Goal: Use online tool/utility

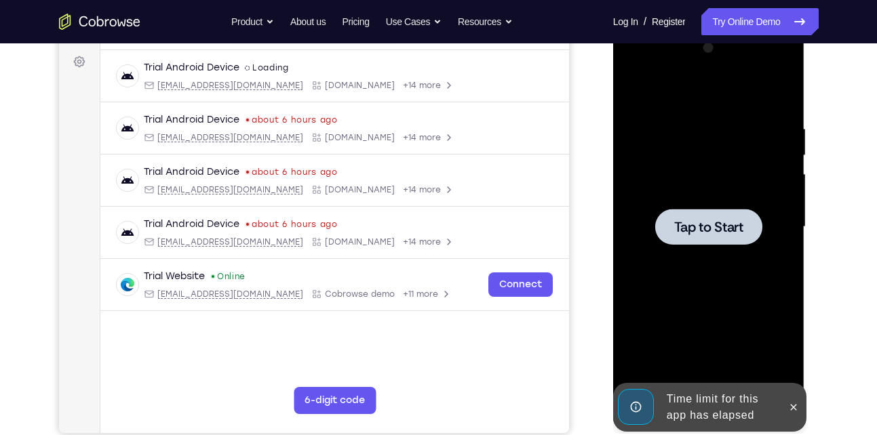
click at [718, 237] on div at bounding box center [708, 227] width 107 height 36
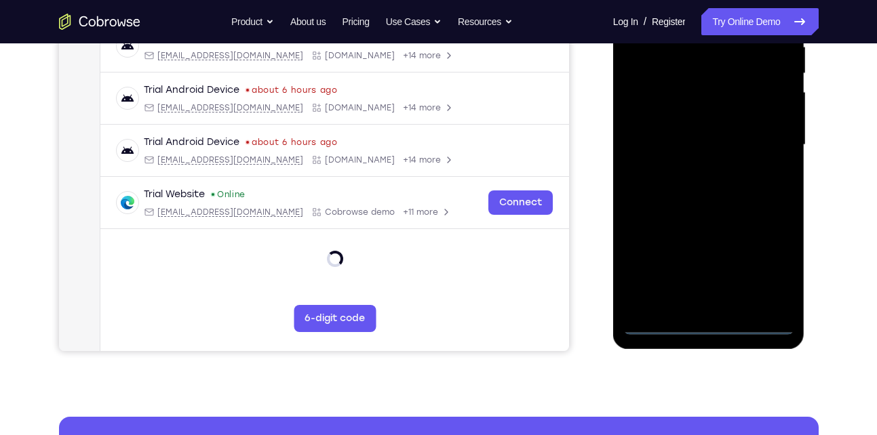
scroll to position [276, 0]
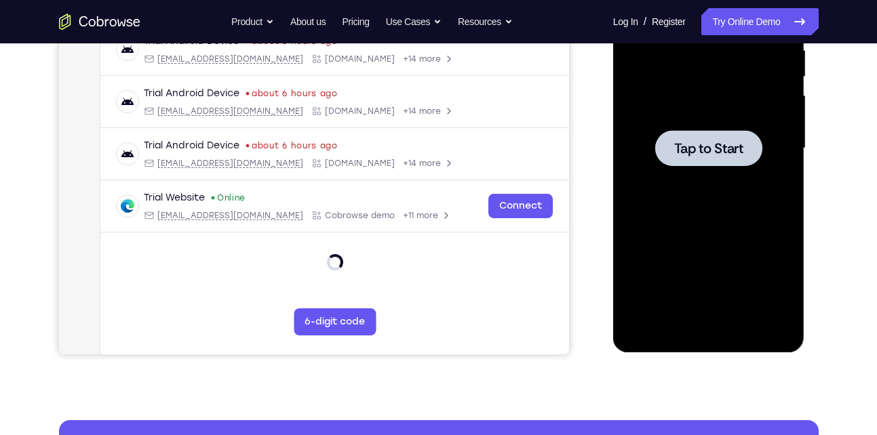
click at [728, 231] on div at bounding box center [708, 149] width 171 height 380
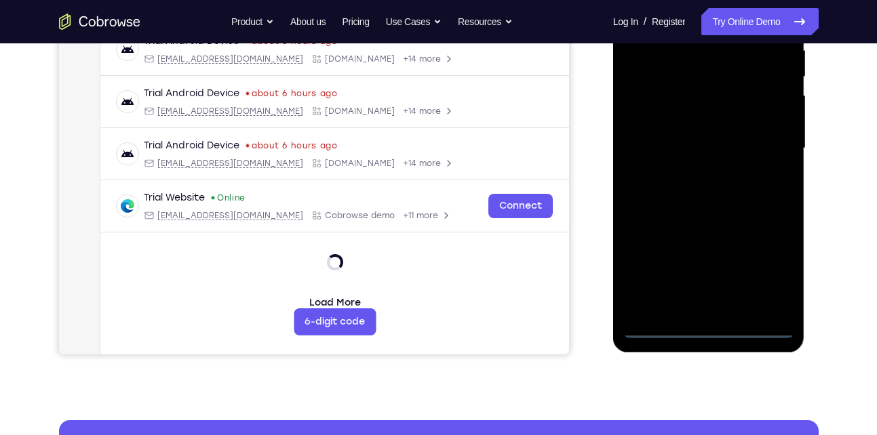
click at [705, 329] on div at bounding box center [708, 149] width 171 height 380
click at [767, 266] on div at bounding box center [708, 149] width 171 height 380
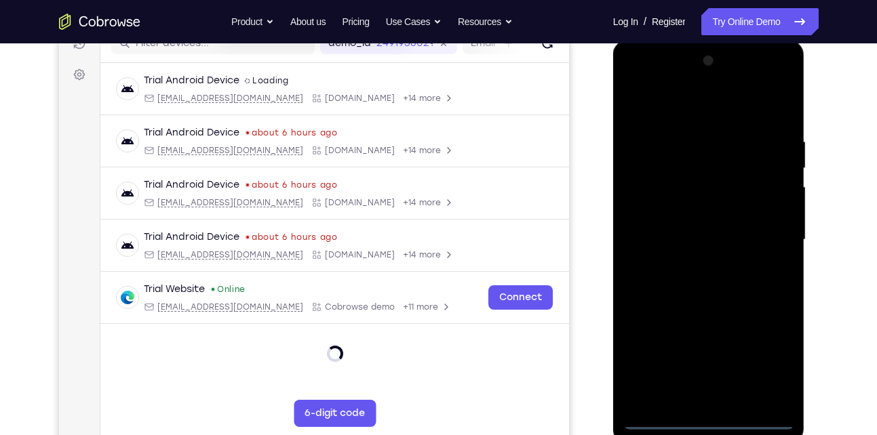
scroll to position [183, 0]
click at [707, 114] on div at bounding box center [708, 242] width 171 height 380
click at [768, 241] on div at bounding box center [708, 242] width 171 height 380
click at [694, 264] on div at bounding box center [708, 242] width 171 height 380
click at [698, 226] on div at bounding box center [708, 242] width 171 height 380
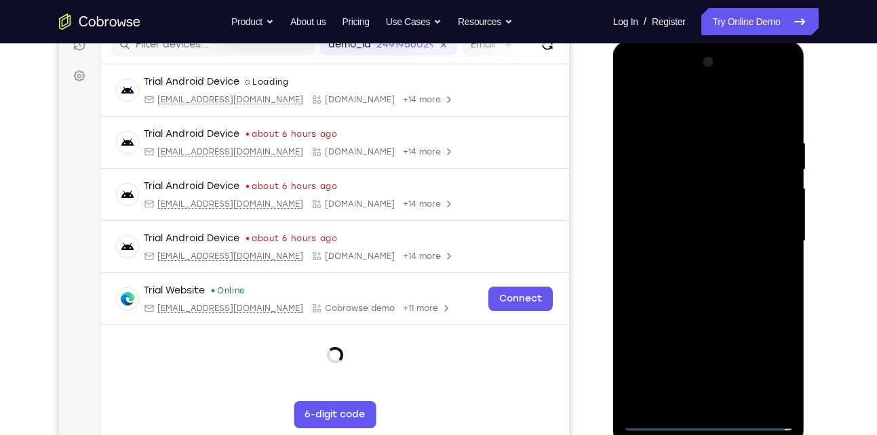
click at [698, 226] on div at bounding box center [708, 242] width 171 height 380
click at [694, 238] on div at bounding box center [708, 242] width 171 height 380
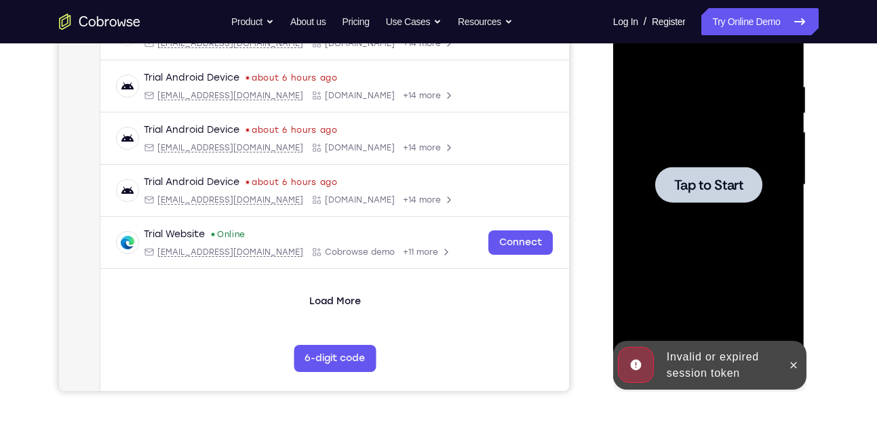
scroll to position [240, 0]
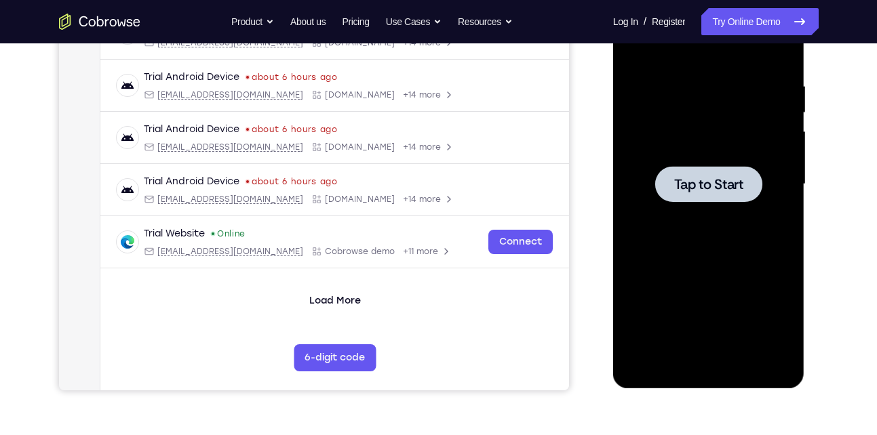
drag, startPoint x: 1220, startPoint y: 130, endPoint x: 712, endPoint y: 201, distance: 512.8
click at [712, 201] on div at bounding box center [708, 184] width 107 height 36
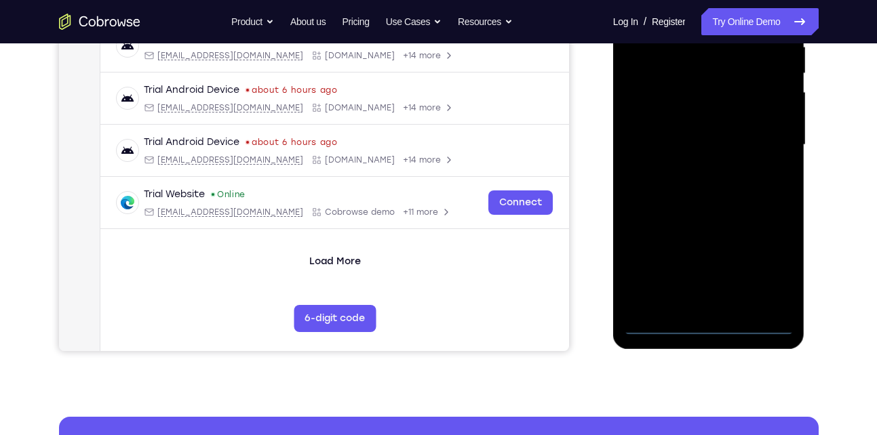
scroll to position [281, 0]
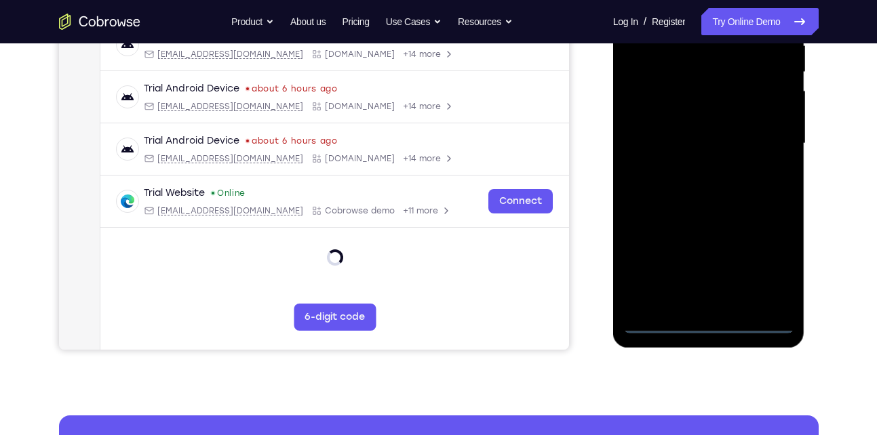
click at [709, 325] on div at bounding box center [708, 144] width 171 height 380
click at [765, 277] on div at bounding box center [708, 144] width 171 height 380
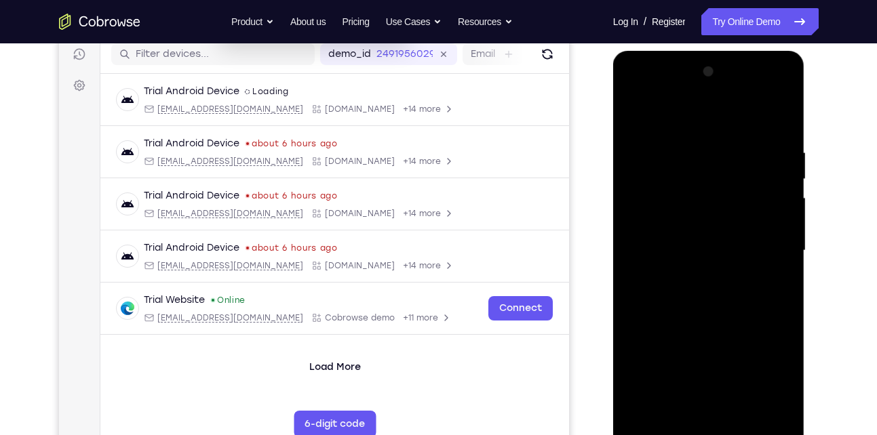
scroll to position [169, 0]
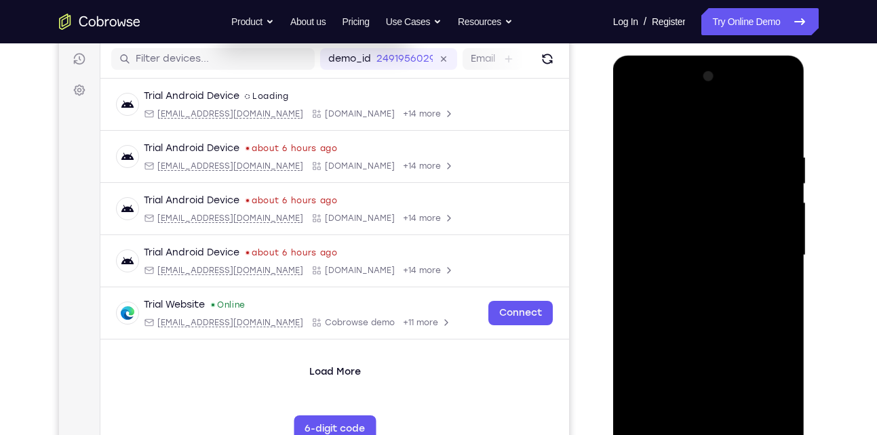
click at [692, 125] on div at bounding box center [708, 256] width 171 height 380
click at [767, 255] on div at bounding box center [708, 256] width 171 height 380
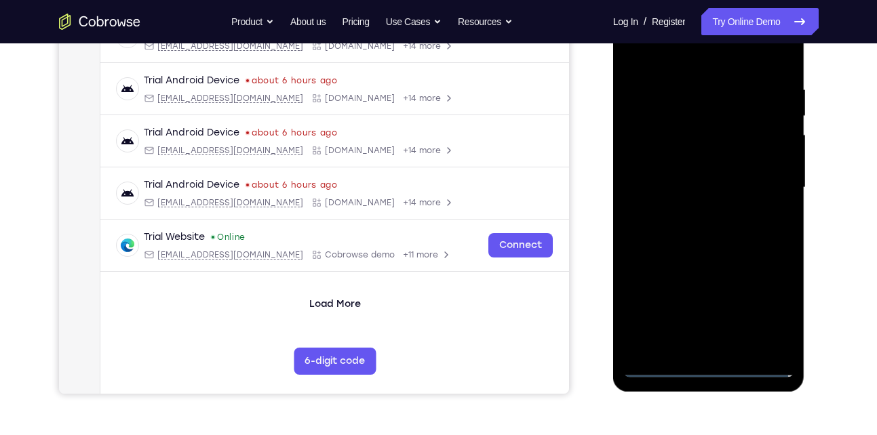
scroll to position [243, 0]
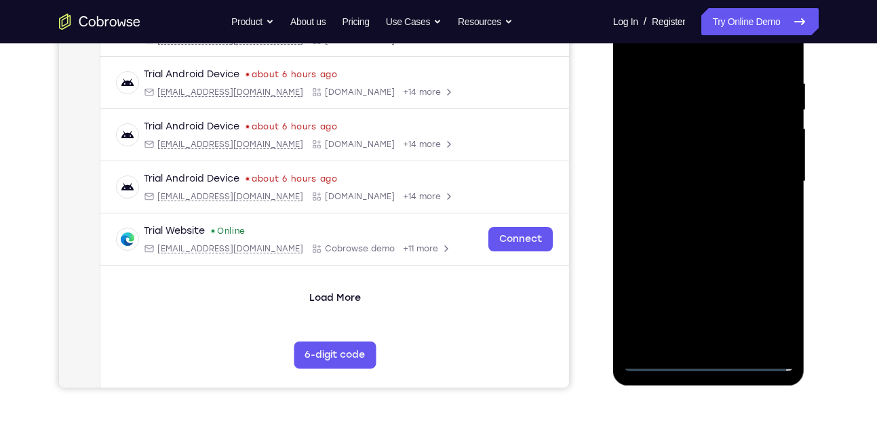
click at [689, 205] on div at bounding box center [708, 182] width 171 height 380
click at [685, 173] on div at bounding box center [708, 182] width 171 height 380
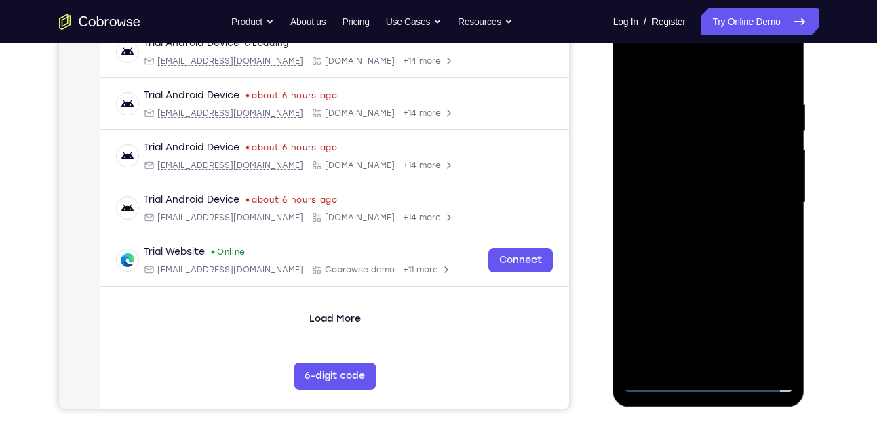
click at [703, 218] on div at bounding box center [708, 203] width 171 height 380
click at [709, 203] on div at bounding box center [708, 203] width 171 height 380
click at [696, 242] on div at bounding box center [708, 203] width 171 height 380
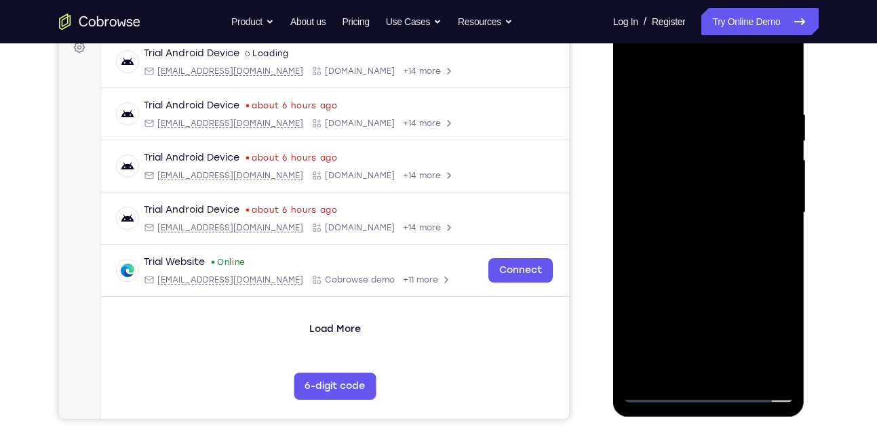
scroll to position [214, 0]
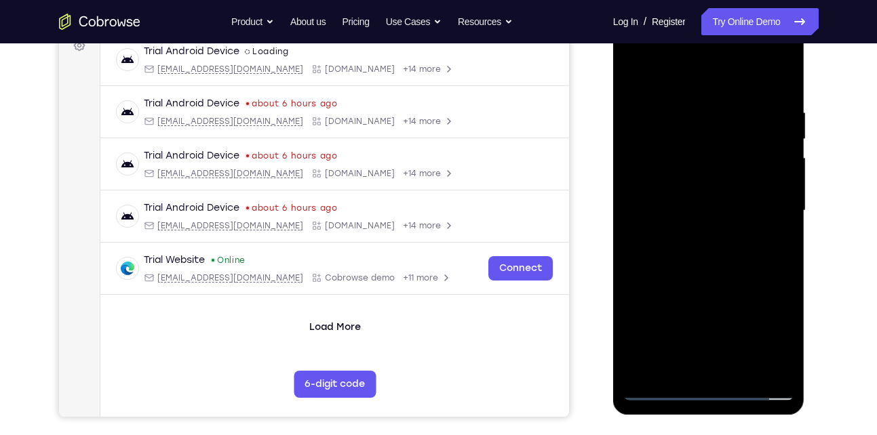
click at [701, 269] on div at bounding box center [708, 211] width 171 height 380
click at [685, 88] on div at bounding box center [708, 211] width 171 height 380
click at [776, 266] on div at bounding box center [708, 211] width 171 height 380
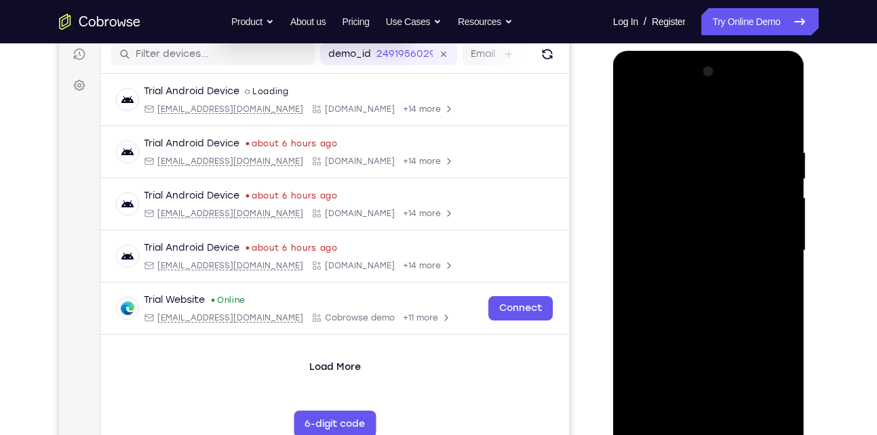
scroll to position [172, 0]
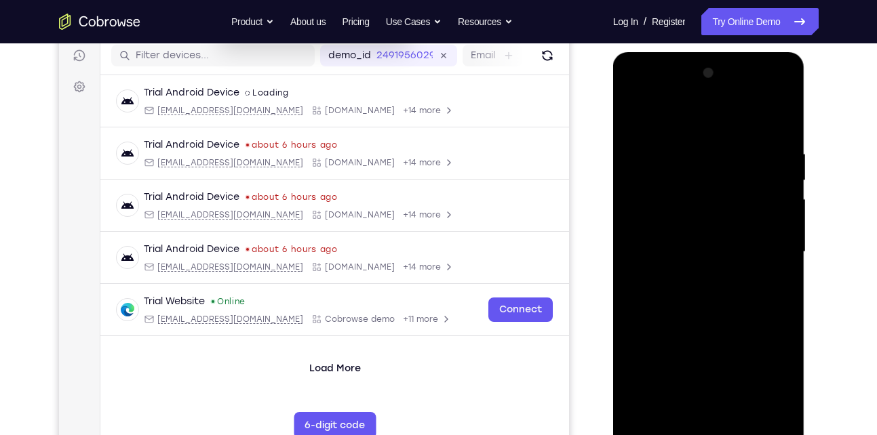
click at [639, 209] on div at bounding box center [708, 252] width 171 height 380
drag, startPoint x: 723, startPoint y: 178, endPoint x: 773, endPoint y: 167, distance: 51.3
click at [773, 167] on div at bounding box center [708, 252] width 171 height 380
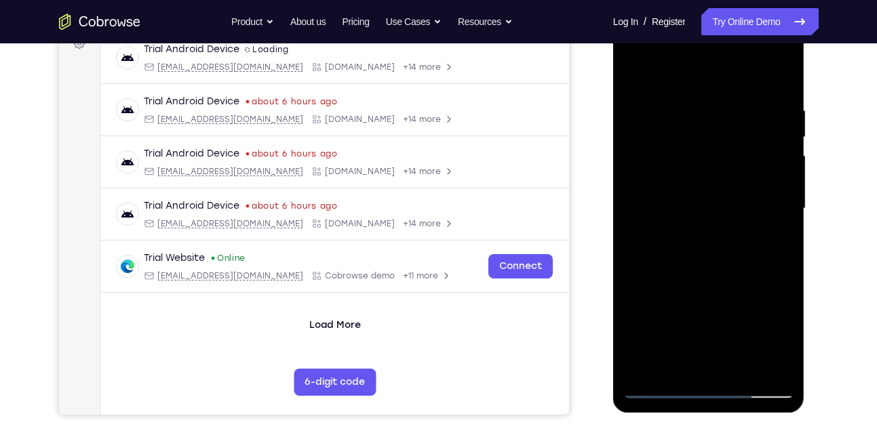
scroll to position [218, 0]
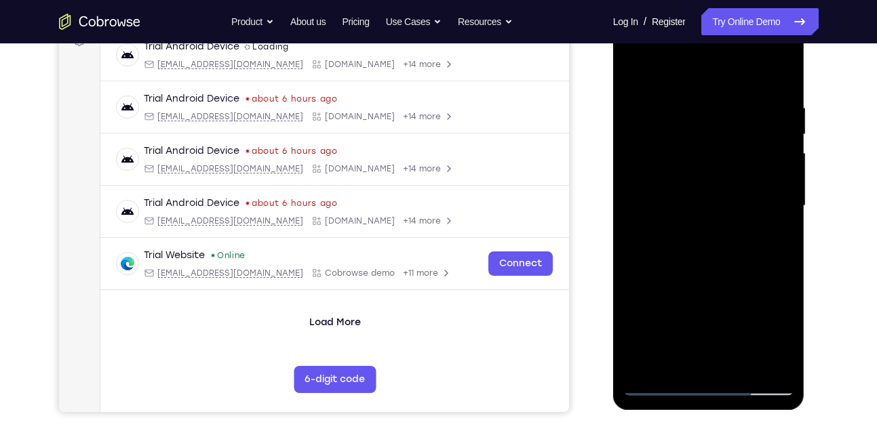
click at [713, 355] on div at bounding box center [708, 206] width 171 height 380
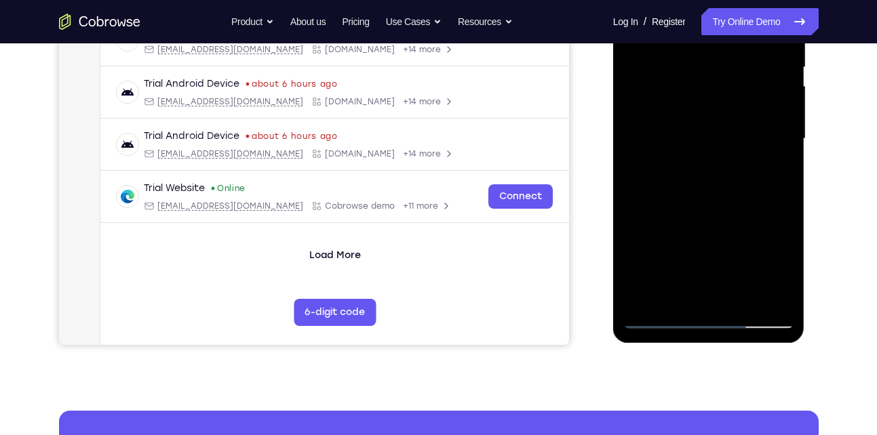
click at [662, 319] on div at bounding box center [708, 139] width 171 height 380
click at [778, 296] on div at bounding box center [708, 139] width 171 height 380
click at [770, 163] on div at bounding box center [708, 139] width 171 height 380
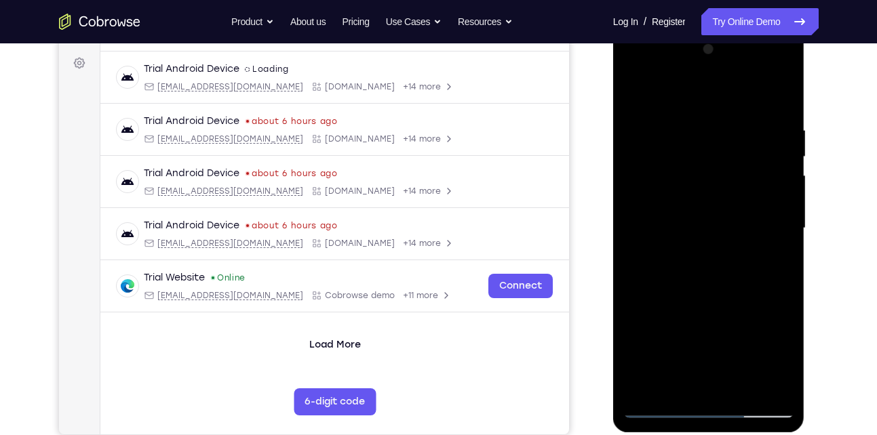
scroll to position [195, 0]
click at [770, 163] on div at bounding box center [708, 229] width 171 height 380
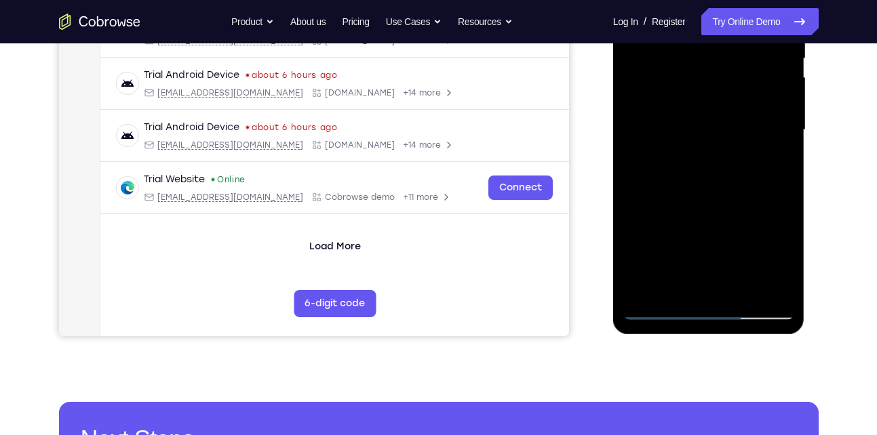
scroll to position [296, 0]
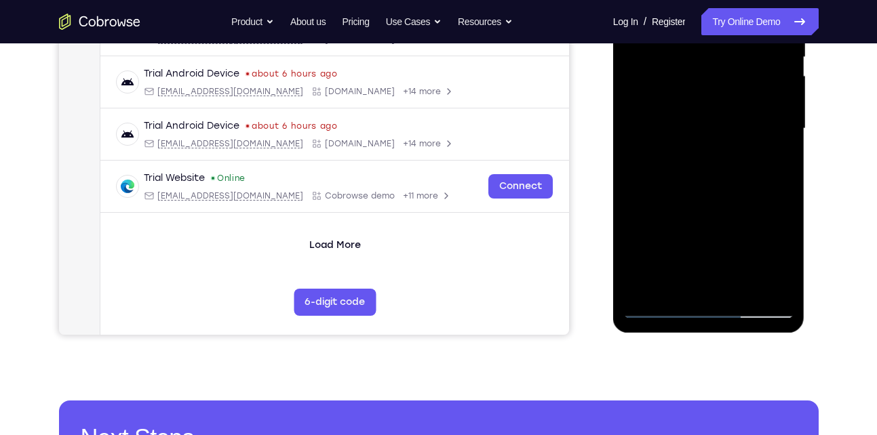
click at [700, 282] on div at bounding box center [708, 129] width 171 height 380
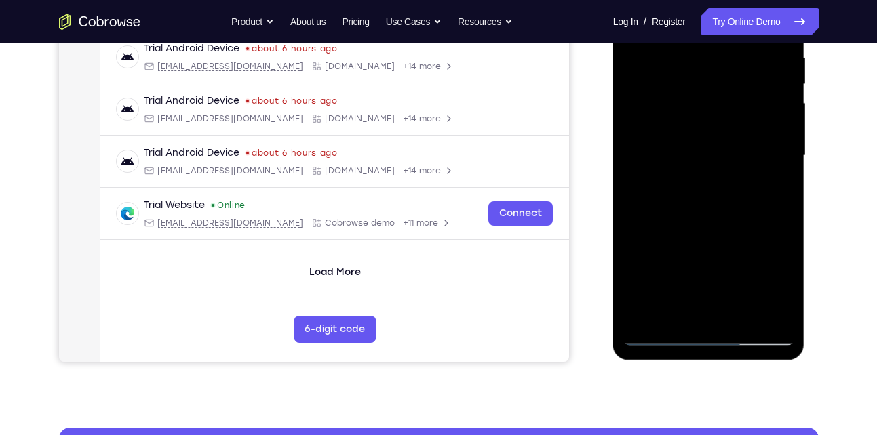
scroll to position [268, 0]
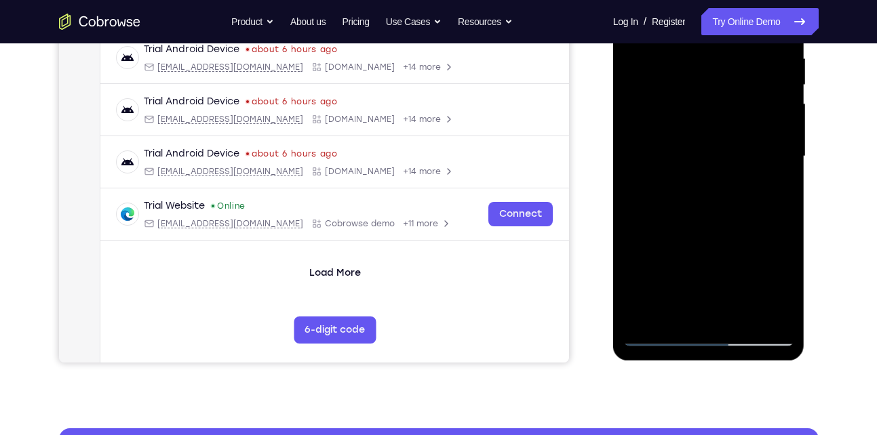
click at [677, 310] on div at bounding box center [708, 157] width 171 height 380
click at [748, 233] on div at bounding box center [708, 157] width 171 height 380
click at [660, 335] on div at bounding box center [708, 157] width 171 height 380
click at [770, 312] on div at bounding box center [708, 157] width 171 height 380
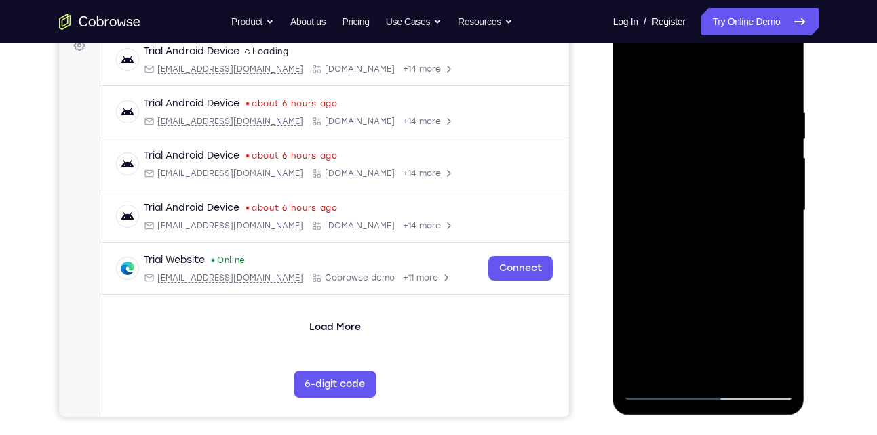
scroll to position [208, 0]
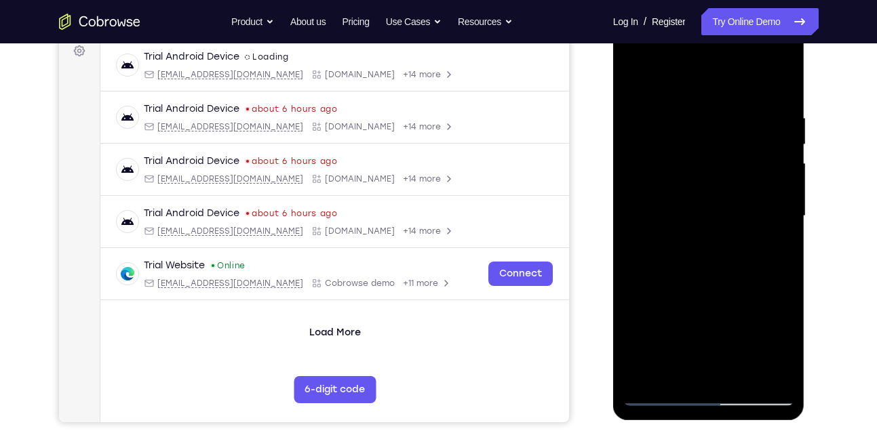
click at [778, 87] on div at bounding box center [708, 216] width 171 height 380
click at [778, 80] on div at bounding box center [708, 216] width 171 height 380
click at [696, 106] on div at bounding box center [708, 216] width 171 height 380
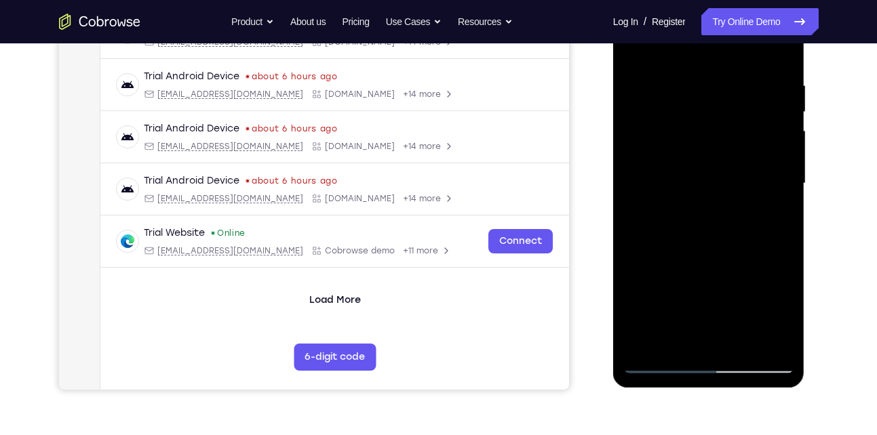
scroll to position [241, 0]
drag, startPoint x: 696, startPoint y: 203, endPoint x: 693, endPoint y: 92, distance: 111.2
click at [693, 92] on div at bounding box center [708, 183] width 171 height 380
drag, startPoint x: 680, startPoint y: 281, endPoint x: 674, endPoint y: 149, distance: 131.7
click at [674, 149] on div at bounding box center [708, 183] width 171 height 380
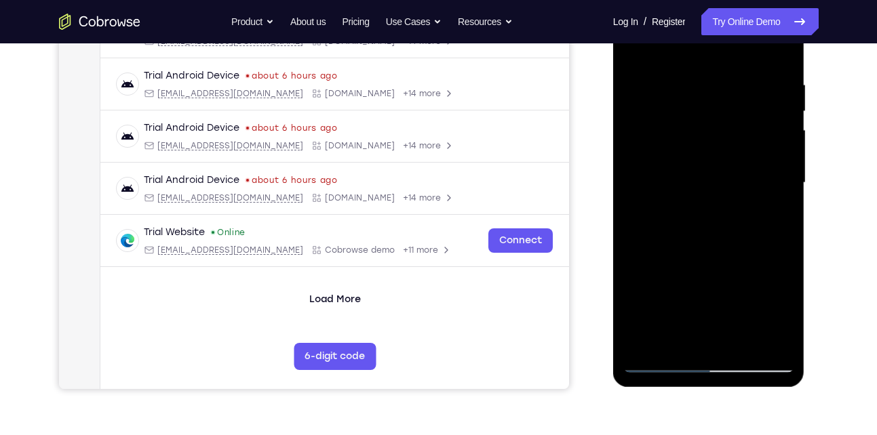
drag, startPoint x: 691, startPoint y: 283, endPoint x: 698, endPoint y: 332, distance: 50.1
click at [698, 332] on div at bounding box center [708, 183] width 171 height 380
click at [740, 346] on div at bounding box center [708, 183] width 171 height 380
click at [696, 253] on div at bounding box center [708, 183] width 171 height 380
click at [693, 296] on div at bounding box center [708, 183] width 171 height 380
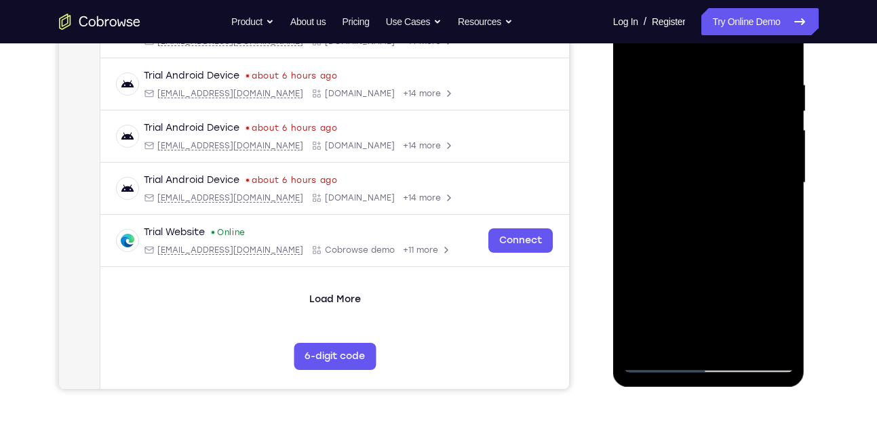
scroll to position [268, 0]
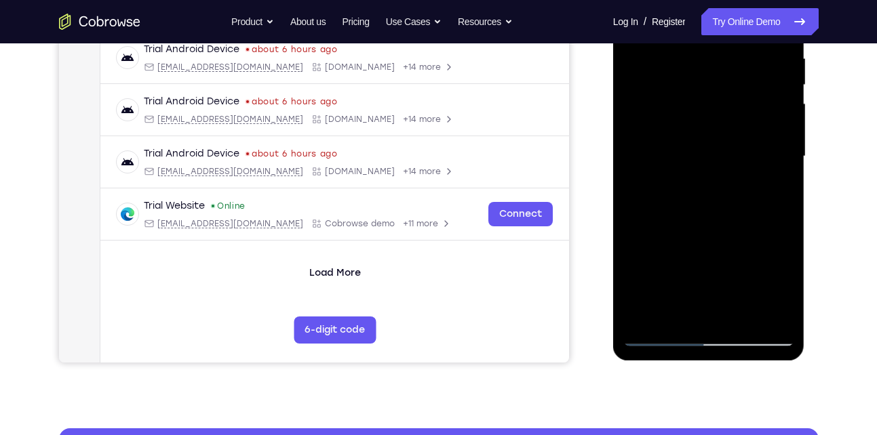
click at [676, 311] on div at bounding box center [708, 157] width 171 height 380
click at [785, 282] on div at bounding box center [708, 157] width 171 height 380
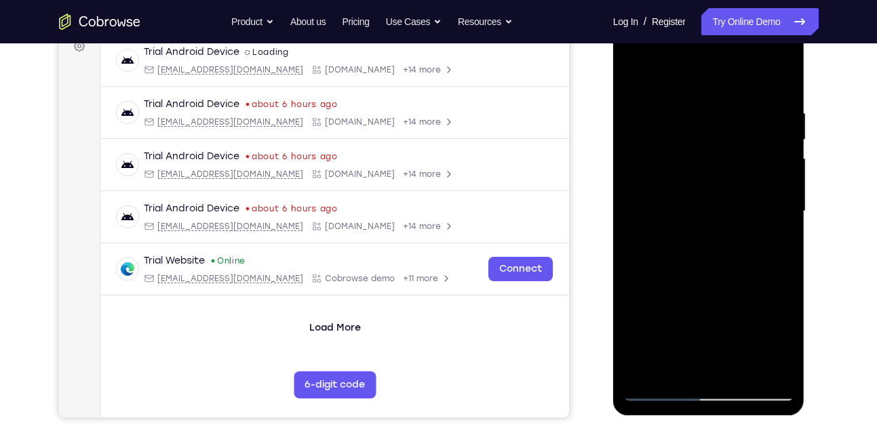
click at [637, 72] on div at bounding box center [708, 212] width 171 height 380
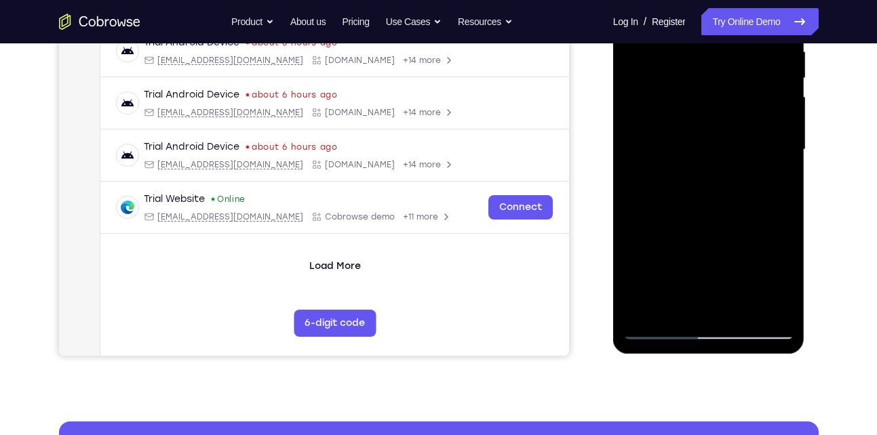
click at [698, 237] on div at bounding box center [708, 150] width 171 height 380
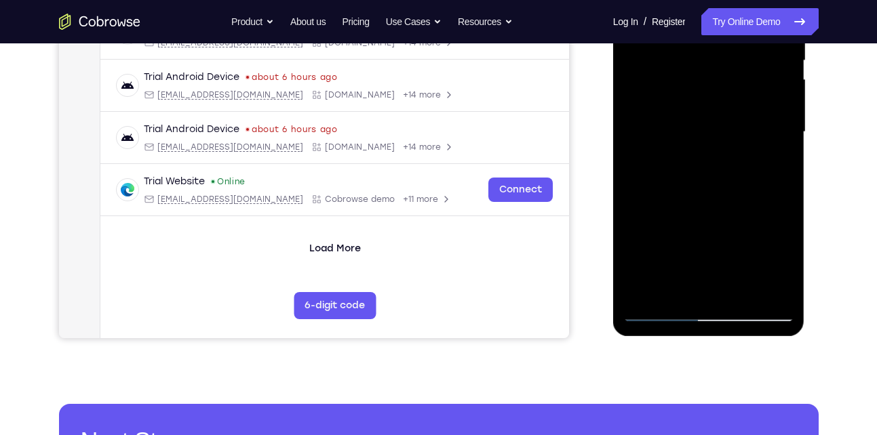
scroll to position [298, 0]
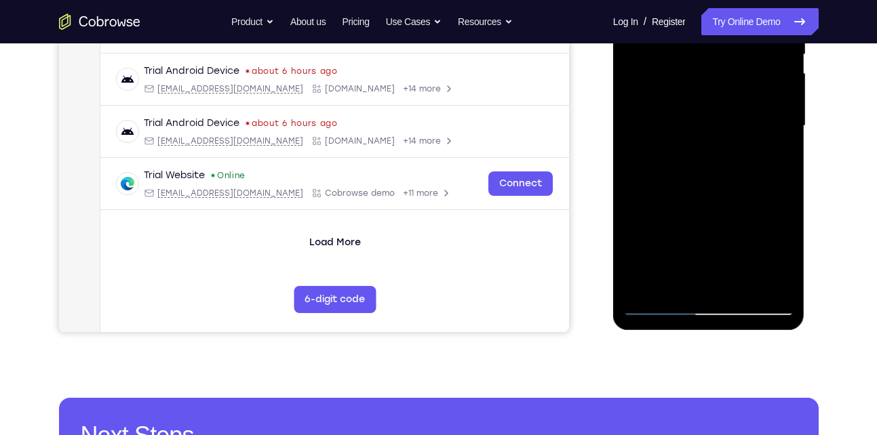
click at [660, 304] on div at bounding box center [708, 126] width 171 height 380
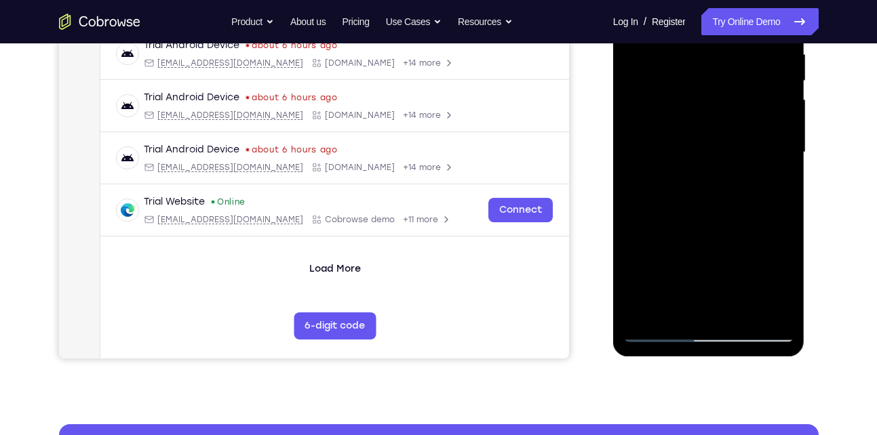
scroll to position [273, 0]
click at [692, 264] on div at bounding box center [708, 152] width 171 height 380
click at [658, 332] on div at bounding box center [708, 152] width 171 height 380
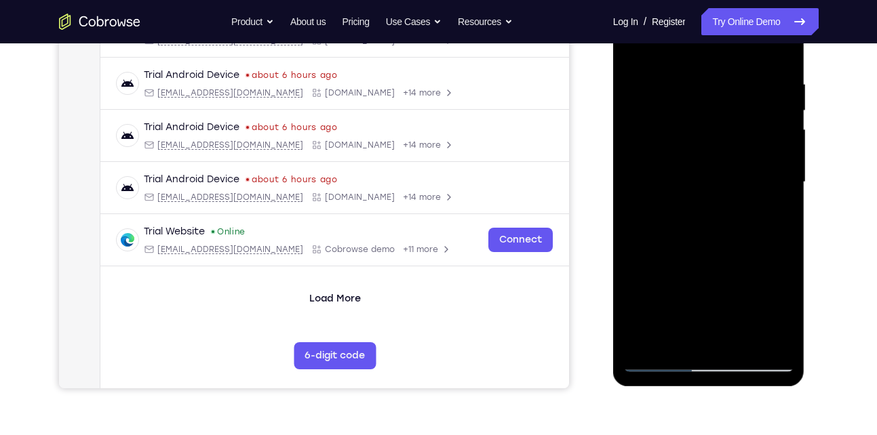
scroll to position [241, 0]
drag, startPoint x: 708, startPoint y: 272, endPoint x: 696, endPoint y: 250, distance: 25.5
click at [696, 250] on div at bounding box center [708, 183] width 171 height 380
drag, startPoint x: 710, startPoint y: 197, endPoint x: 710, endPoint y: 247, distance: 49.5
click at [710, 247] on div at bounding box center [708, 183] width 171 height 380
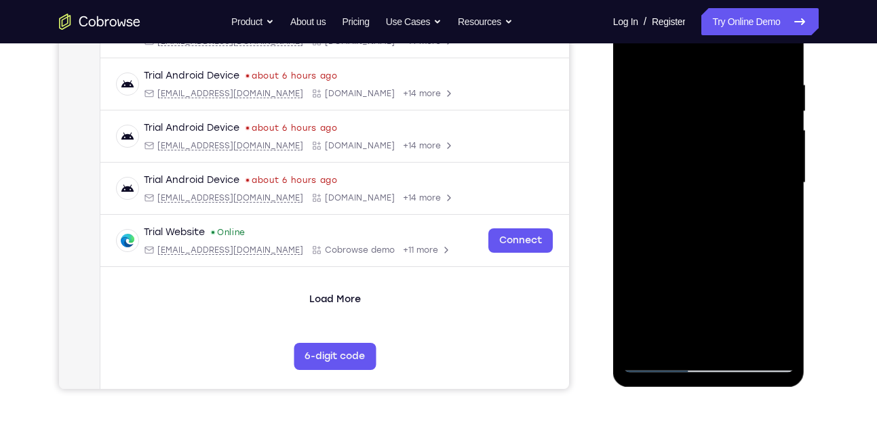
click at [707, 161] on div at bounding box center [708, 183] width 171 height 380
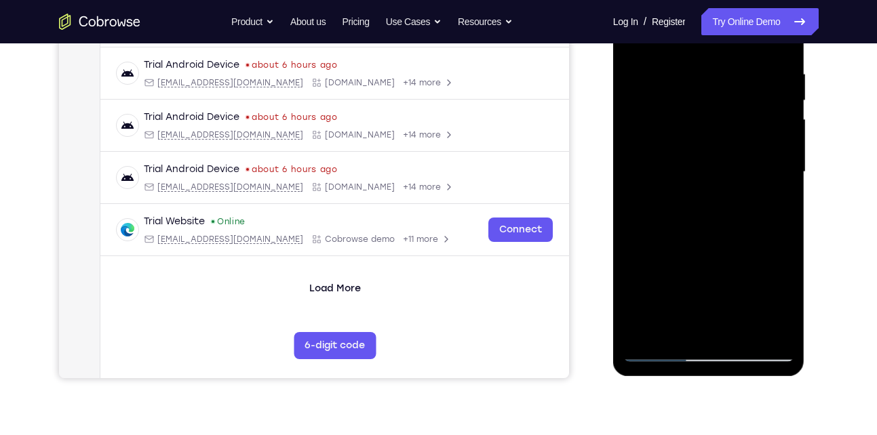
scroll to position [252, 0]
drag, startPoint x: 681, startPoint y: 245, endPoint x: 681, endPoint y: 304, distance: 59.7
click at [681, 304] on div at bounding box center [708, 173] width 171 height 380
click at [675, 325] on div at bounding box center [708, 173] width 171 height 380
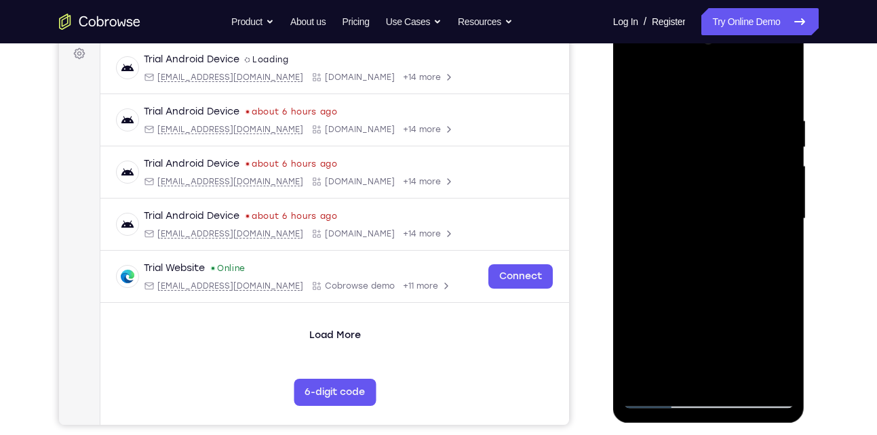
scroll to position [203, 0]
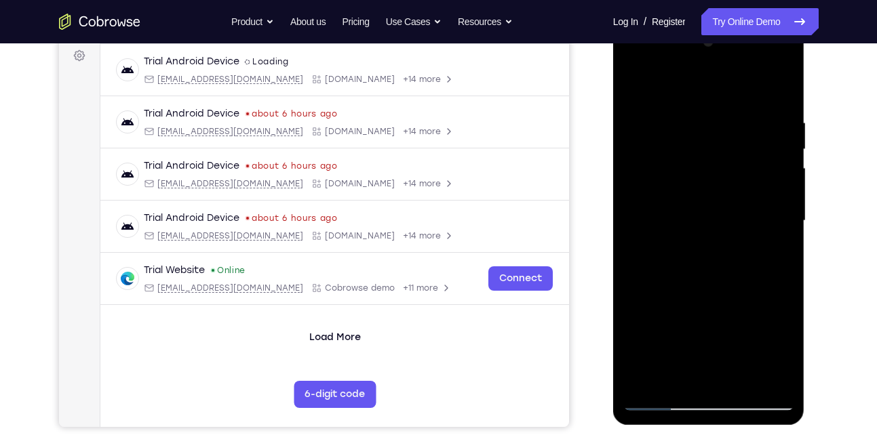
click at [634, 89] on div at bounding box center [708, 221] width 171 height 380
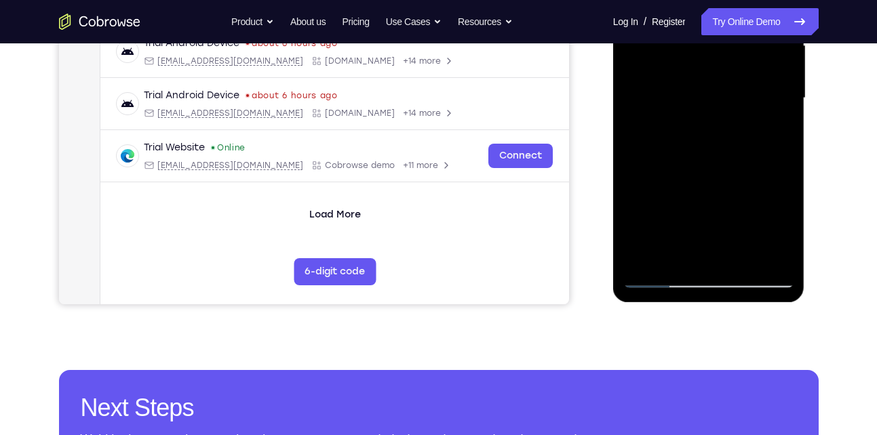
scroll to position [324, 0]
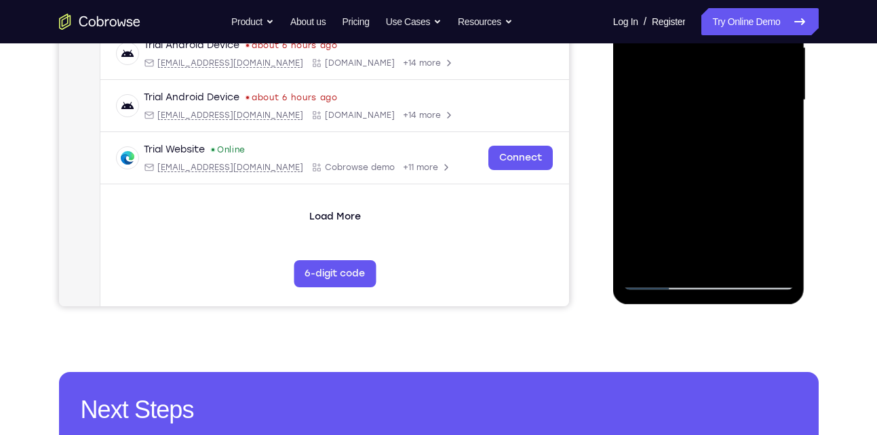
click at [700, 108] on div at bounding box center [708, 101] width 171 height 380
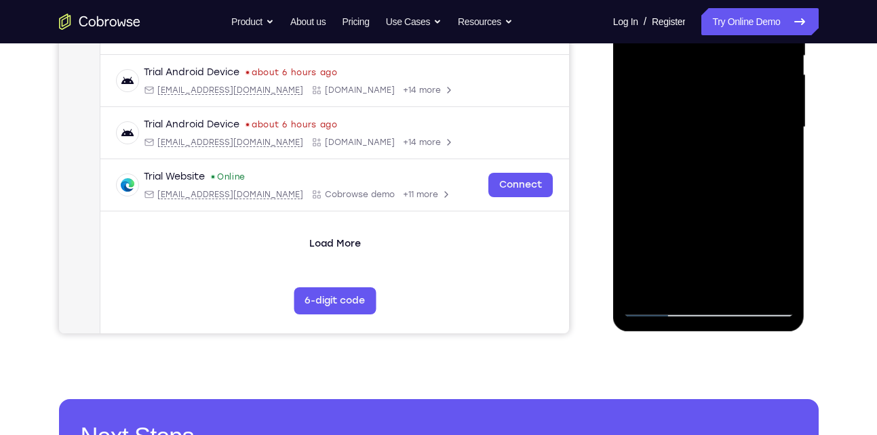
scroll to position [296, 0]
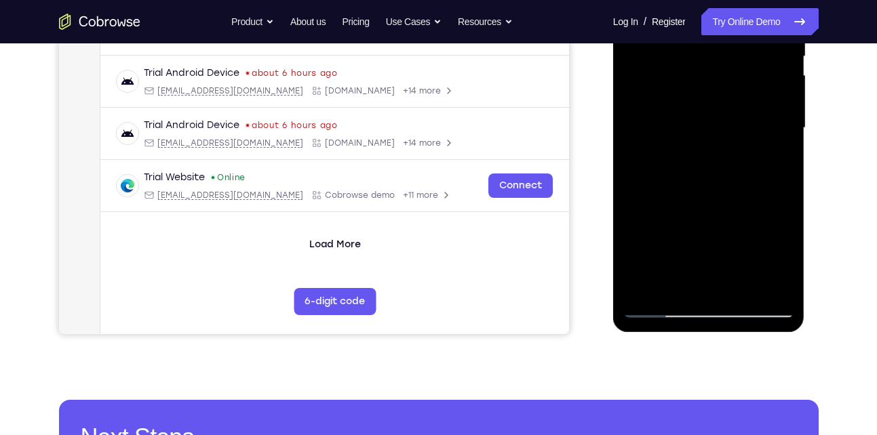
drag, startPoint x: 709, startPoint y: 249, endPoint x: 703, endPoint y: 286, distance: 37.7
click at [703, 286] on div at bounding box center [708, 128] width 171 height 380
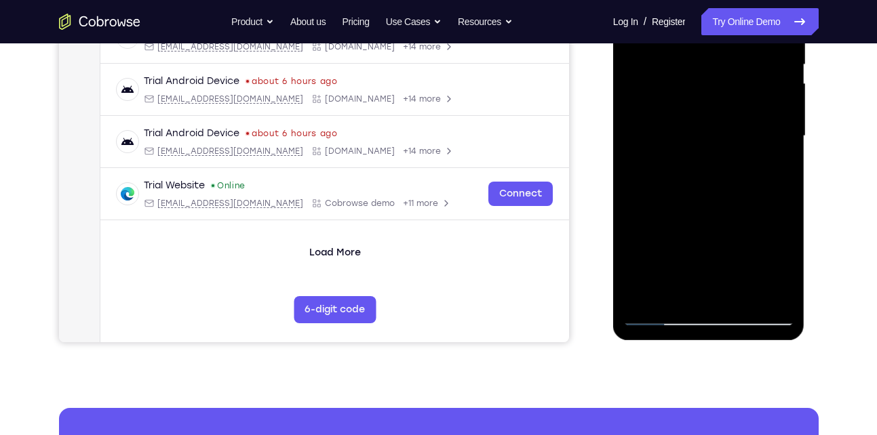
drag, startPoint x: 699, startPoint y: 180, endPoint x: 700, endPoint y: 261, distance: 81.4
click at [700, 261] on div at bounding box center [708, 136] width 171 height 380
drag, startPoint x: 691, startPoint y: 174, endPoint x: 690, endPoint y: 233, distance: 59.0
click at [690, 233] on div at bounding box center [708, 136] width 171 height 380
click at [708, 138] on div at bounding box center [708, 136] width 171 height 380
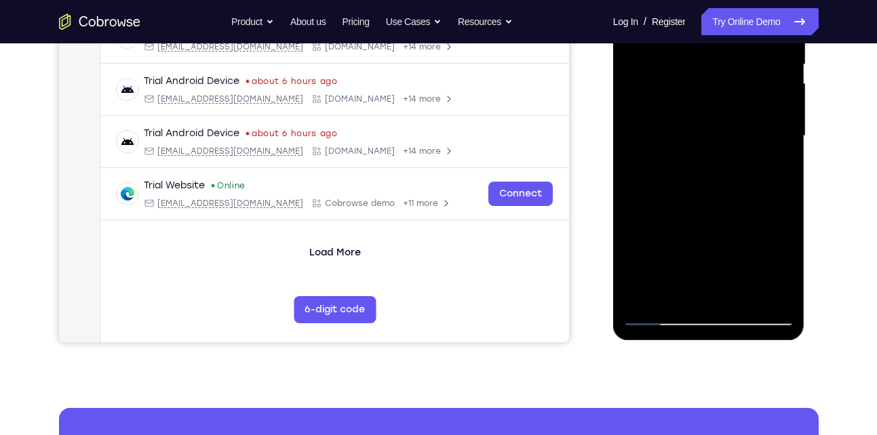
click at [709, 133] on div at bounding box center [708, 136] width 171 height 380
click at [698, 132] on div at bounding box center [708, 136] width 171 height 380
click at [688, 129] on div at bounding box center [708, 136] width 171 height 380
click at [685, 289] on div at bounding box center [708, 136] width 171 height 380
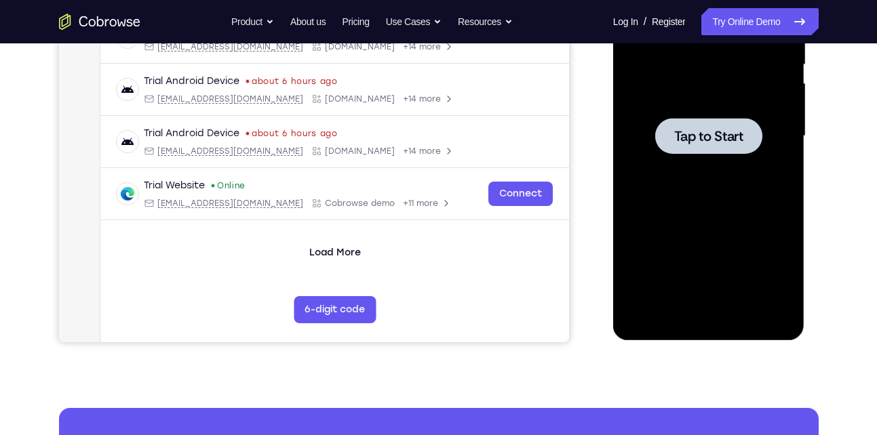
click at [668, 164] on div at bounding box center [708, 136] width 171 height 380
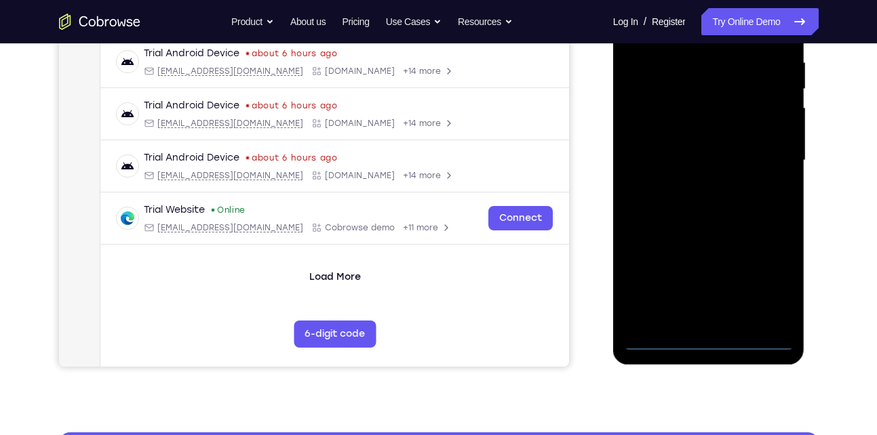
scroll to position [264, 0]
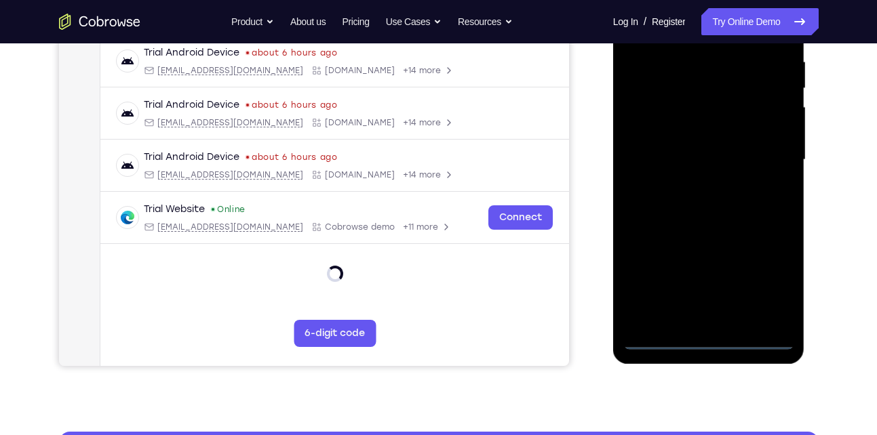
click at [712, 340] on div at bounding box center [708, 160] width 171 height 380
click at [772, 278] on div at bounding box center [708, 160] width 171 height 380
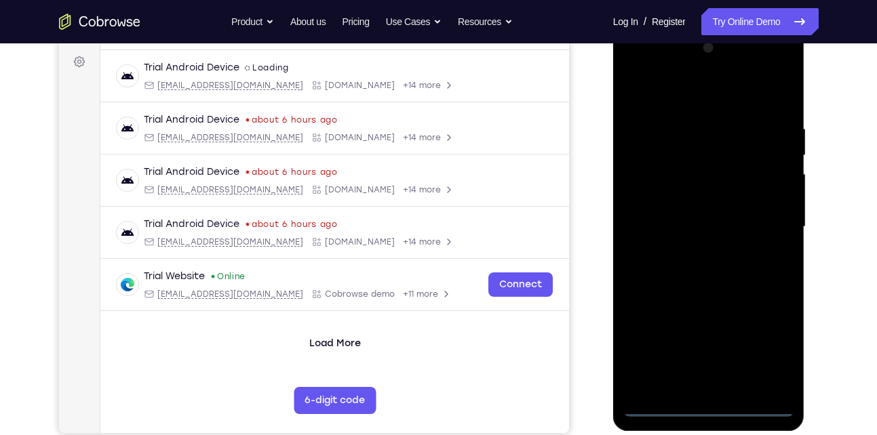
scroll to position [189, 0]
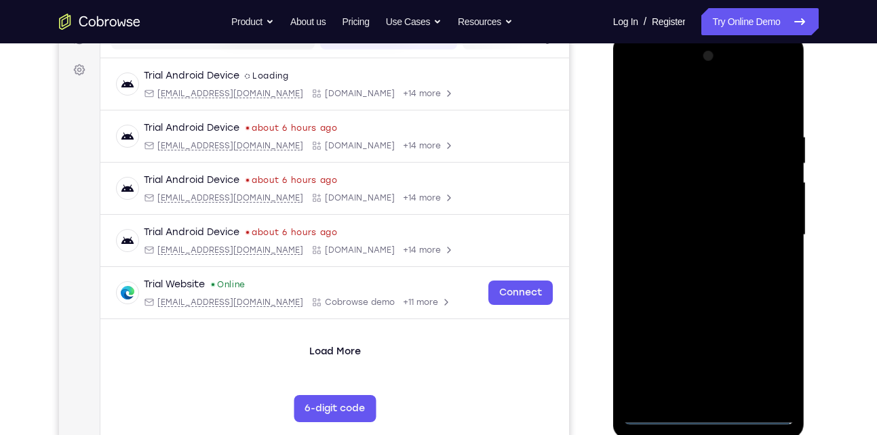
click at [719, 104] on div at bounding box center [708, 235] width 171 height 380
click at [768, 234] on div at bounding box center [708, 235] width 171 height 380
click at [691, 260] on div at bounding box center [708, 235] width 171 height 380
click at [699, 224] on div at bounding box center [708, 235] width 171 height 380
click at [706, 233] on div at bounding box center [708, 235] width 171 height 380
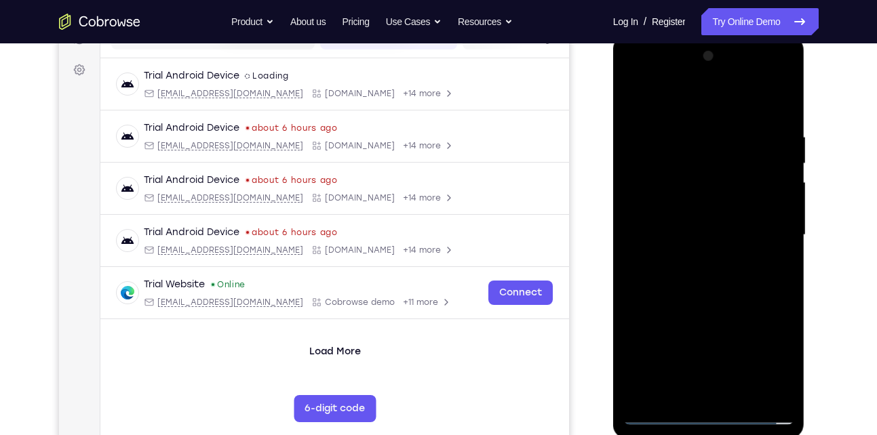
click at [706, 279] on div at bounding box center [708, 235] width 171 height 380
click at [709, 271] on div at bounding box center [708, 235] width 171 height 380
drag, startPoint x: 667, startPoint y: 104, endPoint x: 652, endPoint y: 60, distance: 45.9
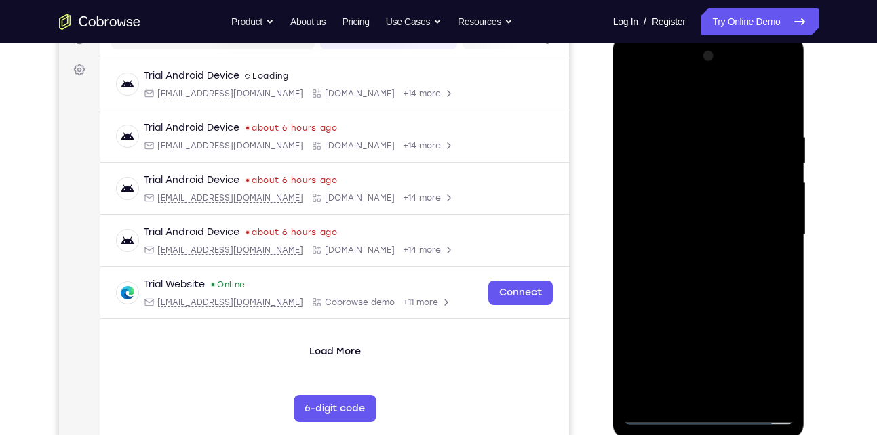
click at [652, 60] on div at bounding box center [708, 235] width 171 height 380
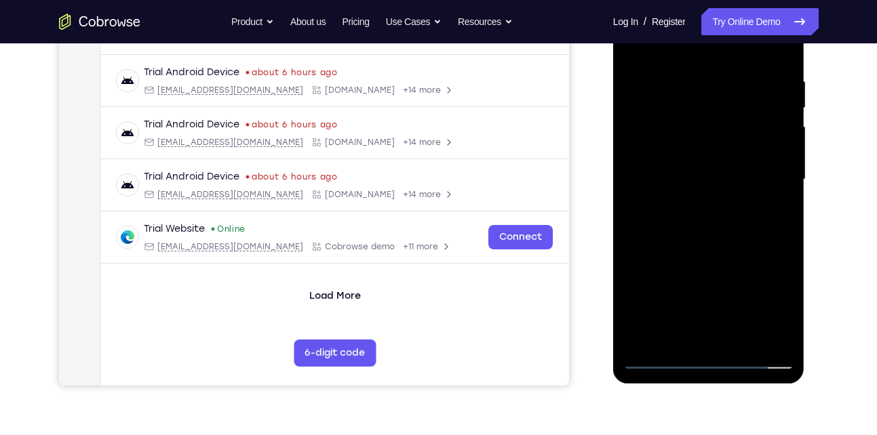
scroll to position [247, 0]
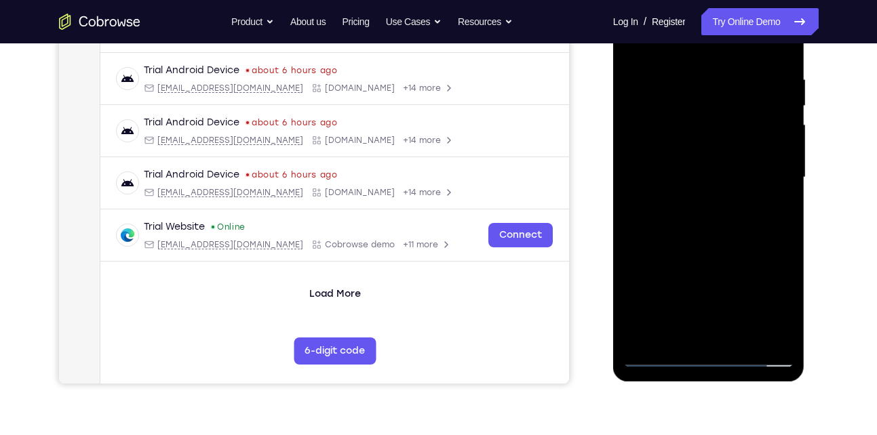
click at [737, 239] on div at bounding box center [708, 178] width 171 height 380
click at [739, 340] on div at bounding box center [708, 178] width 171 height 380
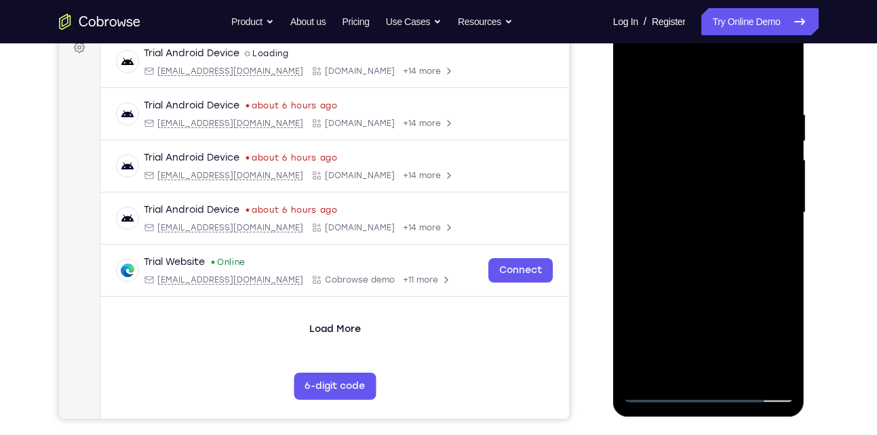
scroll to position [211, 0]
click at [703, 281] on div at bounding box center [708, 214] width 171 height 380
click at [709, 200] on div at bounding box center [708, 214] width 171 height 380
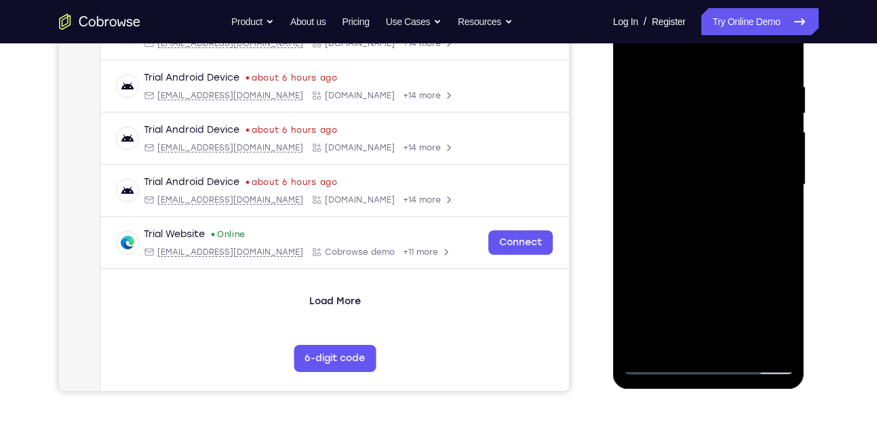
scroll to position [241, 0]
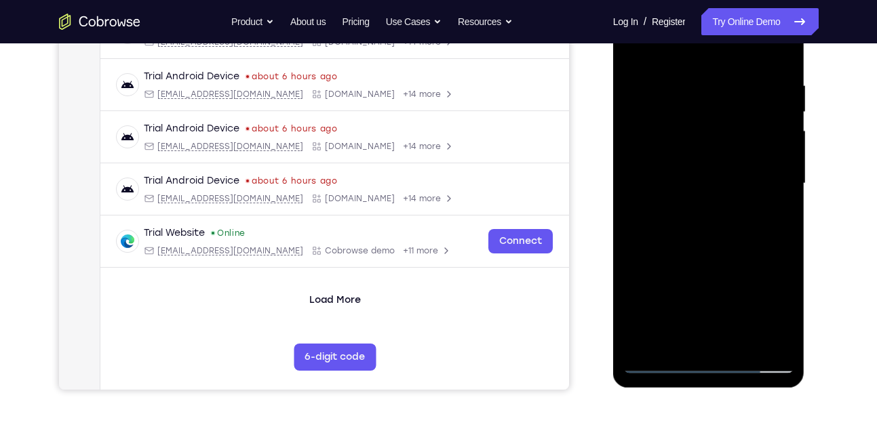
click at [676, 334] on div at bounding box center [708, 184] width 171 height 380
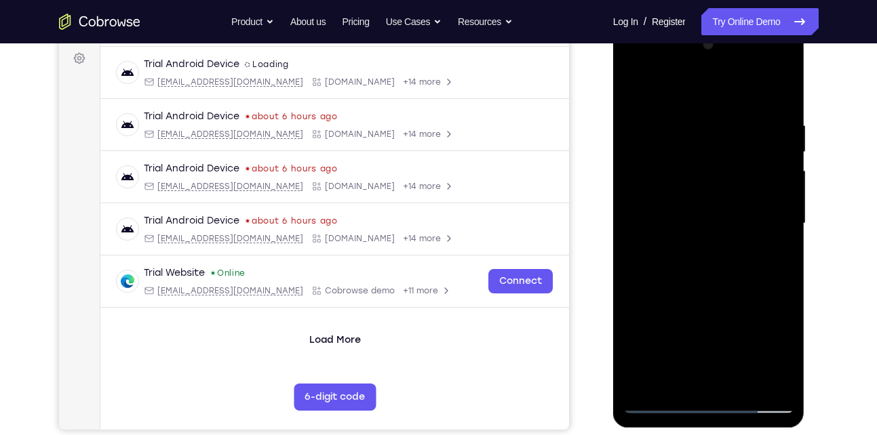
scroll to position [200, 0]
click at [634, 88] on div at bounding box center [708, 225] width 171 height 380
click at [692, 245] on div at bounding box center [708, 225] width 171 height 380
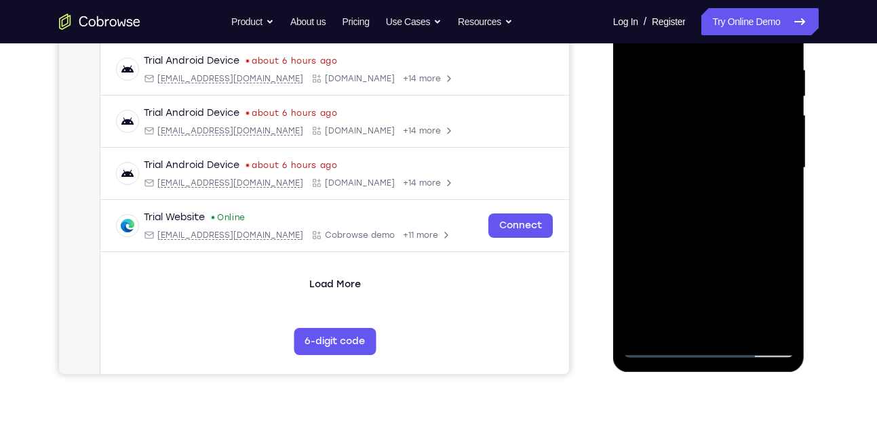
scroll to position [260, 0]
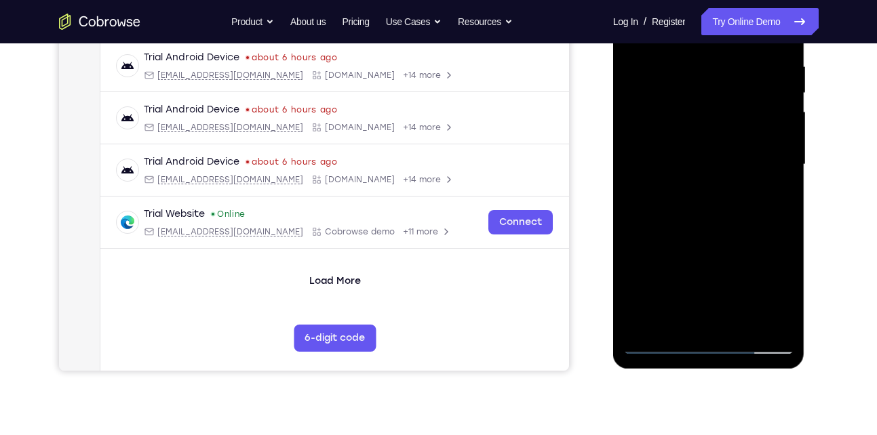
click at [677, 317] on div at bounding box center [708, 165] width 171 height 380
click at [776, 296] on div at bounding box center [708, 165] width 171 height 380
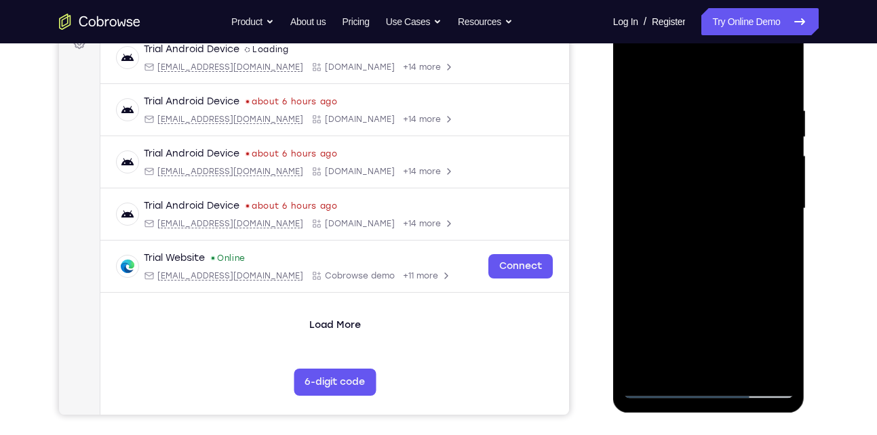
click at [638, 76] on div at bounding box center [708, 209] width 171 height 380
click at [704, 257] on div at bounding box center [708, 209] width 171 height 380
click at [635, 77] on div at bounding box center [708, 209] width 171 height 380
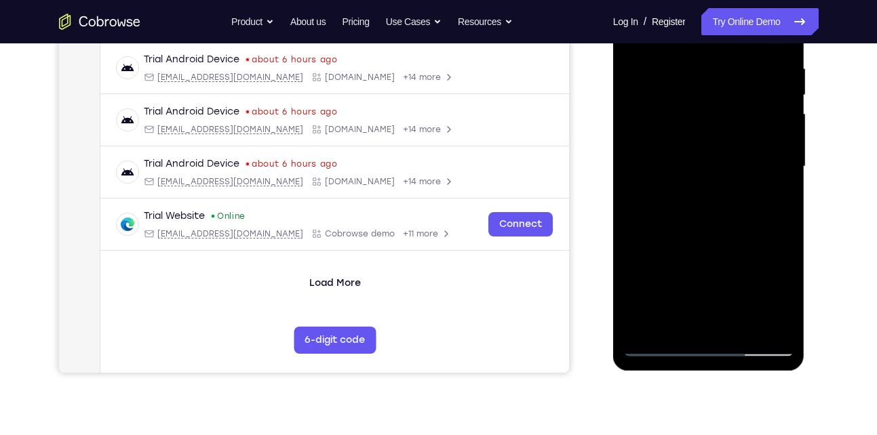
scroll to position [297, 0]
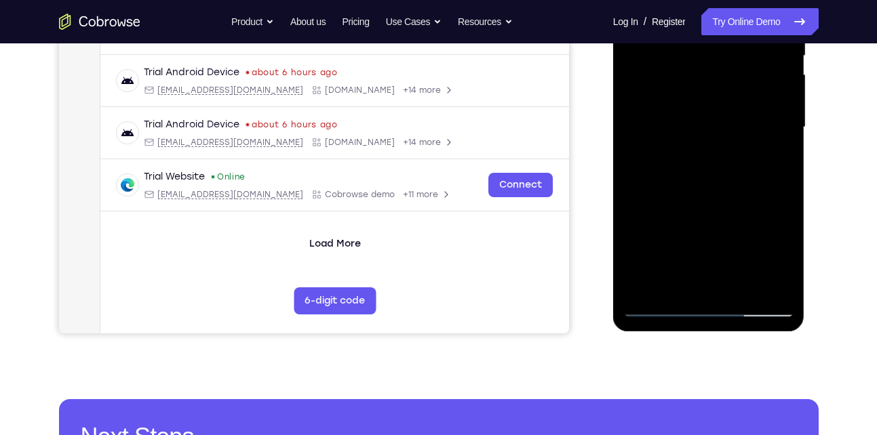
drag, startPoint x: 707, startPoint y: 243, endPoint x: 698, endPoint y: 171, distance: 72.4
click at [698, 171] on div at bounding box center [708, 128] width 171 height 380
click at [696, 221] on div at bounding box center [708, 128] width 171 height 380
click at [684, 275] on div at bounding box center [708, 128] width 171 height 380
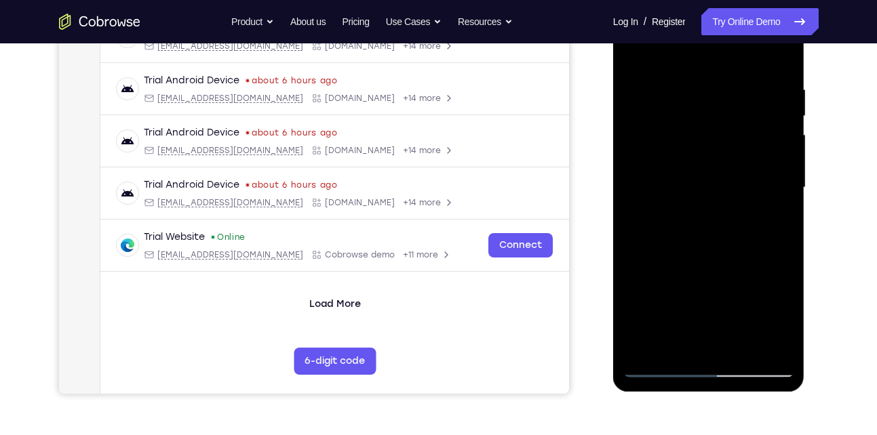
scroll to position [177, 0]
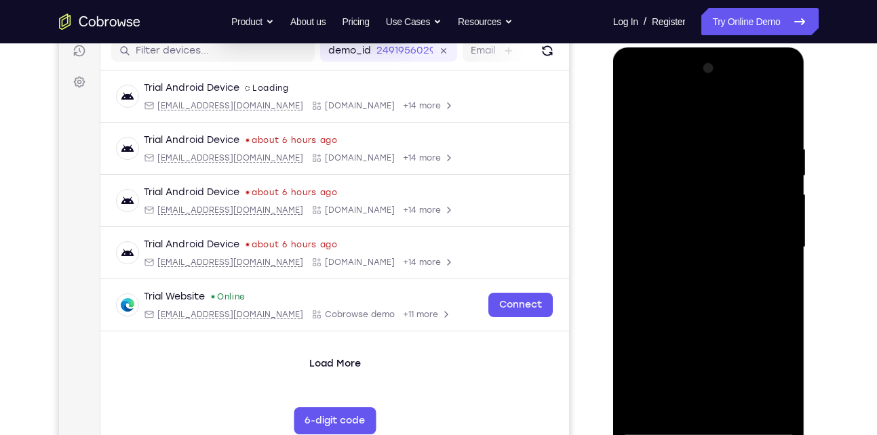
click at [640, 114] on div at bounding box center [708, 248] width 171 height 380
drag, startPoint x: 688, startPoint y: 247, endPoint x: 685, endPoint y: 349, distance: 101.7
click at [685, 349] on div at bounding box center [708, 248] width 171 height 380
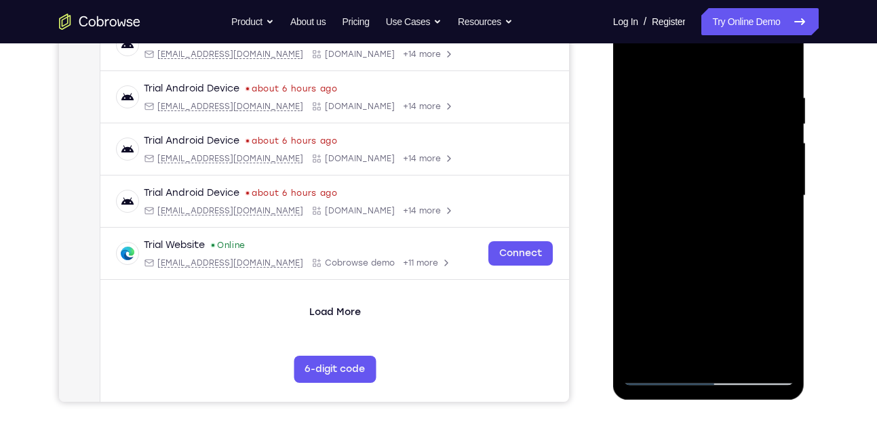
drag, startPoint x: 705, startPoint y: 243, endPoint x: 706, endPoint y: 160, distance: 82.7
click at [706, 160] on div at bounding box center [708, 196] width 171 height 380
drag, startPoint x: 710, startPoint y: 304, endPoint x: 709, endPoint y: 241, distance: 63.1
click at [709, 241] on div at bounding box center [708, 196] width 171 height 380
click at [713, 241] on div at bounding box center [708, 196] width 171 height 380
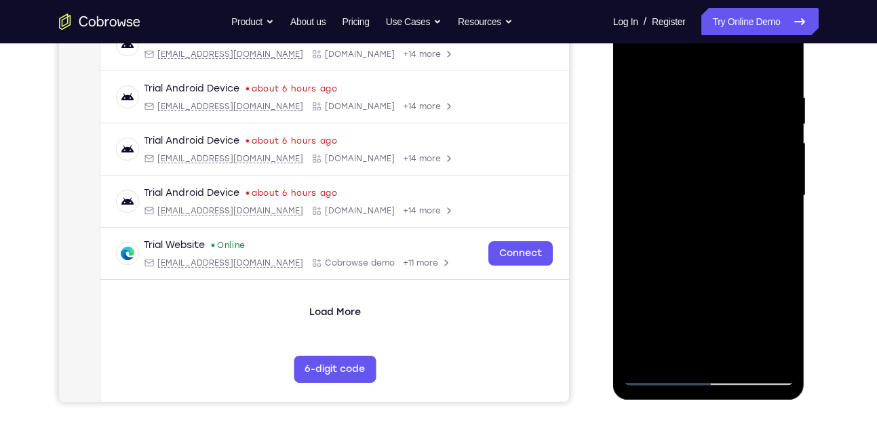
scroll to position [306, 0]
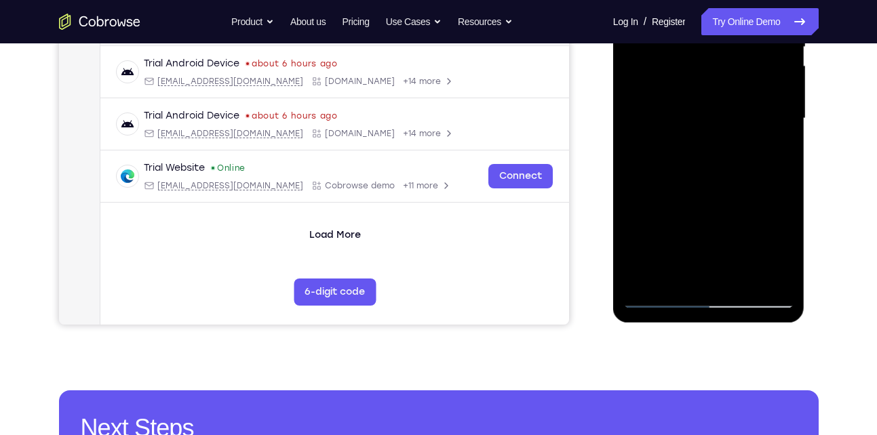
click at [658, 296] on div at bounding box center [708, 119] width 171 height 380
click at [694, 250] on div at bounding box center [708, 119] width 171 height 380
click at [688, 270] on div at bounding box center [708, 119] width 171 height 380
click at [671, 271] on div at bounding box center [708, 119] width 171 height 380
click at [746, 195] on div at bounding box center [708, 119] width 171 height 380
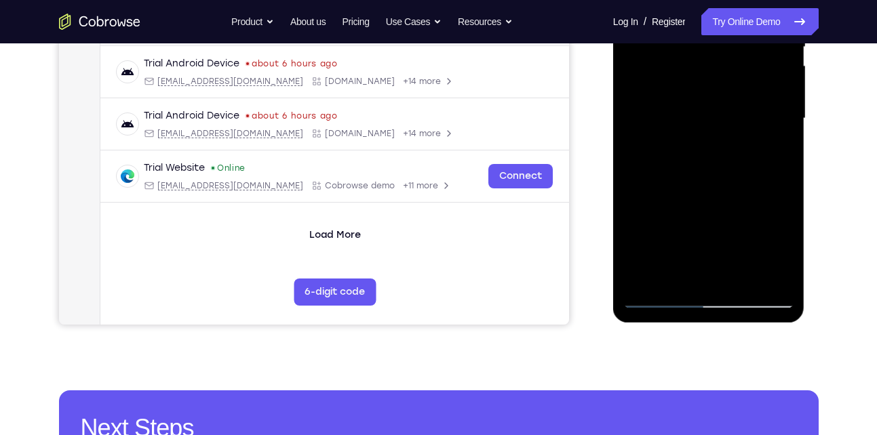
drag, startPoint x: 774, startPoint y: 164, endPoint x: 641, endPoint y: 170, distance: 133.0
click at [641, 170] on div at bounding box center [708, 119] width 171 height 380
click at [770, 167] on div at bounding box center [708, 119] width 171 height 380
click at [636, 191] on div at bounding box center [708, 119] width 171 height 380
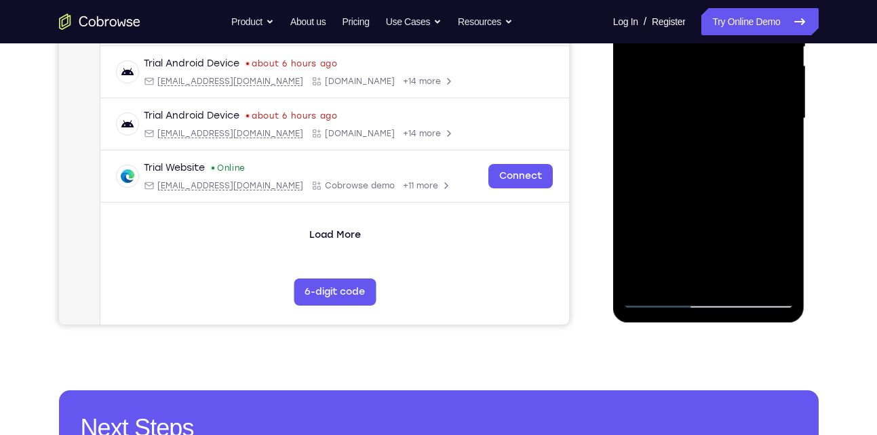
click at [650, 166] on div at bounding box center [708, 119] width 171 height 380
click at [659, 194] on div at bounding box center [708, 119] width 171 height 380
click at [771, 142] on div at bounding box center [708, 119] width 171 height 380
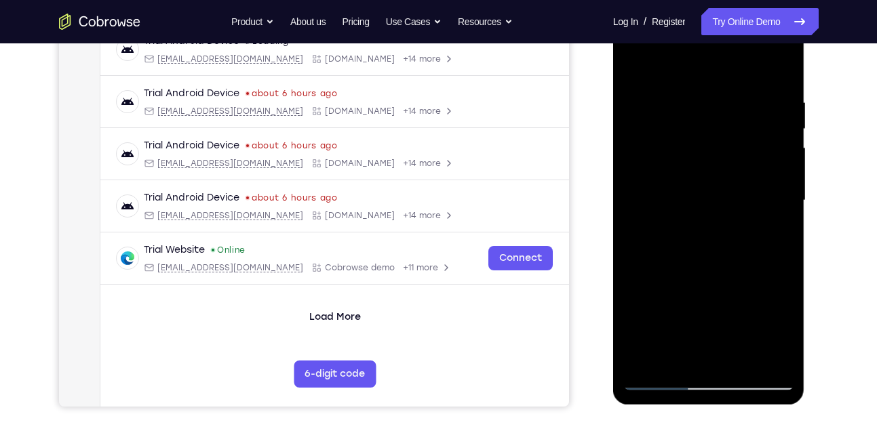
scroll to position [222, 0]
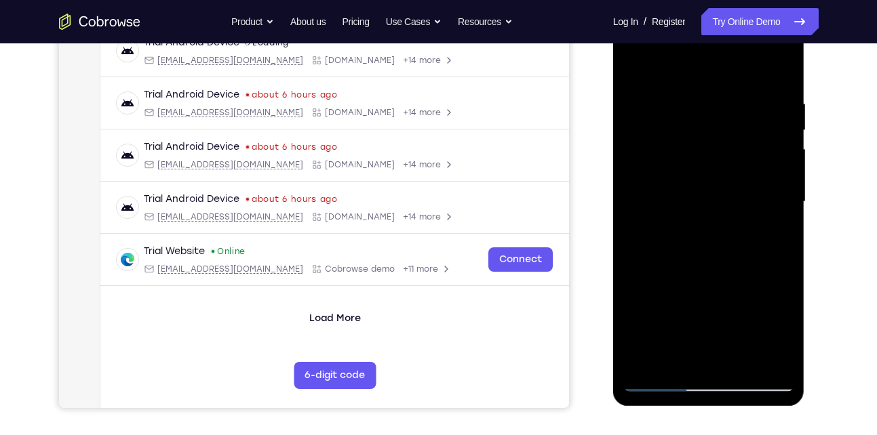
click at [637, 70] on div at bounding box center [708, 202] width 171 height 380
click at [692, 100] on div at bounding box center [708, 202] width 171 height 380
click at [768, 140] on div at bounding box center [708, 202] width 171 height 380
drag, startPoint x: 768, startPoint y: 140, endPoint x: 704, endPoint y: 140, distance: 63.7
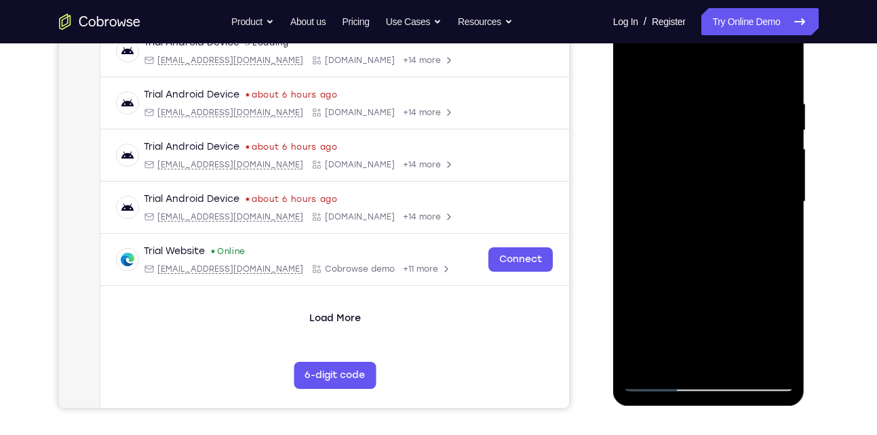
click at [704, 140] on div at bounding box center [708, 202] width 171 height 380
click at [770, 121] on div at bounding box center [708, 202] width 171 height 380
click at [772, 125] on div at bounding box center [708, 202] width 171 height 380
click at [635, 151] on div at bounding box center [708, 202] width 171 height 380
click at [692, 355] on div at bounding box center [708, 202] width 171 height 380
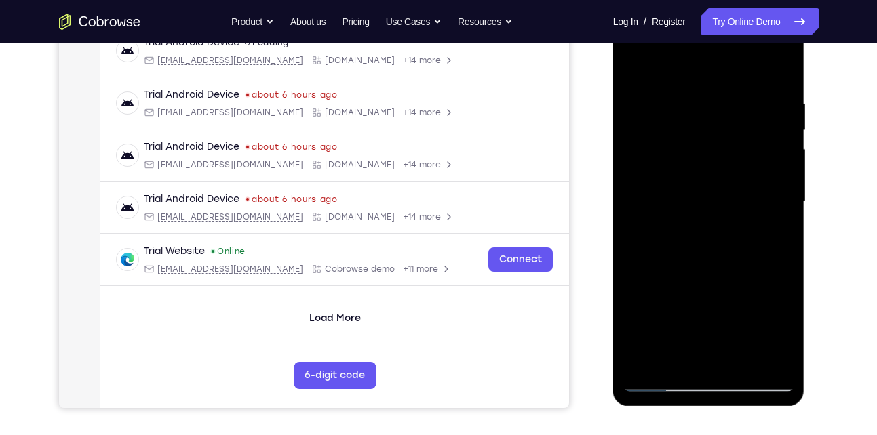
scroll to position [258, 0]
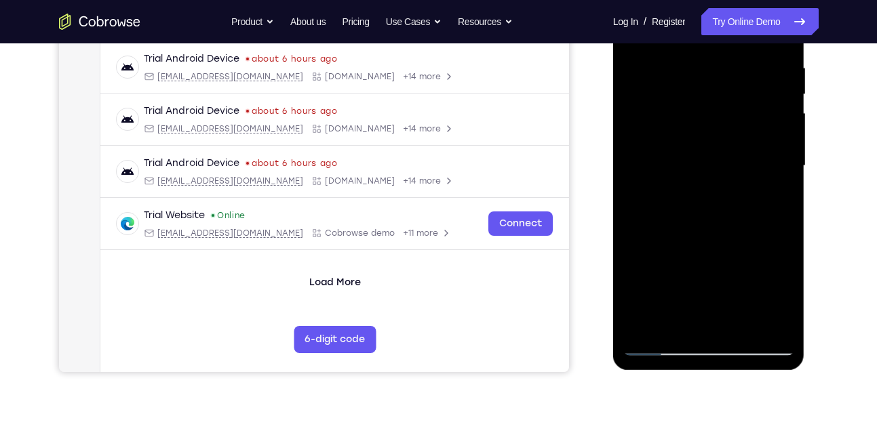
click at [772, 296] on div at bounding box center [708, 166] width 171 height 380
click at [676, 327] on div at bounding box center [708, 166] width 171 height 380
click at [635, 245] on div at bounding box center [708, 166] width 171 height 380
click at [710, 289] on div at bounding box center [708, 166] width 171 height 380
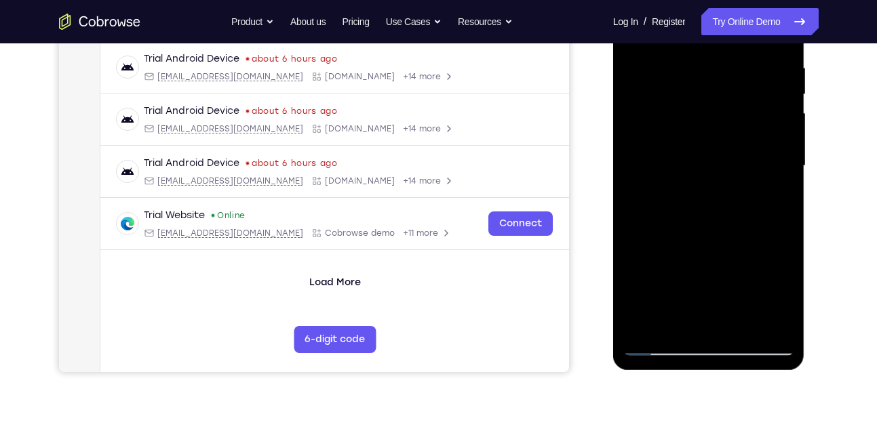
click at [710, 289] on div at bounding box center [708, 166] width 171 height 380
click at [657, 345] on div at bounding box center [708, 166] width 171 height 380
click at [693, 316] on div at bounding box center [708, 166] width 171 height 380
click at [686, 215] on div at bounding box center [708, 166] width 171 height 380
click at [663, 344] on div at bounding box center [708, 166] width 171 height 380
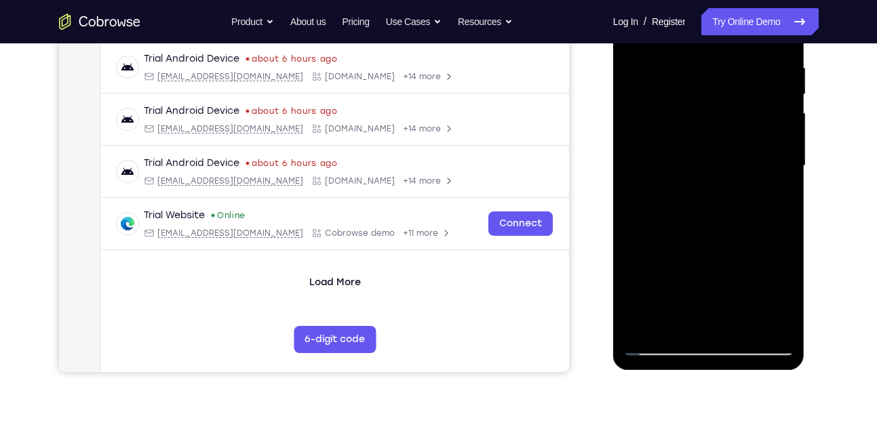
click at [658, 342] on div at bounding box center [708, 166] width 171 height 380
click at [774, 317] on div at bounding box center [708, 166] width 171 height 380
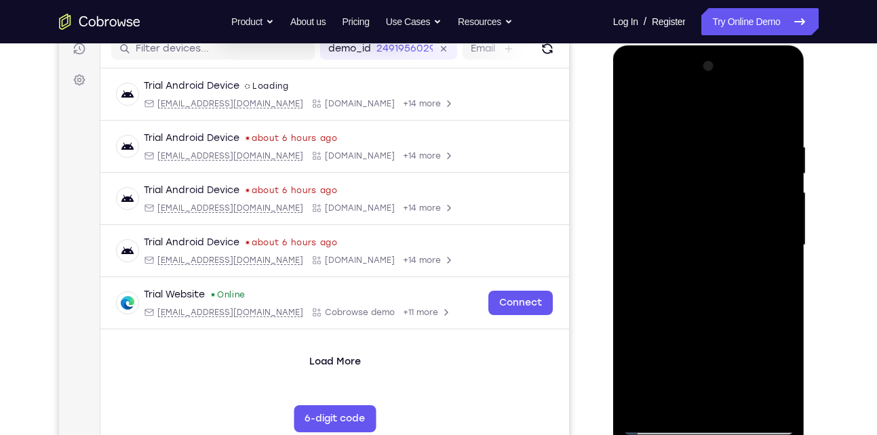
scroll to position [178, 0]
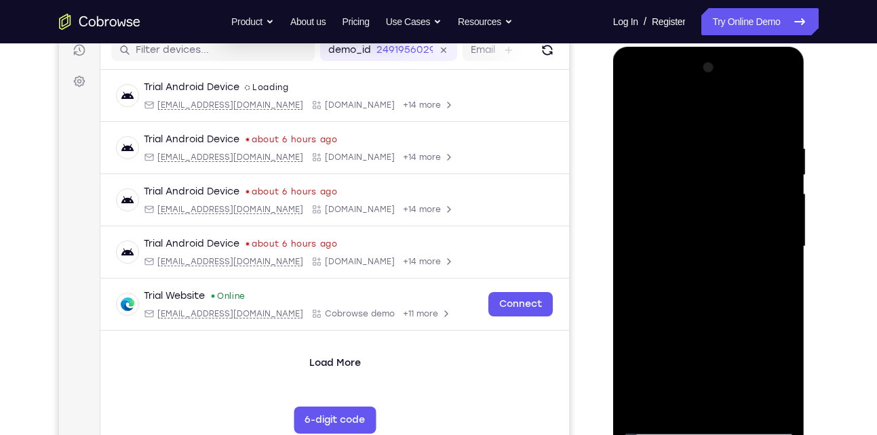
click at [774, 113] on div at bounding box center [708, 247] width 171 height 380
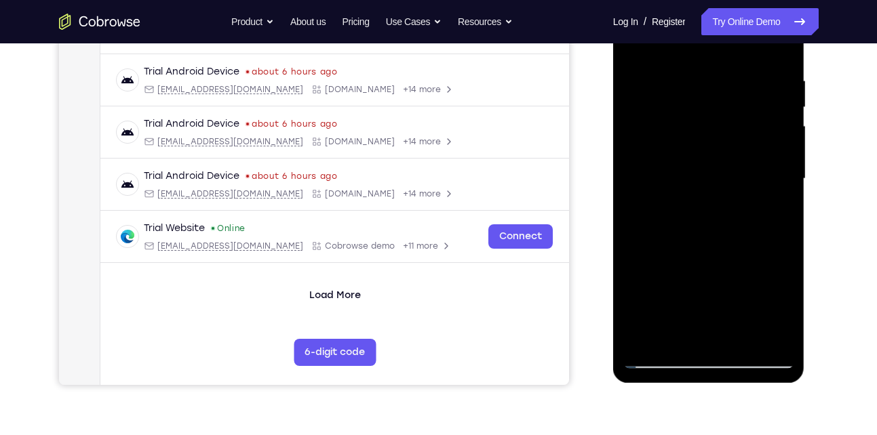
scroll to position [247, 0]
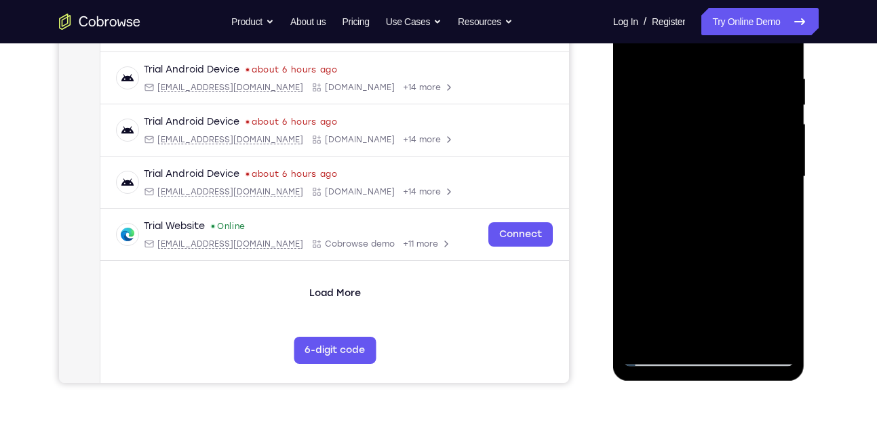
click at [739, 334] on div at bounding box center [708, 177] width 171 height 380
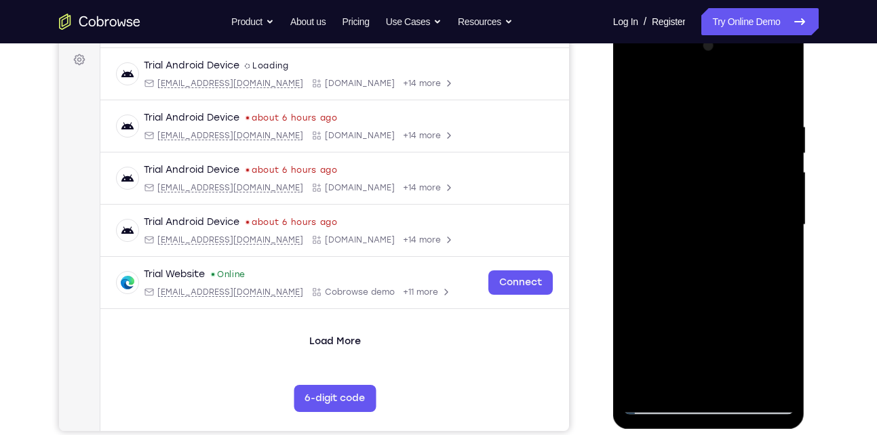
scroll to position [194, 0]
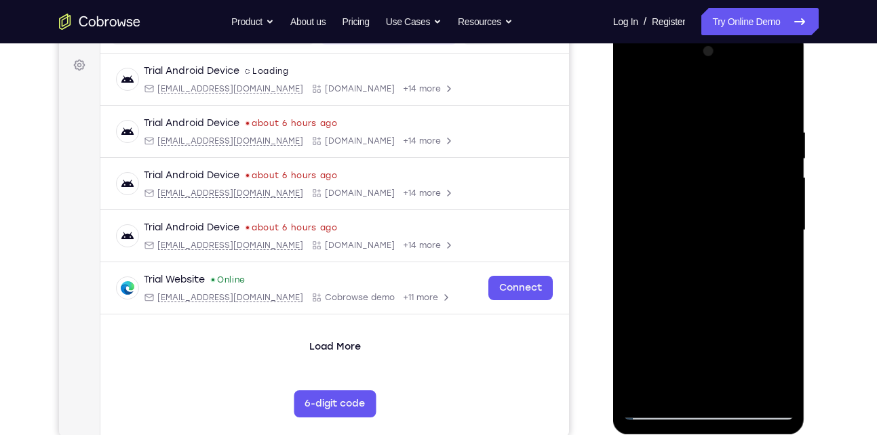
click at [688, 279] on div at bounding box center [708, 231] width 171 height 380
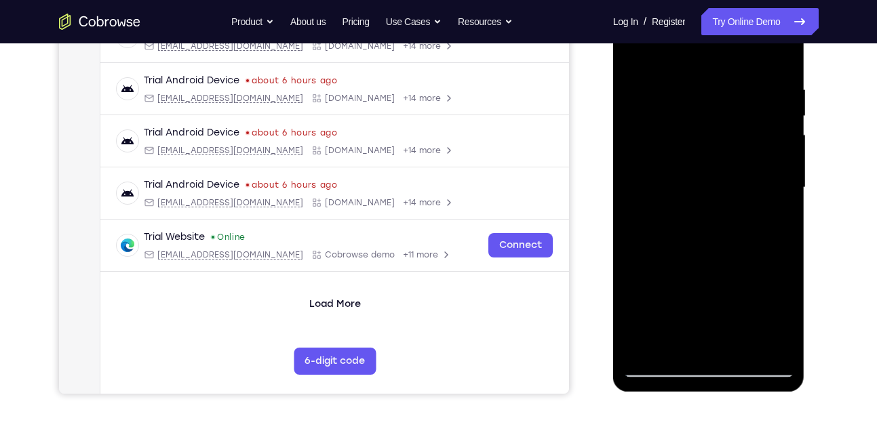
scroll to position [193, 0]
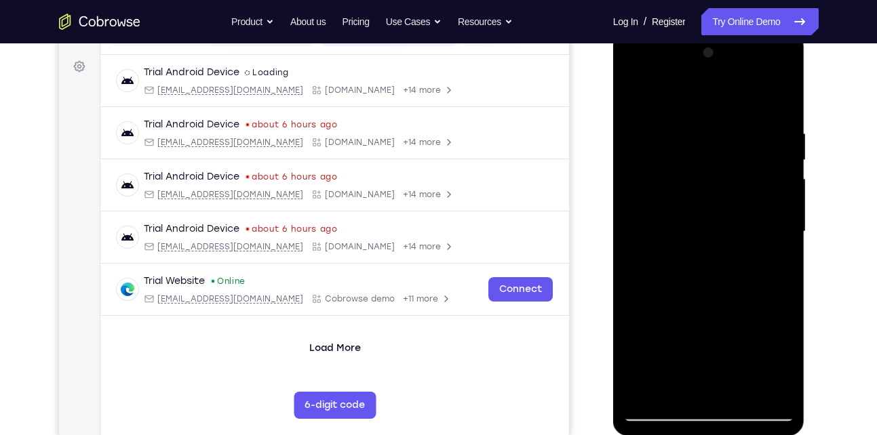
click at [633, 95] on div at bounding box center [708, 232] width 171 height 380
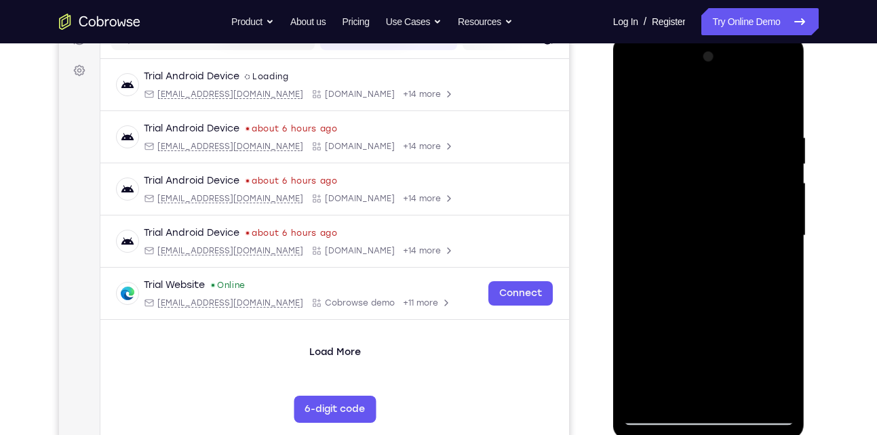
scroll to position [188, 0]
drag, startPoint x: 698, startPoint y: 146, endPoint x: 714, endPoint y: 307, distance: 162.2
click at [714, 307] on div at bounding box center [708, 237] width 171 height 380
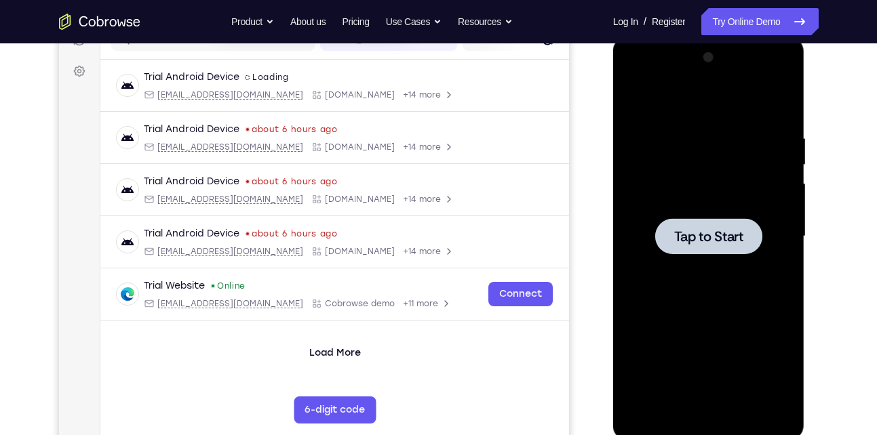
click at [700, 200] on div at bounding box center [708, 237] width 171 height 380
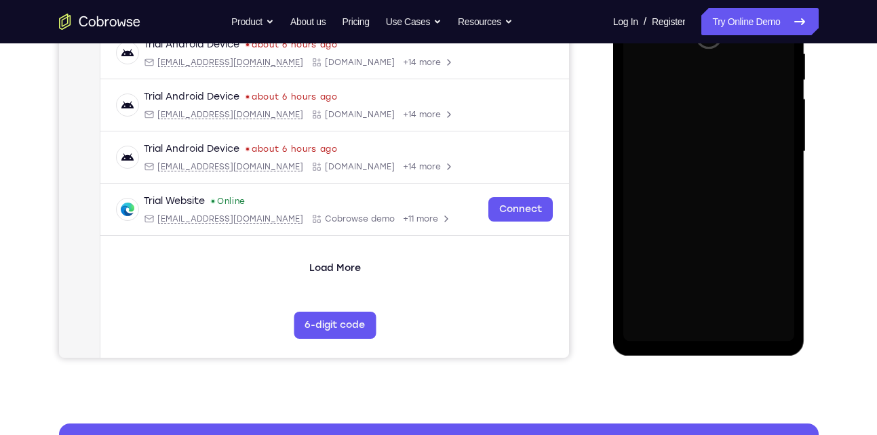
scroll to position [274, 0]
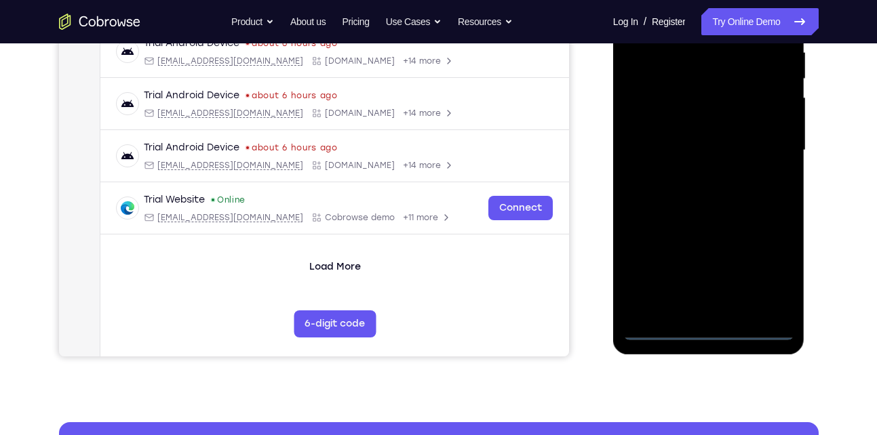
click at [707, 332] on div at bounding box center [708, 151] width 171 height 380
click at [768, 262] on div at bounding box center [708, 151] width 171 height 380
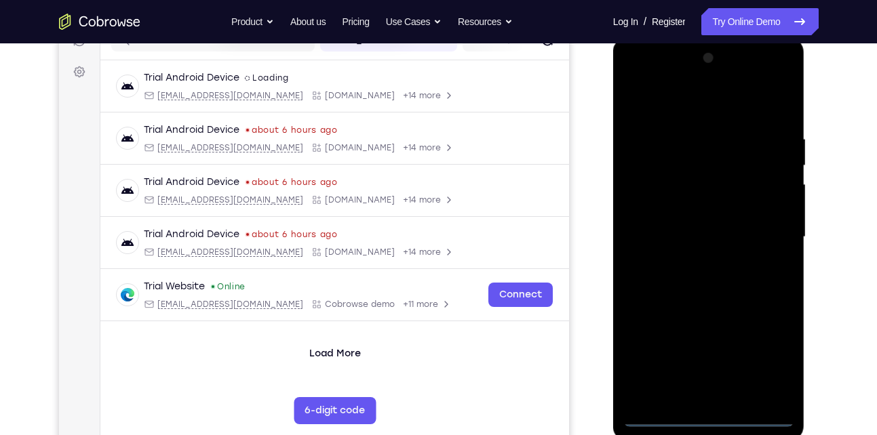
scroll to position [185, 0]
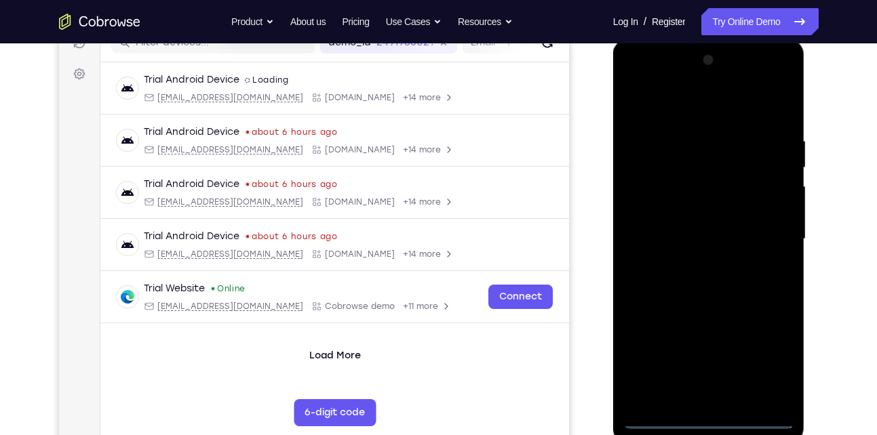
click at [691, 107] on div at bounding box center [708, 239] width 171 height 380
click at [761, 234] on div at bounding box center [708, 239] width 171 height 380
click at [696, 264] on div at bounding box center [708, 239] width 171 height 380
click at [701, 232] on div at bounding box center [708, 239] width 171 height 380
click at [706, 237] on div at bounding box center [708, 239] width 171 height 380
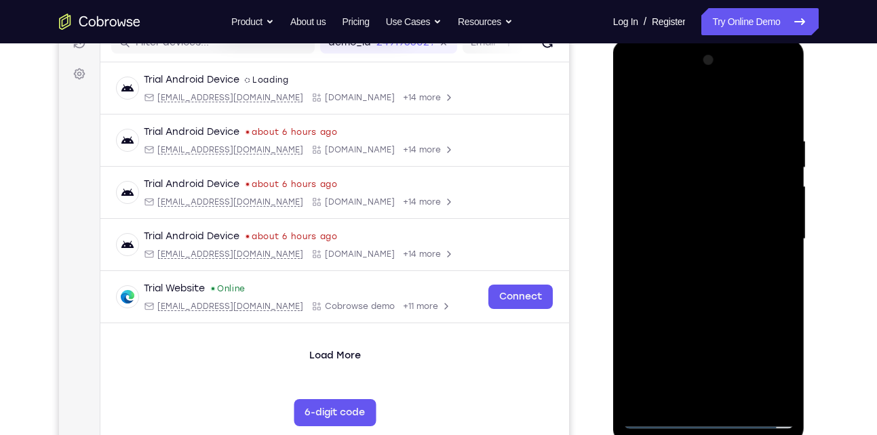
click at [674, 279] on div at bounding box center [708, 239] width 171 height 380
click at [695, 272] on div at bounding box center [708, 239] width 171 height 380
click at [693, 283] on div at bounding box center [708, 239] width 171 height 380
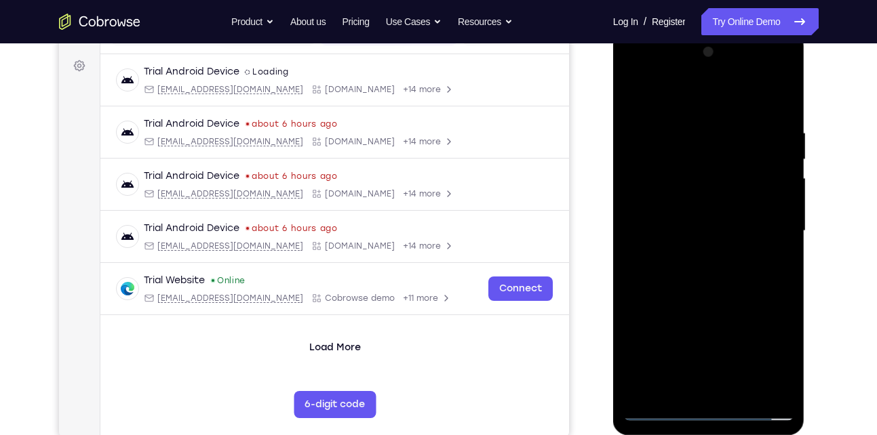
scroll to position [225, 0]
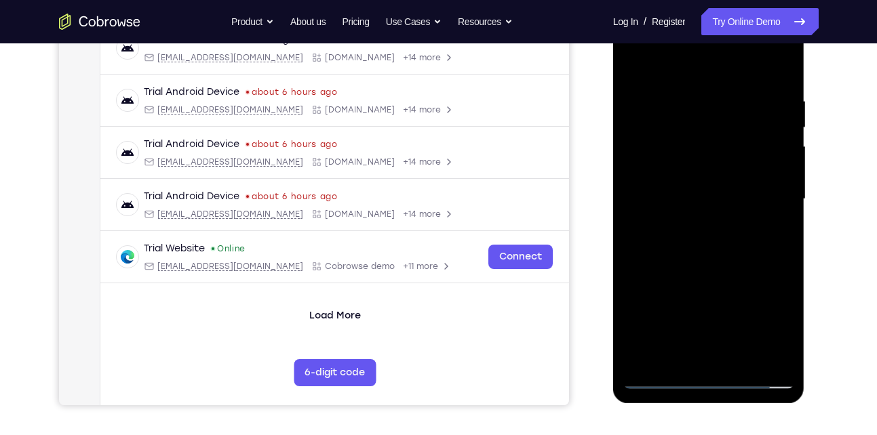
click at [763, 264] on div at bounding box center [708, 199] width 171 height 380
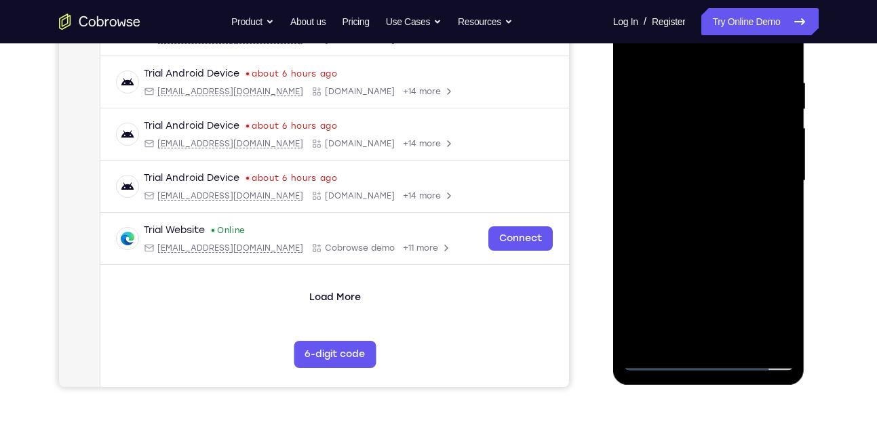
scroll to position [244, 0]
click at [782, 336] on div at bounding box center [708, 181] width 171 height 380
click at [709, 243] on div at bounding box center [708, 181] width 171 height 380
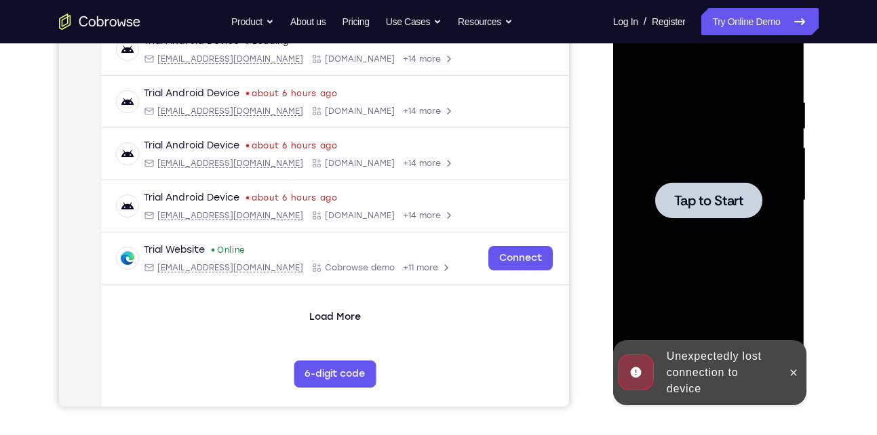
scroll to position [222, 0]
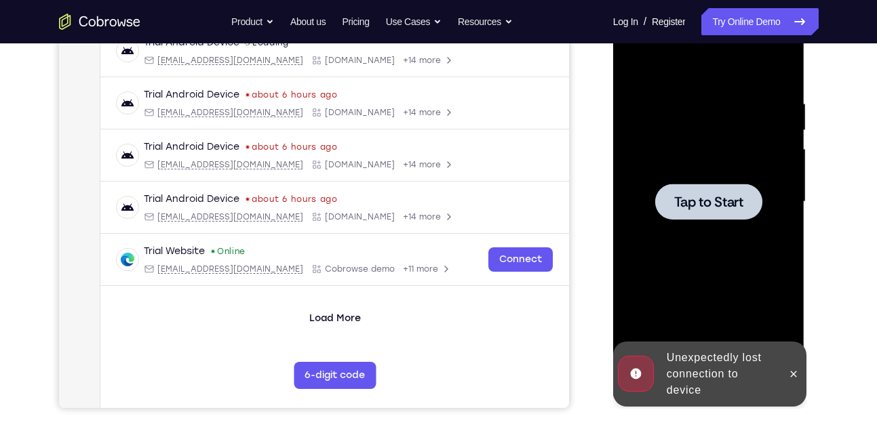
click at [751, 178] on div at bounding box center [708, 202] width 171 height 380
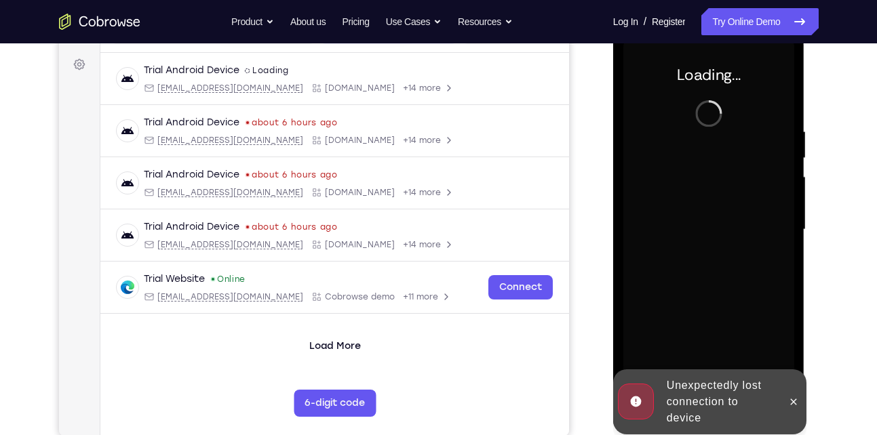
scroll to position [232, 0]
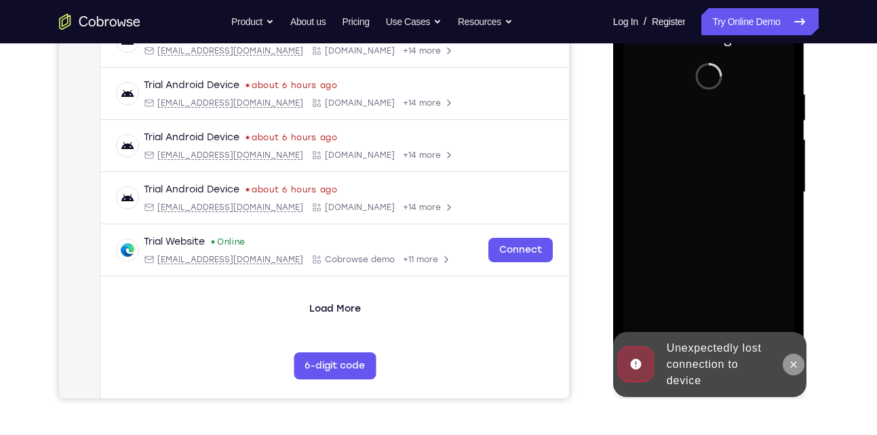
click at [791, 365] on icon at bounding box center [793, 364] width 11 height 11
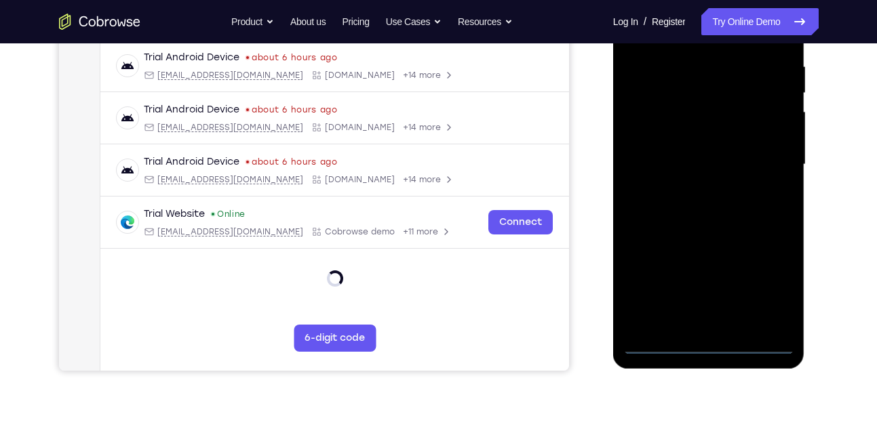
scroll to position [260, 0]
click at [709, 342] on div at bounding box center [708, 164] width 171 height 380
click at [761, 284] on div at bounding box center [708, 164] width 171 height 380
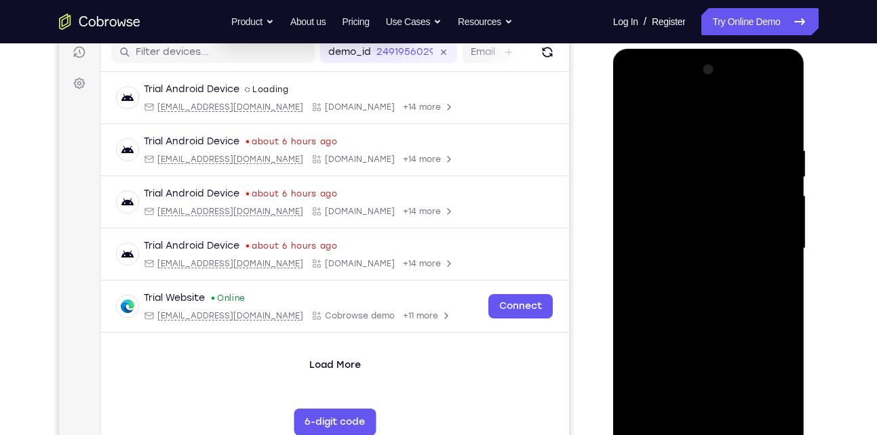
click at [693, 121] on div at bounding box center [708, 249] width 171 height 380
click at [761, 241] on div at bounding box center [708, 249] width 171 height 380
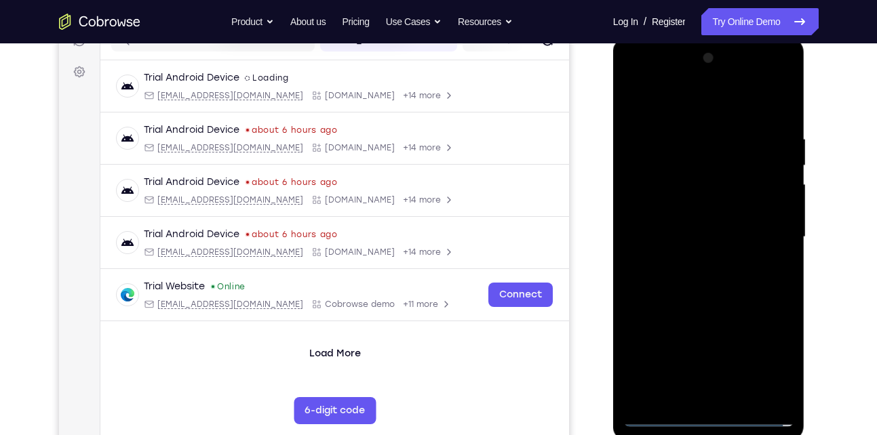
scroll to position [188, 0]
click at [698, 260] on div at bounding box center [708, 237] width 171 height 380
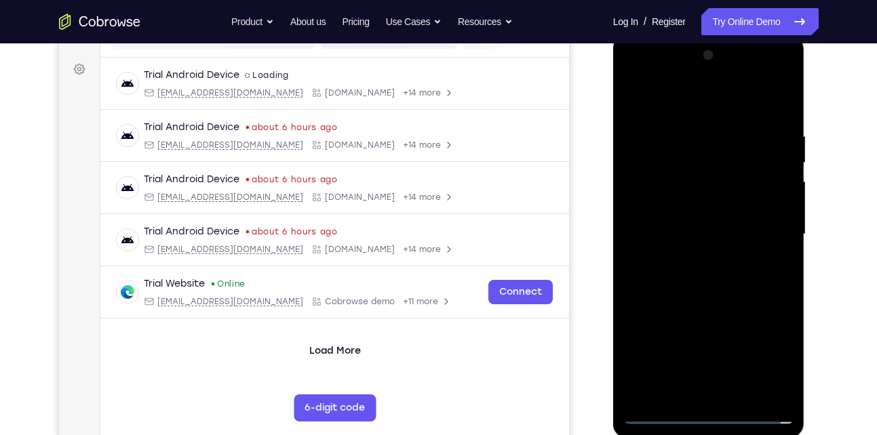
click at [709, 216] on div at bounding box center [708, 235] width 171 height 380
click at [719, 211] on div at bounding box center [708, 235] width 171 height 380
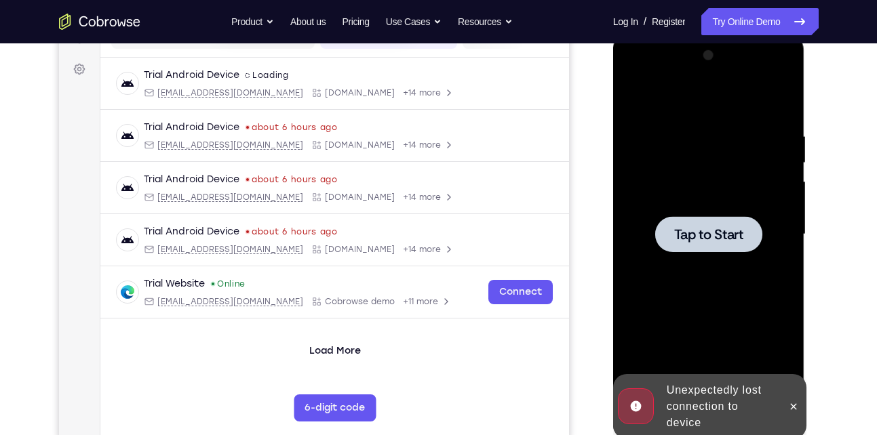
click at [716, 231] on span "Tap to Start" at bounding box center [708, 235] width 69 height 14
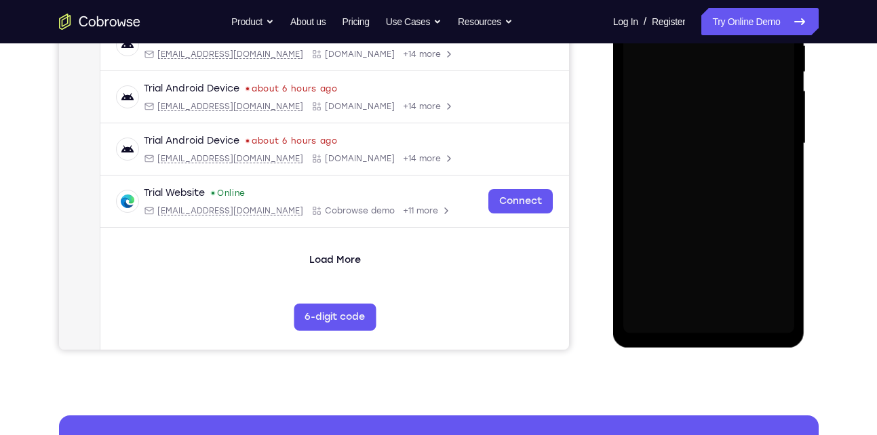
scroll to position [296, 0]
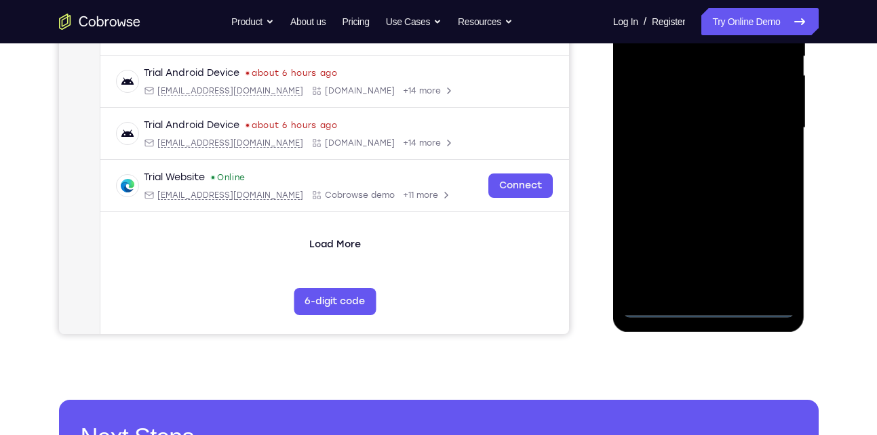
click at [709, 308] on div at bounding box center [708, 128] width 171 height 380
click at [764, 257] on div at bounding box center [708, 128] width 171 height 380
click at [704, 306] on div at bounding box center [708, 128] width 171 height 380
click at [768, 253] on div at bounding box center [708, 128] width 171 height 380
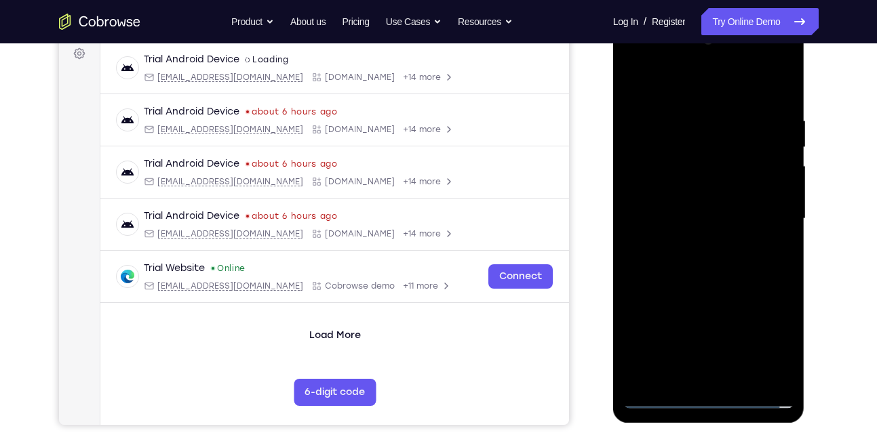
scroll to position [205, 0]
click at [678, 85] on div at bounding box center [708, 220] width 171 height 380
click at [763, 214] on div at bounding box center [708, 220] width 171 height 380
click at [692, 245] on div at bounding box center [708, 220] width 171 height 380
click at [724, 205] on div at bounding box center [708, 220] width 171 height 380
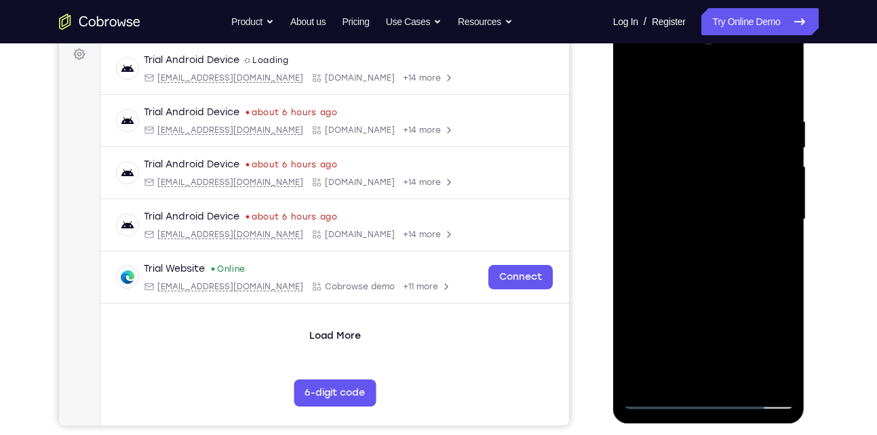
click at [724, 220] on div at bounding box center [708, 220] width 171 height 380
click at [734, 269] on div at bounding box center [708, 220] width 171 height 380
click at [734, 260] on div at bounding box center [708, 220] width 171 height 380
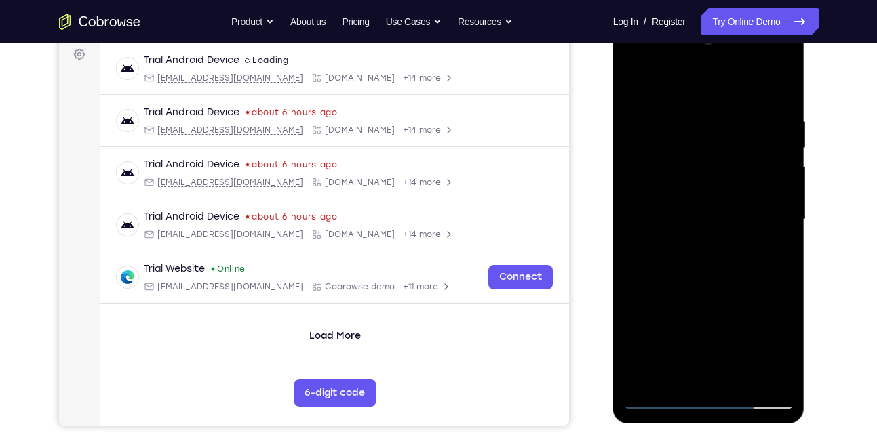
click at [734, 285] on div at bounding box center [708, 220] width 171 height 380
click at [776, 99] on div at bounding box center [708, 220] width 171 height 380
click at [781, 100] on div at bounding box center [708, 220] width 171 height 380
click at [712, 285] on div at bounding box center [708, 220] width 171 height 380
click at [714, 20] on div at bounding box center [709, 20] width 192 height 0
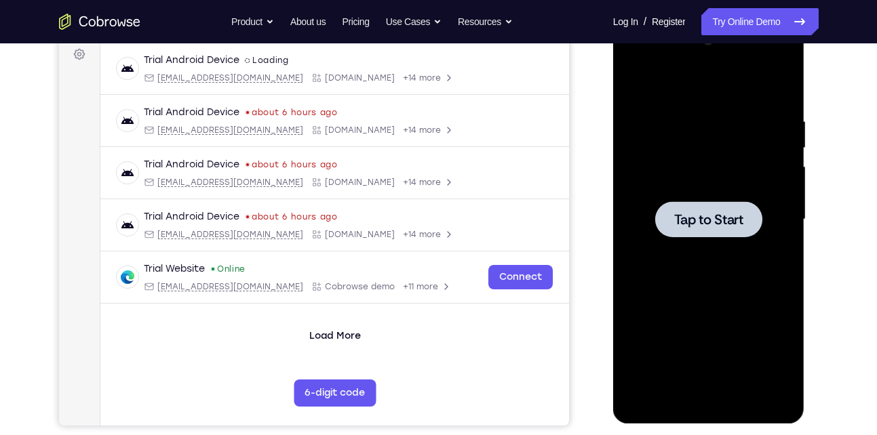
click at [719, 188] on div at bounding box center [708, 220] width 171 height 380
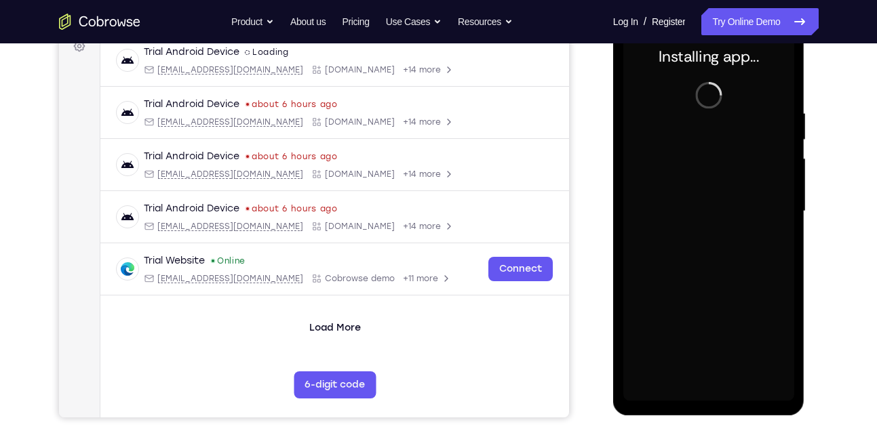
scroll to position [217, 0]
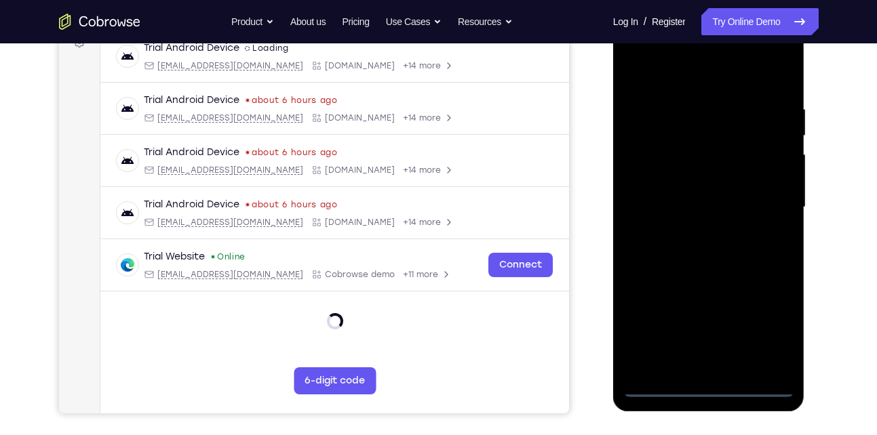
click at [707, 390] on div at bounding box center [708, 208] width 171 height 380
click at [768, 319] on div at bounding box center [708, 208] width 171 height 380
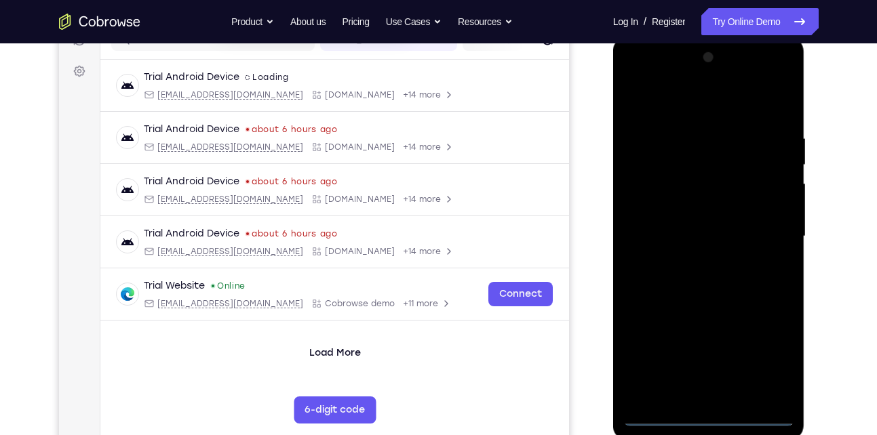
click at [715, 102] on div at bounding box center [708, 237] width 171 height 380
click at [762, 228] on div at bounding box center [708, 237] width 171 height 380
click at [693, 263] on div at bounding box center [708, 237] width 171 height 380
click at [721, 222] on div at bounding box center [708, 237] width 171 height 380
click at [721, 233] on div at bounding box center [708, 237] width 171 height 380
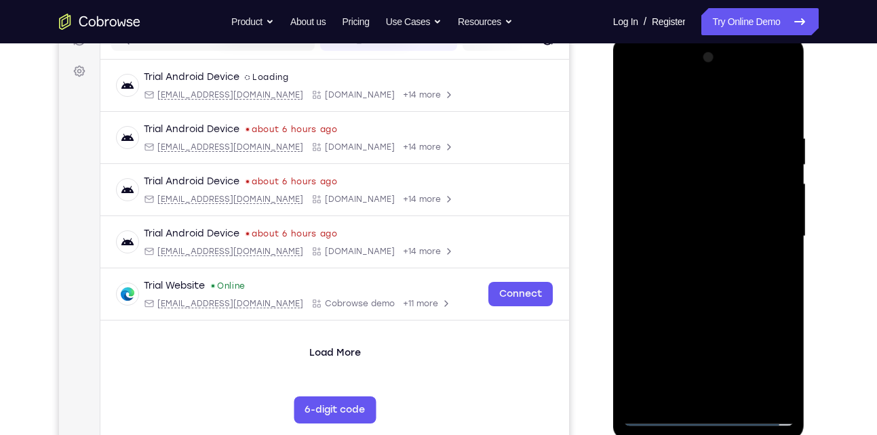
click at [719, 281] on div at bounding box center [708, 237] width 171 height 380
click at [749, 293] on div at bounding box center [708, 237] width 171 height 380
click at [744, 397] on div at bounding box center [708, 237] width 171 height 380
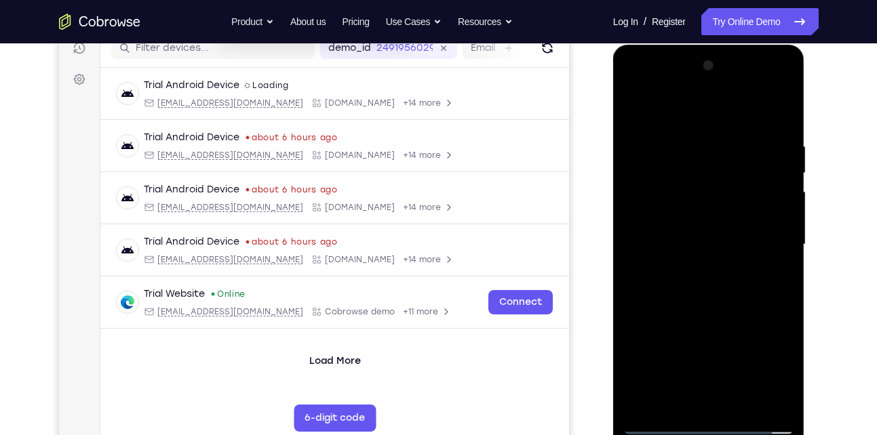
scroll to position [179, 0]
click at [713, 311] on div at bounding box center [708, 246] width 171 height 380
click at [729, 235] on div at bounding box center [708, 246] width 171 height 380
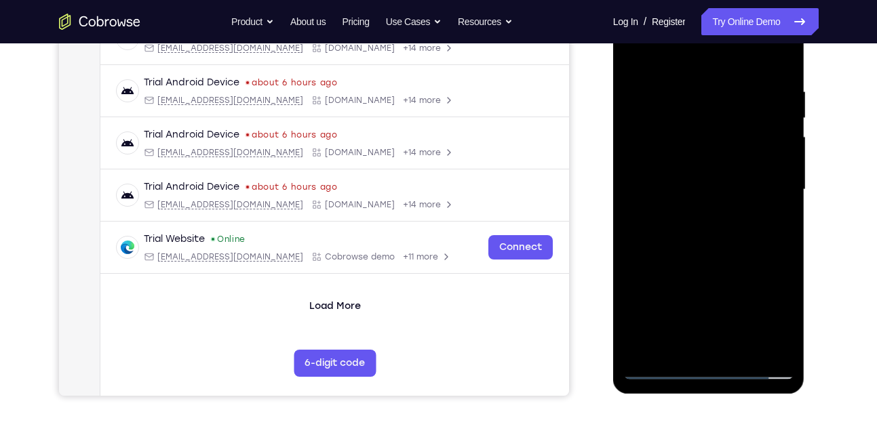
click at [700, 340] on div at bounding box center [708, 190] width 171 height 380
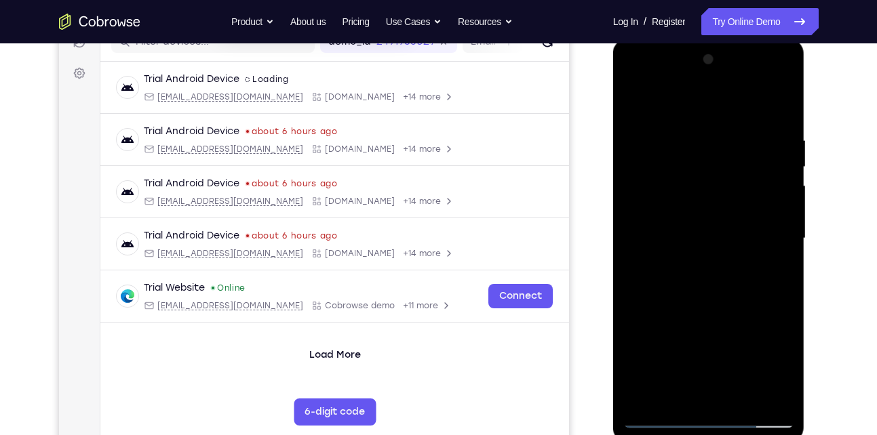
scroll to position [182, 0]
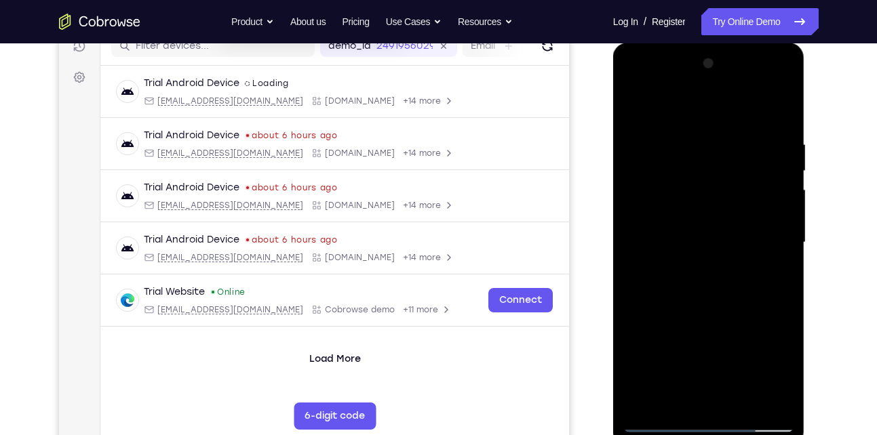
click at [638, 112] on div at bounding box center [708, 243] width 171 height 380
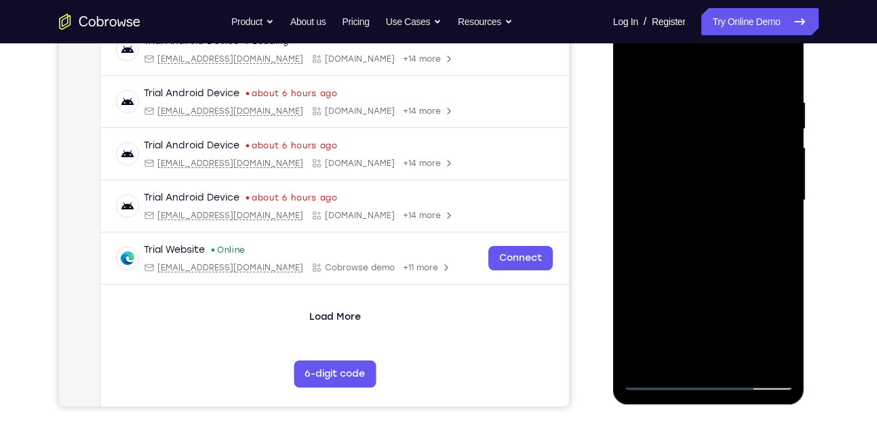
scroll to position [226, 0]
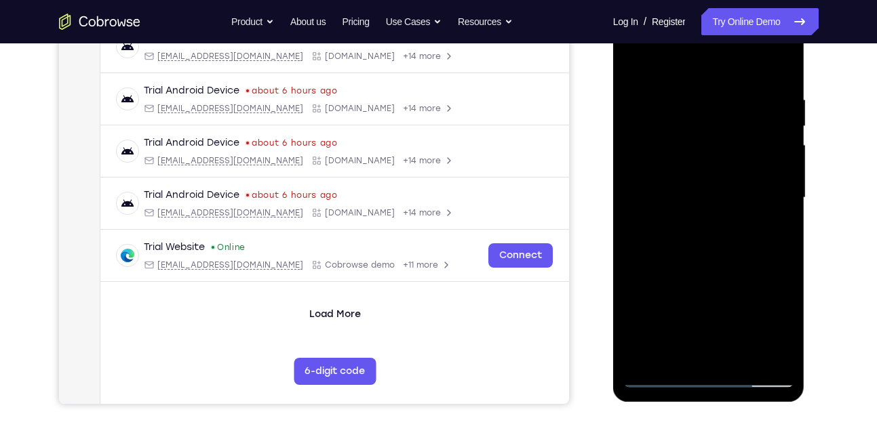
click at [773, 363] on div at bounding box center [708, 198] width 171 height 380
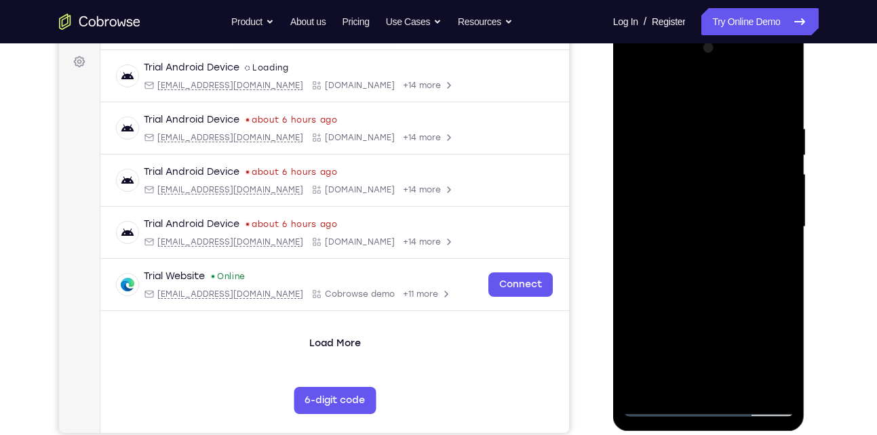
scroll to position [192, 0]
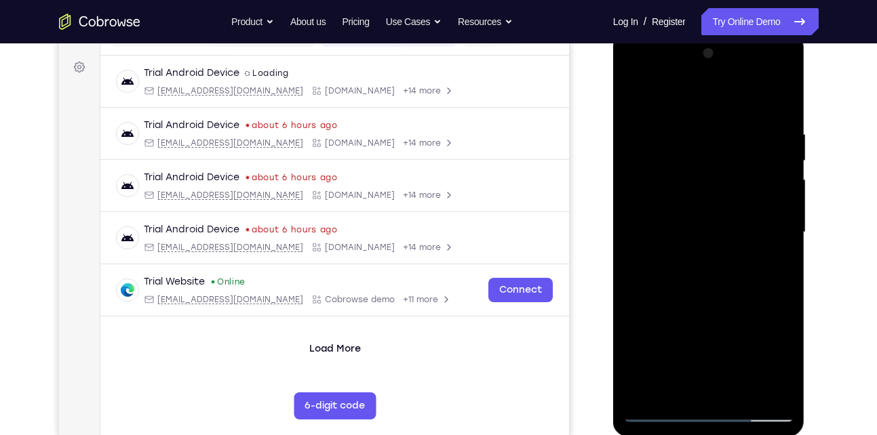
drag, startPoint x: 726, startPoint y: 182, endPoint x: 734, endPoint y: 306, distance: 124.3
click at [734, 306] on div at bounding box center [708, 233] width 171 height 380
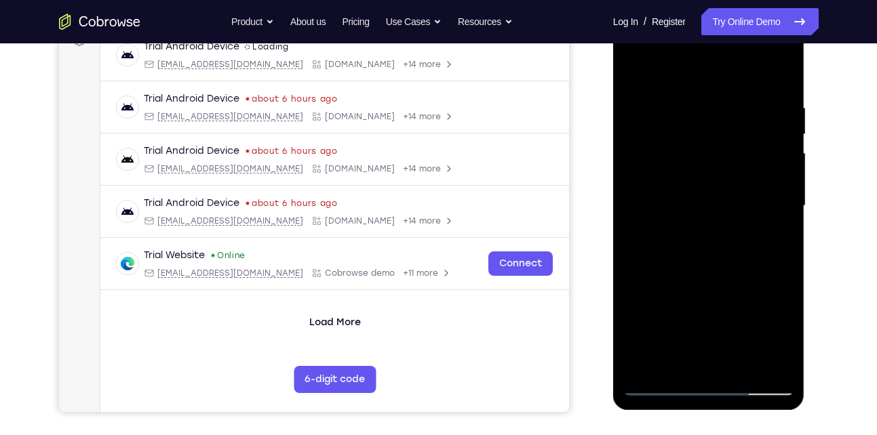
click at [645, 363] on div at bounding box center [708, 206] width 171 height 380
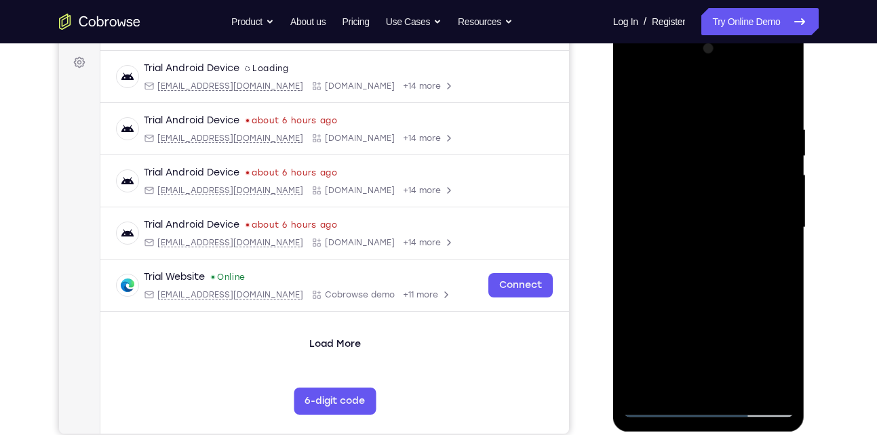
scroll to position [195, 0]
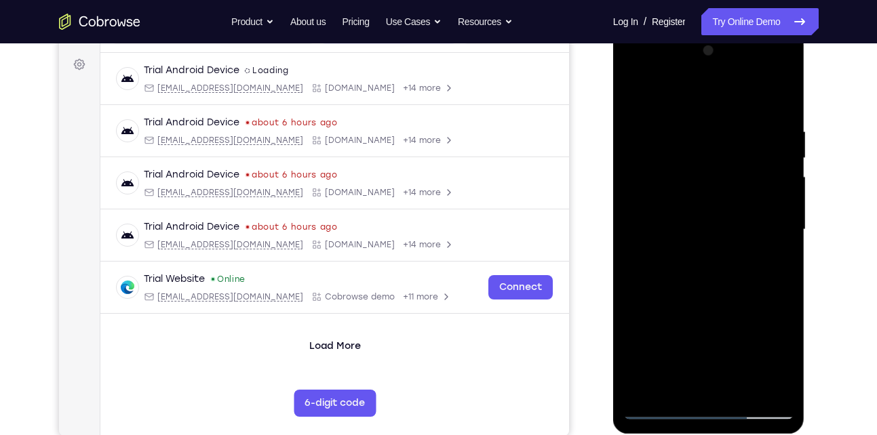
click at [690, 127] on div at bounding box center [708, 230] width 171 height 380
click at [773, 160] on div at bounding box center [708, 230] width 171 height 380
click at [774, 143] on div at bounding box center [708, 230] width 171 height 380
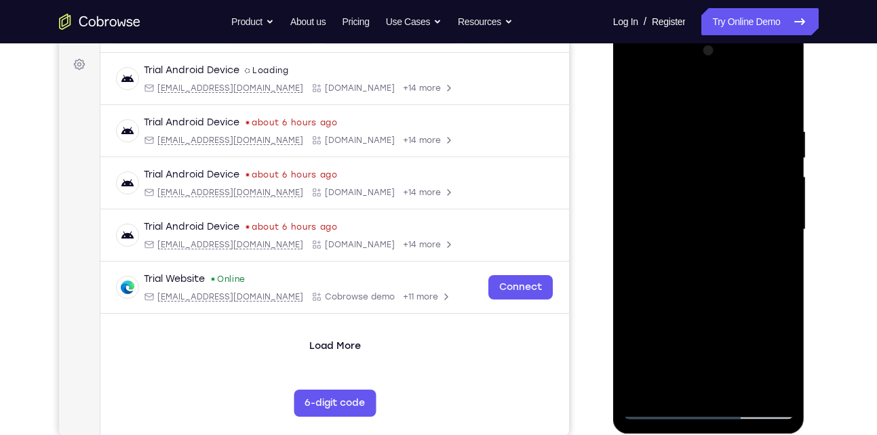
click at [774, 143] on div at bounding box center [708, 230] width 171 height 380
click at [757, 146] on div at bounding box center [708, 230] width 171 height 380
drag, startPoint x: 757, startPoint y: 146, endPoint x: 632, endPoint y: 170, distance: 127.8
click at [632, 170] on div at bounding box center [708, 230] width 171 height 380
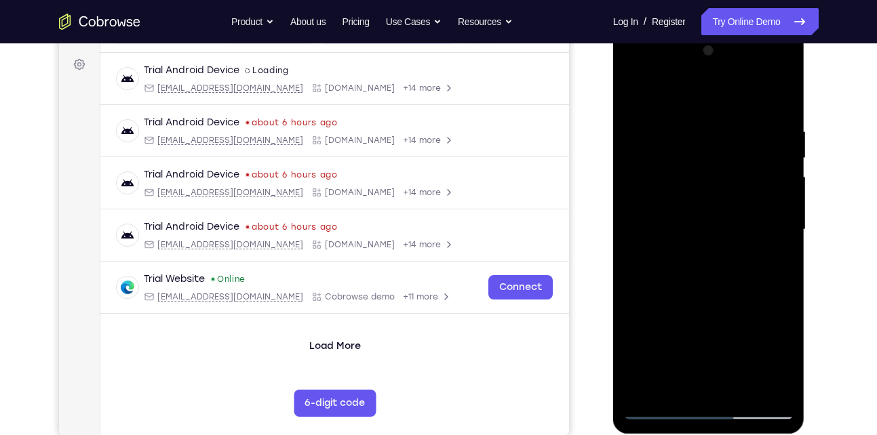
drag, startPoint x: 770, startPoint y: 169, endPoint x: 661, endPoint y: 182, distance: 109.9
click at [661, 182] on div at bounding box center [708, 230] width 171 height 380
drag, startPoint x: 761, startPoint y: 169, endPoint x: 655, endPoint y: 182, distance: 107.3
click at [655, 182] on div at bounding box center [708, 230] width 171 height 380
click at [744, 198] on div at bounding box center [708, 230] width 171 height 380
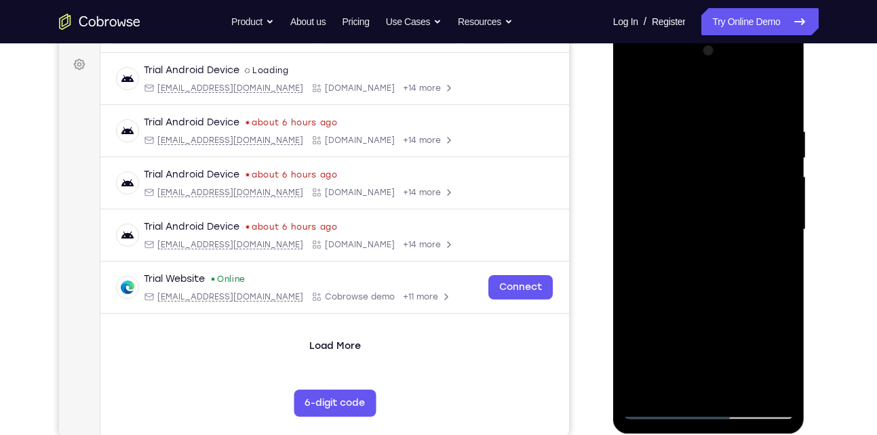
click at [755, 190] on div at bounding box center [708, 230] width 171 height 380
drag, startPoint x: 772, startPoint y: 190, endPoint x: 660, endPoint y: 191, distance: 111.9
click at [660, 191] on div at bounding box center [708, 230] width 171 height 380
click at [772, 145] on div at bounding box center [708, 230] width 171 height 380
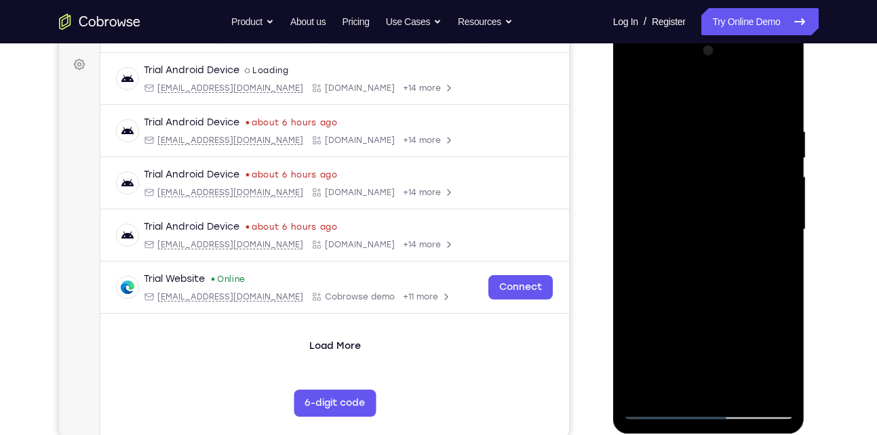
drag, startPoint x: 772, startPoint y: 145, endPoint x: 673, endPoint y: 134, distance: 99.6
click at [673, 134] on div at bounding box center [708, 230] width 171 height 380
drag, startPoint x: 661, startPoint y: 153, endPoint x: 799, endPoint y: 168, distance: 138.5
click at [799, 168] on div at bounding box center [709, 232] width 192 height 404
drag, startPoint x: 774, startPoint y: 163, endPoint x: 699, endPoint y: 163, distance: 75.3
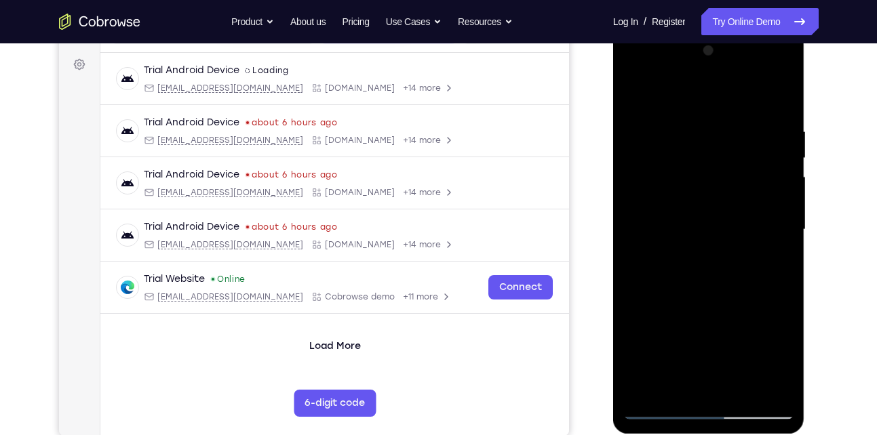
click at [699, 163] on div at bounding box center [708, 230] width 171 height 380
click at [759, 179] on div at bounding box center [708, 230] width 171 height 380
click at [765, 388] on div at bounding box center [708, 230] width 171 height 380
click at [768, 305] on div at bounding box center [708, 230] width 171 height 380
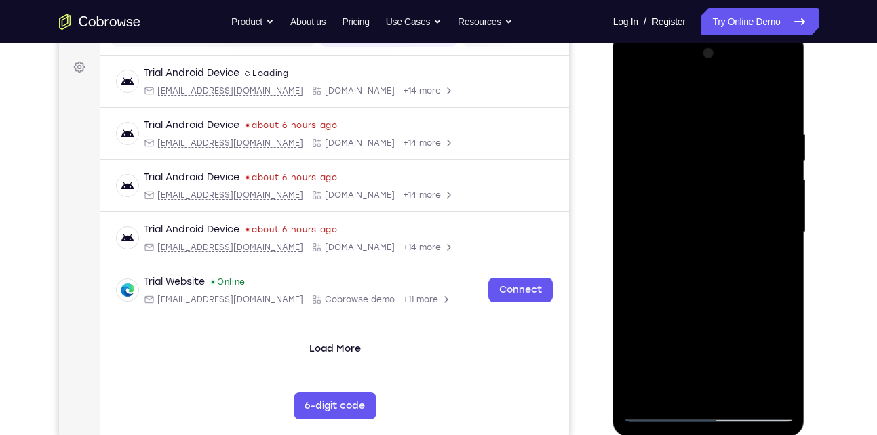
scroll to position [178, 0]
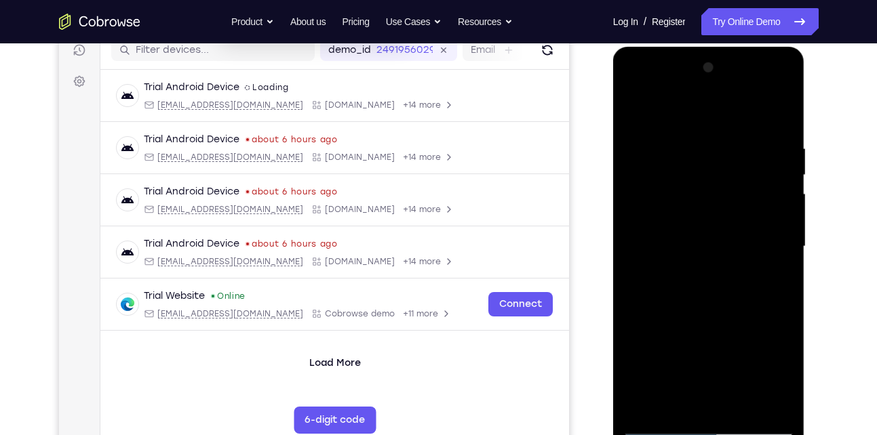
click at [776, 197] on div at bounding box center [708, 247] width 171 height 380
drag, startPoint x: 776, startPoint y: 214, endPoint x: 696, endPoint y: 195, distance: 82.4
click at [696, 195] on div at bounding box center [708, 247] width 171 height 380
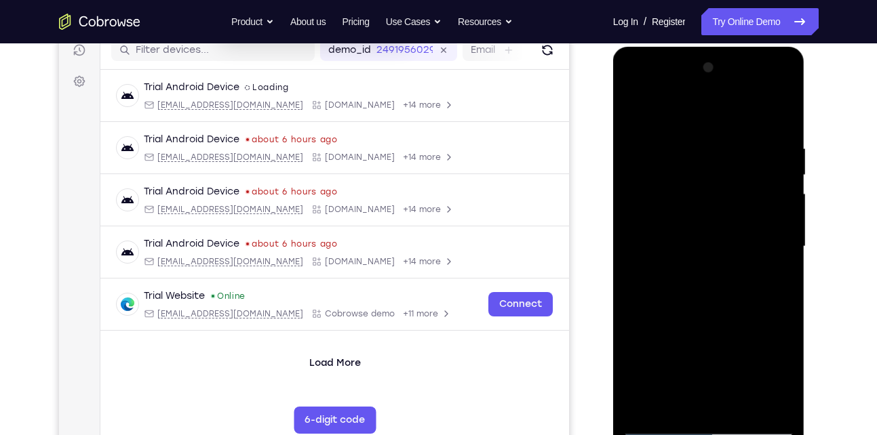
click at [772, 195] on div at bounding box center [708, 247] width 171 height 380
click at [775, 193] on div at bounding box center [708, 247] width 171 height 380
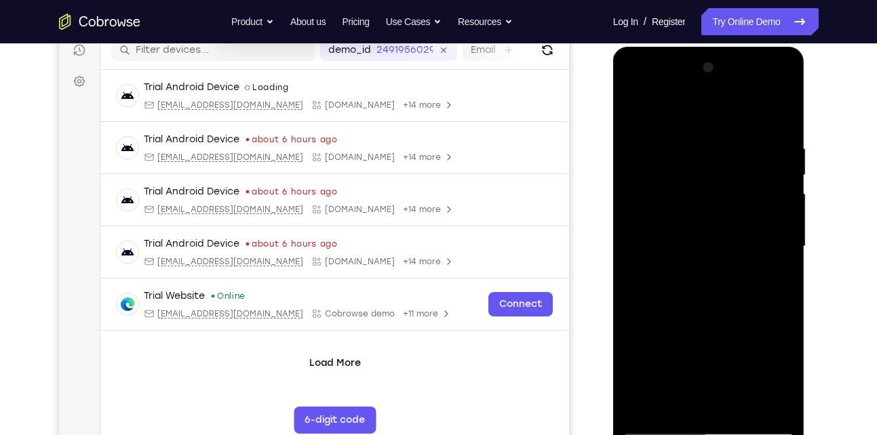
click at [778, 119] on div at bounding box center [708, 247] width 171 height 380
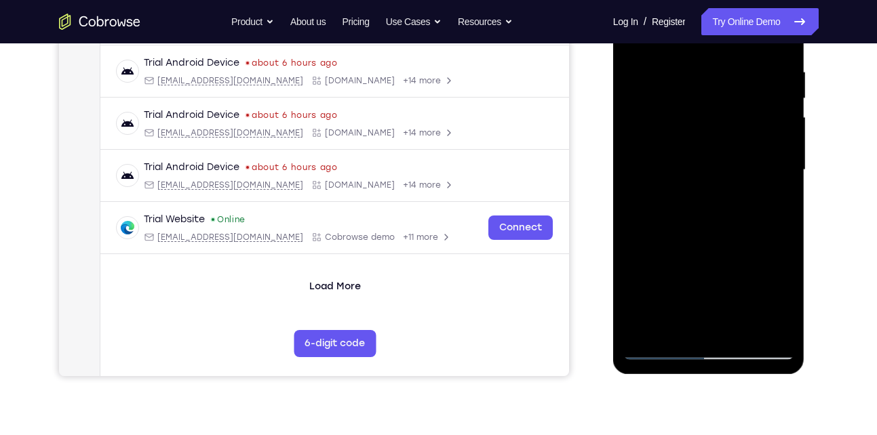
scroll to position [257, 0]
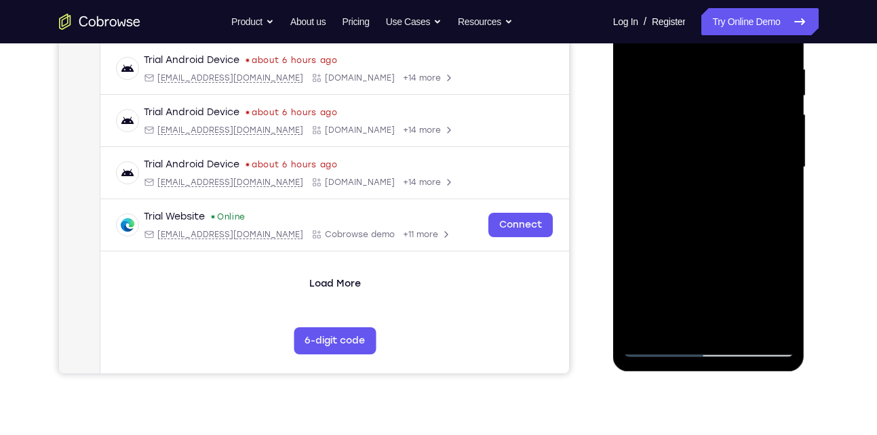
click at [748, 324] on div at bounding box center [708, 168] width 171 height 380
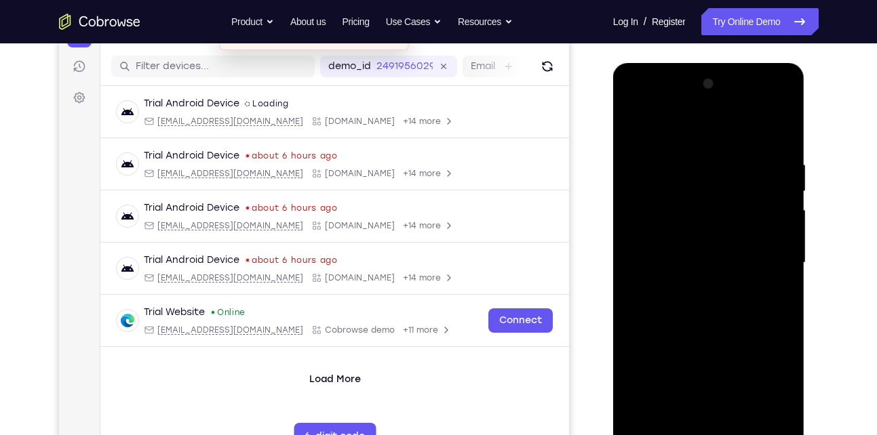
scroll to position [147, 0]
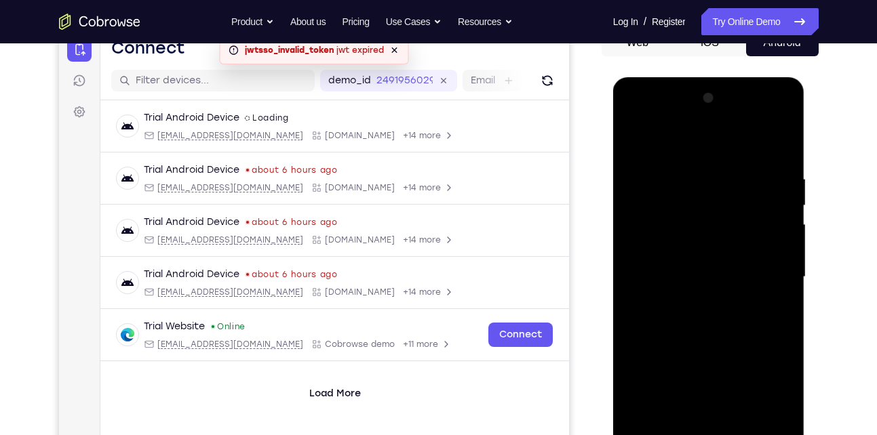
click at [690, 273] on div at bounding box center [708, 277] width 171 height 380
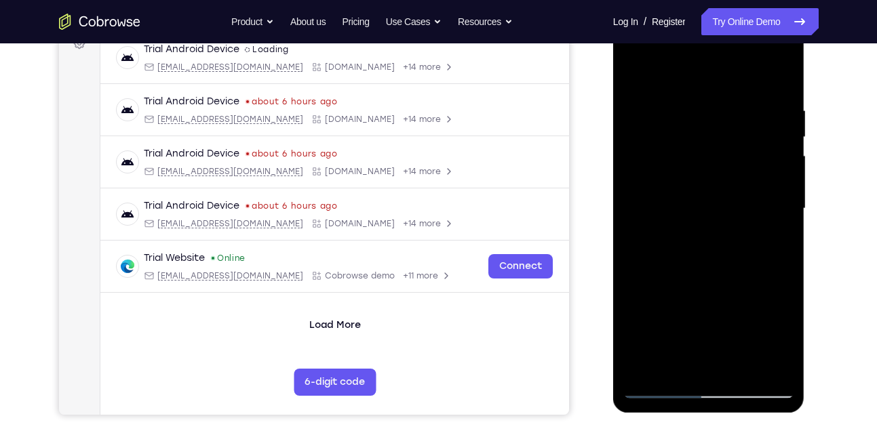
scroll to position [222, 0]
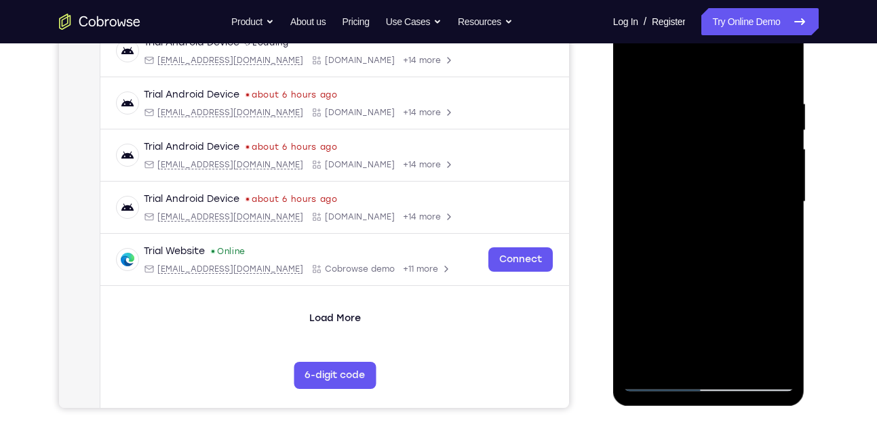
click at [660, 380] on div at bounding box center [708, 202] width 171 height 380
click at [693, 341] on div at bounding box center [708, 202] width 171 height 380
click at [655, 386] on div at bounding box center [708, 202] width 171 height 380
click at [768, 358] on div at bounding box center [708, 202] width 171 height 380
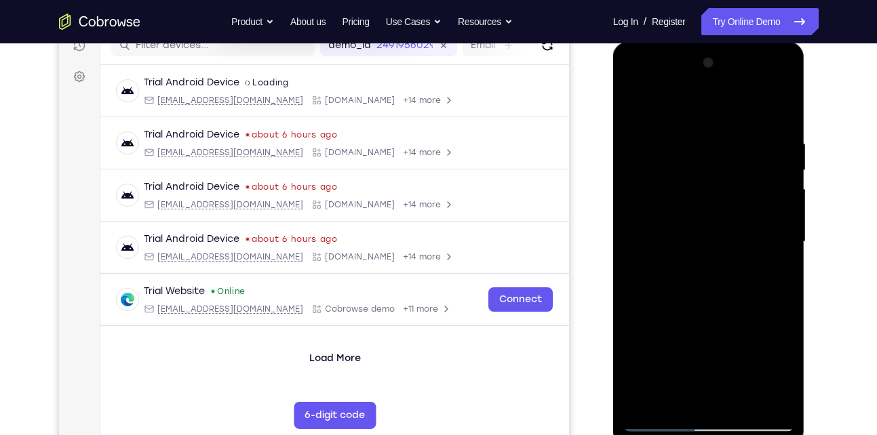
scroll to position [182, 0]
drag, startPoint x: 716, startPoint y: 182, endPoint x: 717, endPoint y: 309, distance: 126.8
click at [717, 309] on div at bounding box center [708, 243] width 171 height 380
click at [706, 186] on div at bounding box center [708, 243] width 171 height 380
click at [709, 255] on div at bounding box center [708, 243] width 171 height 380
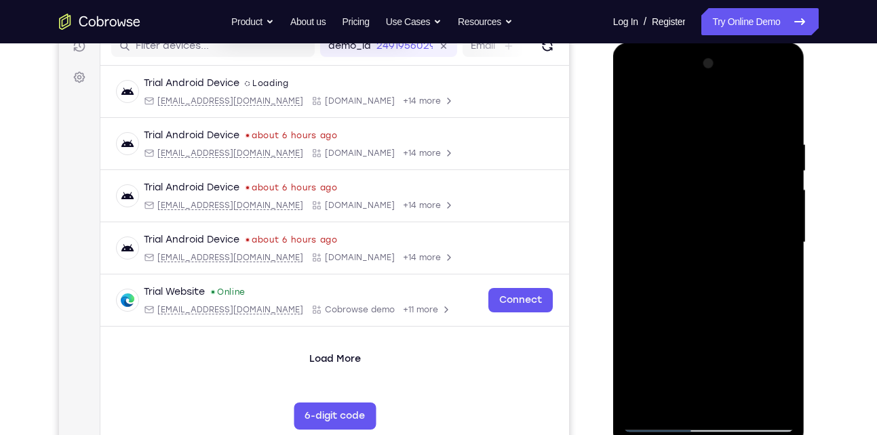
scroll to position [153, 0]
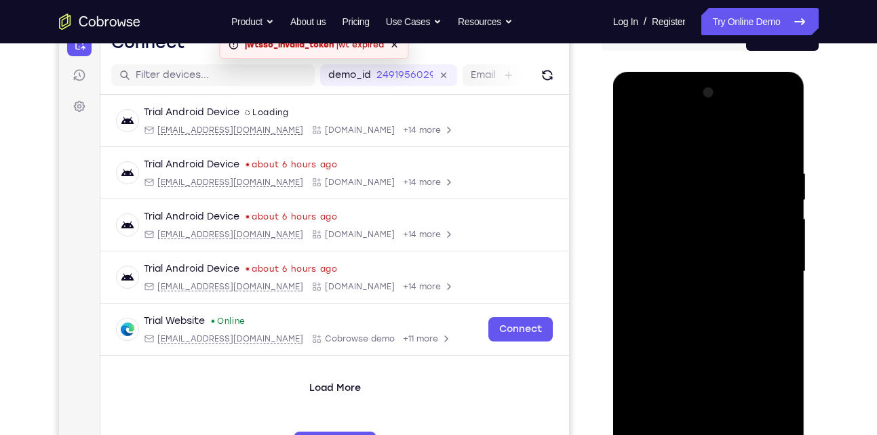
click at [688, 151] on div at bounding box center [708, 272] width 171 height 380
click at [684, 174] on div at bounding box center [708, 272] width 171 height 380
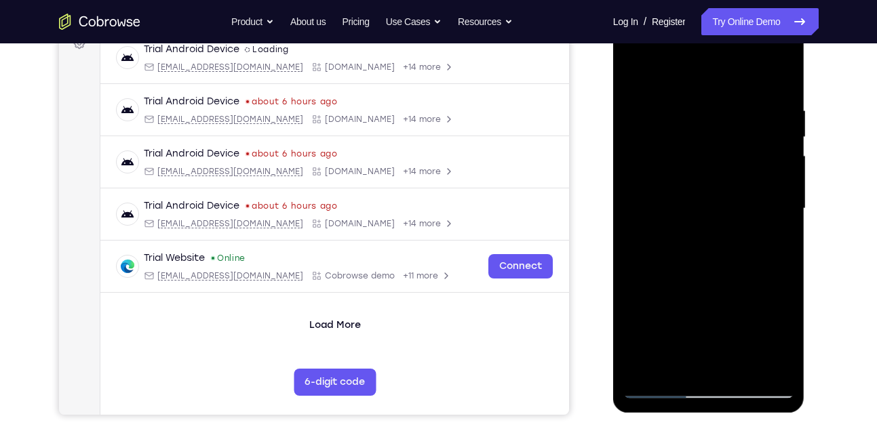
scroll to position [239, 0]
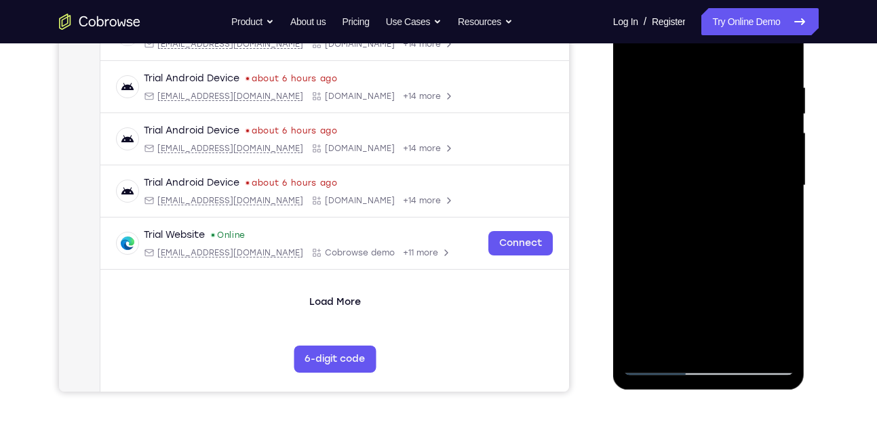
click at [759, 222] on div at bounding box center [708, 186] width 171 height 380
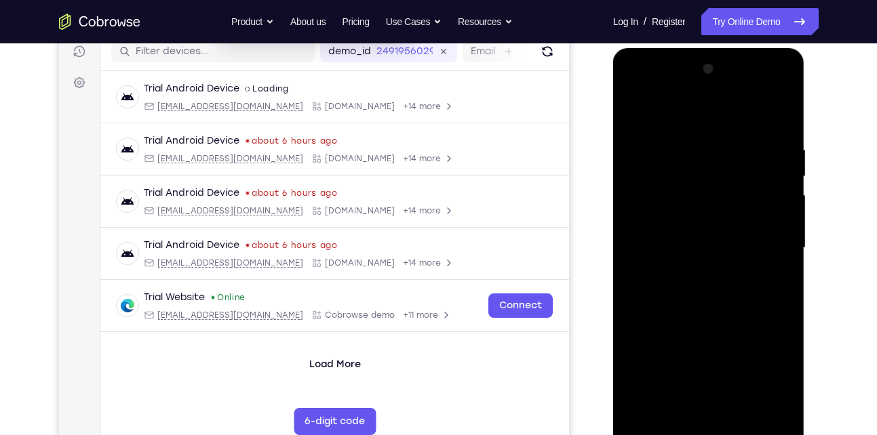
scroll to position [175, 0]
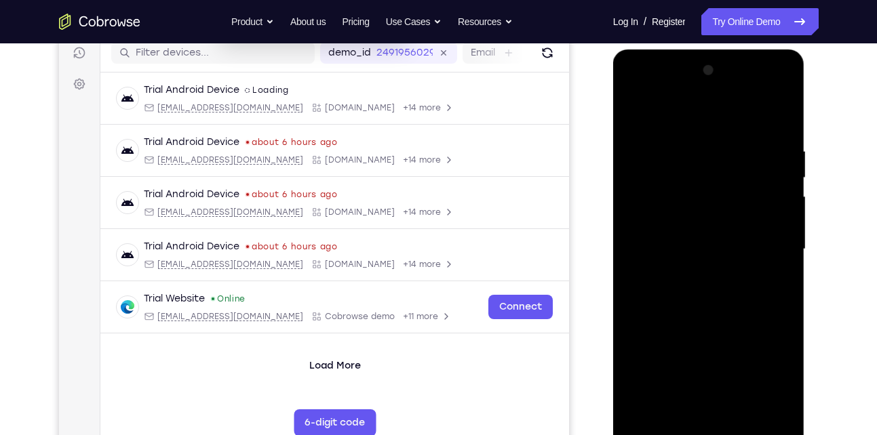
drag, startPoint x: 694, startPoint y: 298, endPoint x: 685, endPoint y: 234, distance: 65.0
click at [685, 234] on div at bounding box center [708, 250] width 171 height 380
drag, startPoint x: 687, startPoint y: 342, endPoint x: 662, endPoint y: 193, distance: 150.5
click at [662, 193] on div at bounding box center [708, 250] width 171 height 380
drag, startPoint x: 685, startPoint y: 318, endPoint x: 669, endPoint y: 178, distance: 141.3
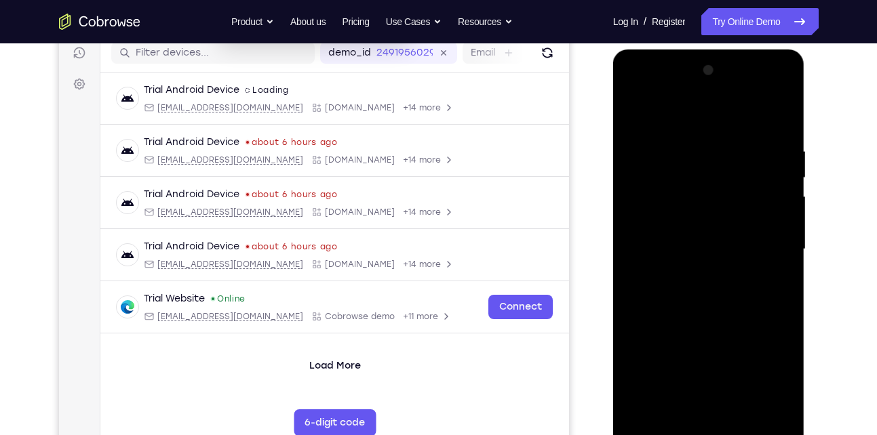
click at [669, 178] on div at bounding box center [708, 250] width 171 height 380
click at [645, 409] on div at bounding box center [708, 250] width 171 height 380
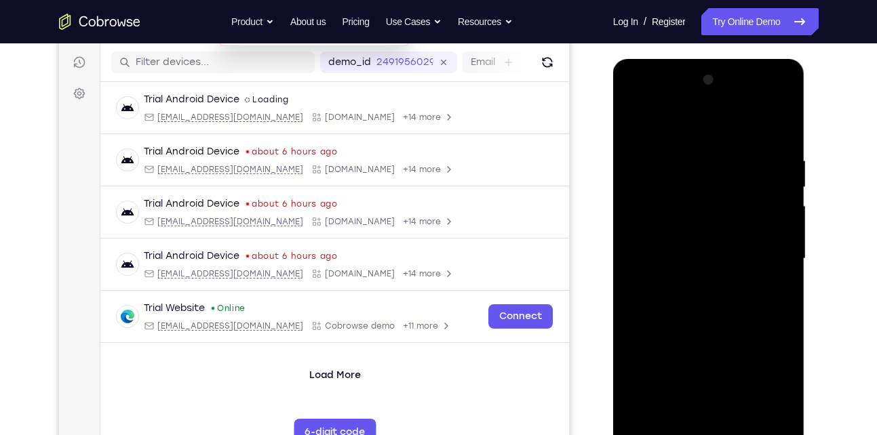
drag, startPoint x: 694, startPoint y: 178, endPoint x: 692, endPoint y: 348, distance: 169.5
click at [692, 348] on div at bounding box center [708, 259] width 171 height 380
click at [696, 156] on div at bounding box center [708, 259] width 171 height 380
click at [756, 258] on div at bounding box center [708, 259] width 171 height 380
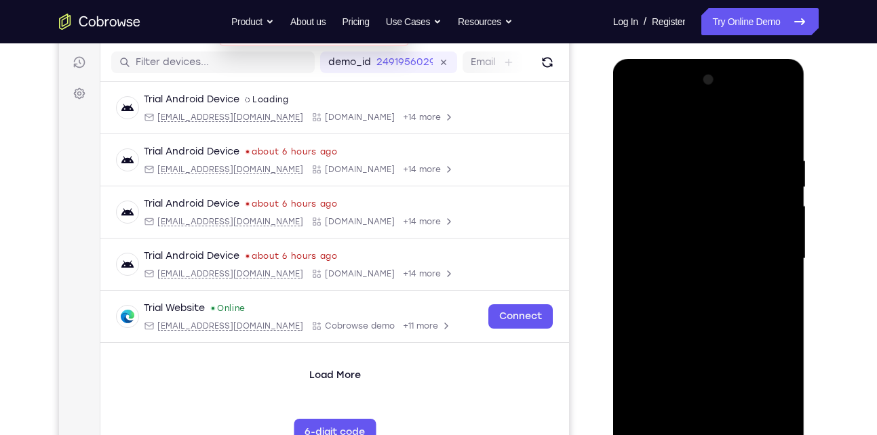
click at [756, 258] on div at bounding box center [708, 259] width 171 height 380
click at [636, 261] on div at bounding box center [708, 259] width 171 height 380
click at [778, 414] on div at bounding box center [708, 259] width 171 height 380
click at [762, 417] on div at bounding box center [708, 259] width 171 height 380
click at [777, 290] on div at bounding box center [708, 259] width 171 height 380
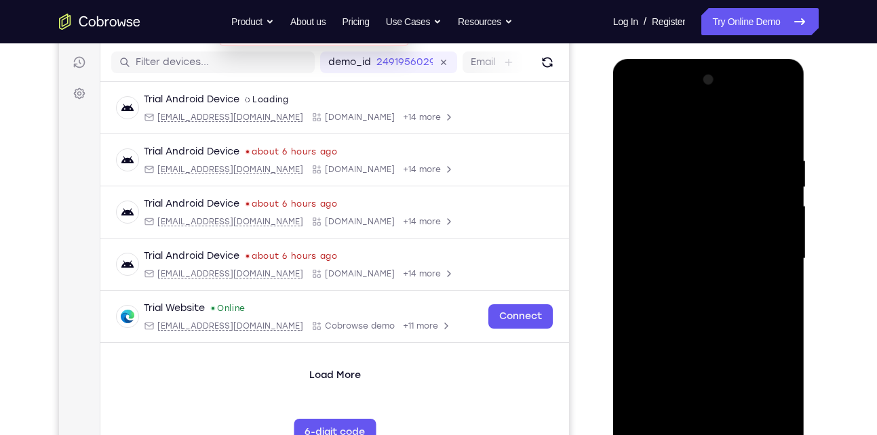
click at [768, 261] on div at bounding box center [708, 259] width 171 height 380
click at [636, 273] on div at bounding box center [708, 259] width 171 height 380
click at [757, 258] on div at bounding box center [708, 259] width 171 height 380
click at [719, 294] on div at bounding box center [708, 259] width 171 height 380
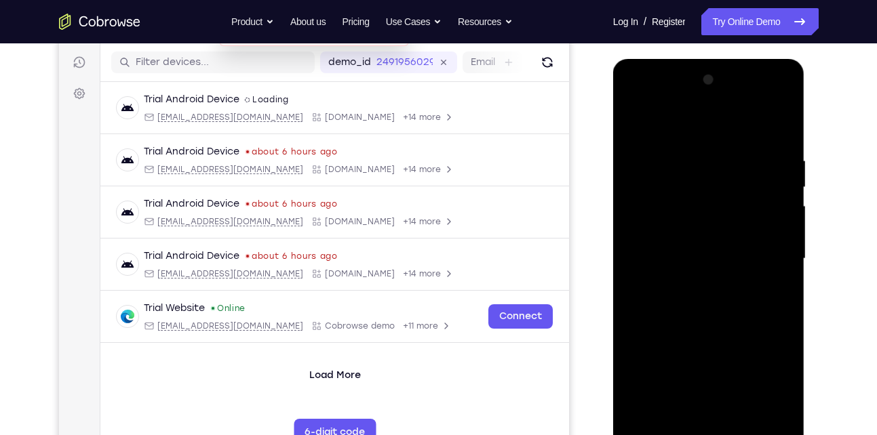
click at [637, 266] on div at bounding box center [708, 259] width 171 height 380
drag, startPoint x: 725, startPoint y: 230, endPoint x: 673, endPoint y: 237, distance: 53.3
click at [673, 237] on div at bounding box center [708, 259] width 171 height 380
drag, startPoint x: 769, startPoint y: 226, endPoint x: 688, endPoint y: 222, distance: 80.8
click at [688, 222] on div at bounding box center [708, 259] width 171 height 380
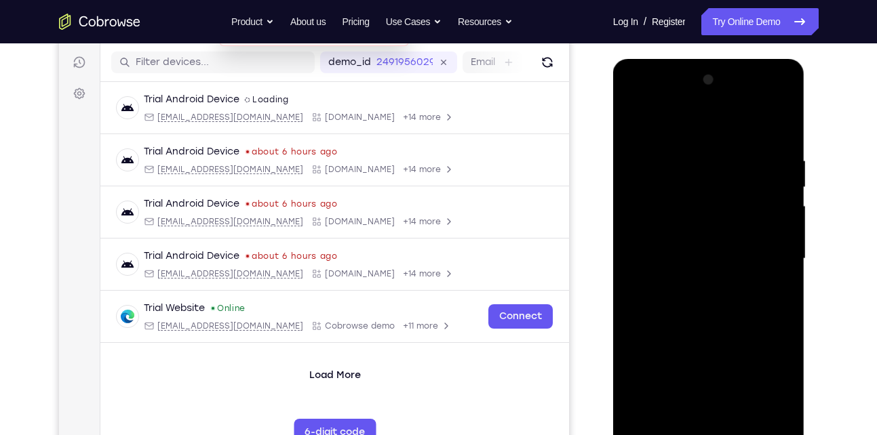
click at [661, 227] on div at bounding box center [708, 259] width 171 height 380
drag, startPoint x: 633, startPoint y: 219, endPoint x: 751, endPoint y: 210, distance: 117.6
click at [751, 210] on div at bounding box center [708, 259] width 171 height 380
drag, startPoint x: 658, startPoint y: 201, endPoint x: 768, endPoint y: 199, distance: 109.9
click at [768, 199] on div at bounding box center [708, 259] width 171 height 380
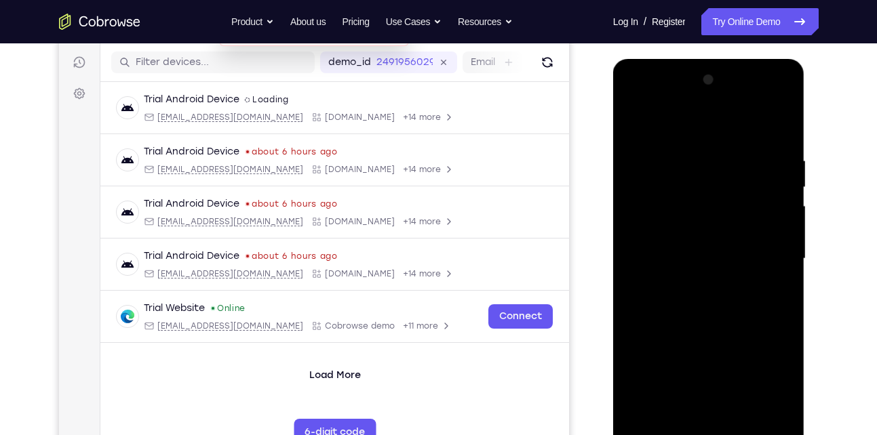
drag, startPoint x: 647, startPoint y: 188, endPoint x: 737, endPoint y: 199, distance: 90.7
click at [737, 199] on div at bounding box center [708, 259] width 171 height 380
click at [781, 129] on div at bounding box center [708, 259] width 171 height 380
click at [740, 418] on div at bounding box center [708, 259] width 171 height 380
click at [638, 123] on div at bounding box center [708, 259] width 171 height 380
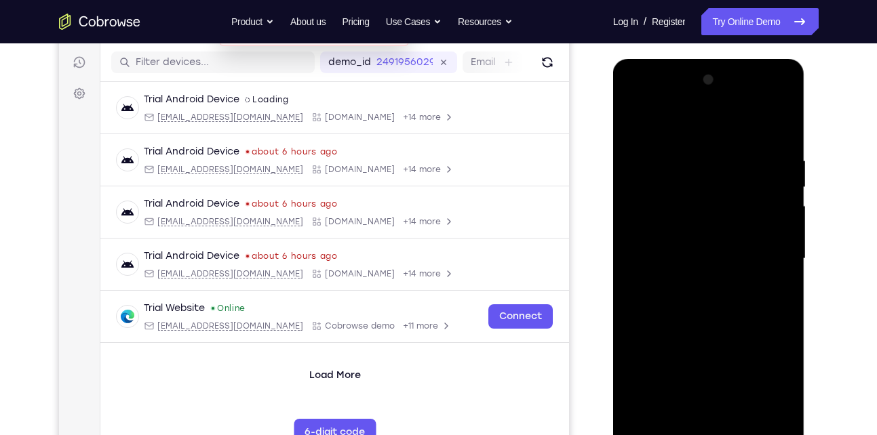
drag, startPoint x: 711, startPoint y: 153, endPoint x: 690, endPoint y: 309, distance: 156.7
click at [690, 309] on div at bounding box center [708, 259] width 171 height 380
click at [690, 151] on div at bounding box center [708, 259] width 171 height 380
click at [765, 180] on div at bounding box center [708, 259] width 171 height 380
click at [778, 417] on div at bounding box center [708, 259] width 171 height 380
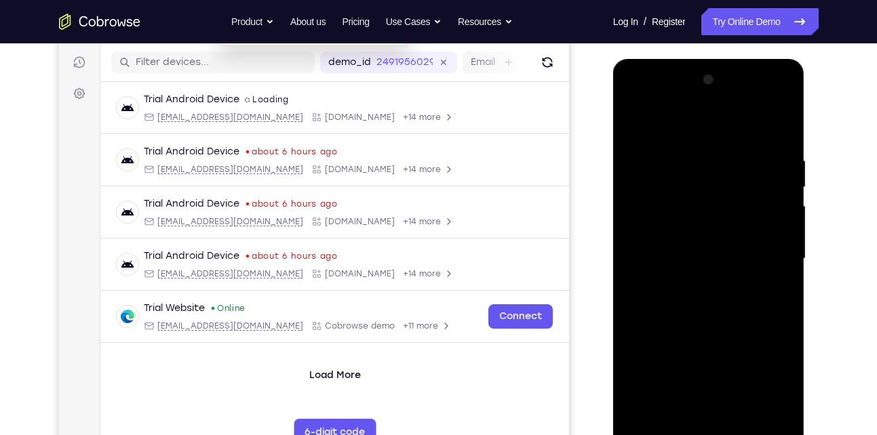
click at [775, 257] on div at bounding box center [708, 259] width 171 height 380
drag, startPoint x: 775, startPoint y: 257, endPoint x: 669, endPoint y: 254, distance: 106.5
click at [669, 254] on div at bounding box center [708, 259] width 171 height 380
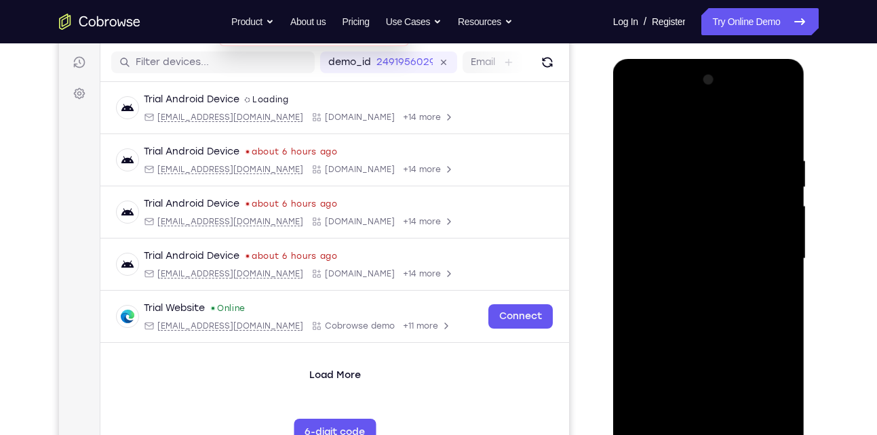
drag, startPoint x: 760, startPoint y: 214, endPoint x: 667, endPoint y: 222, distance: 93.9
click at [667, 222] on div at bounding box center [708, 259] width 171 height 380
click at [750, 214] on div at bounding box center [708, 259] width 171 height 380
click at [764, 172] on div at bounding box center [708, 259] width 171 height 380
drag, startPoint x: 768, startPoint y: 178, endPoint x: 667, endPoint y: 188, distance: 101.6
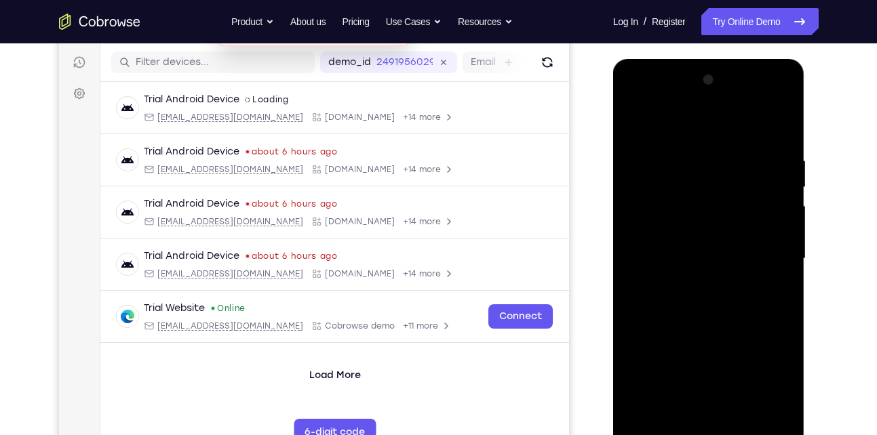
click at [667, 188] on div at bounding box center [708, 259] width 171 height 380
click at [772, 209] on div at bounding box center [708, 259] width 171 height 380
drag, startPoint x: 772, startPoint y: 209, endPoint x: 667, endPoint y: 212, distance: 104.5
click at [667, 212] on div at bounding box center [708, 259] width 171 height 380
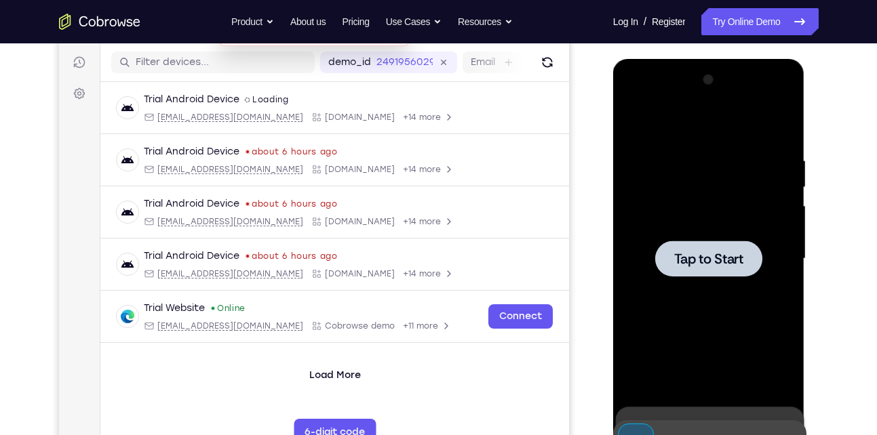
click at [667, 212] on div at bounding box center [708, 259] width 171 height 380
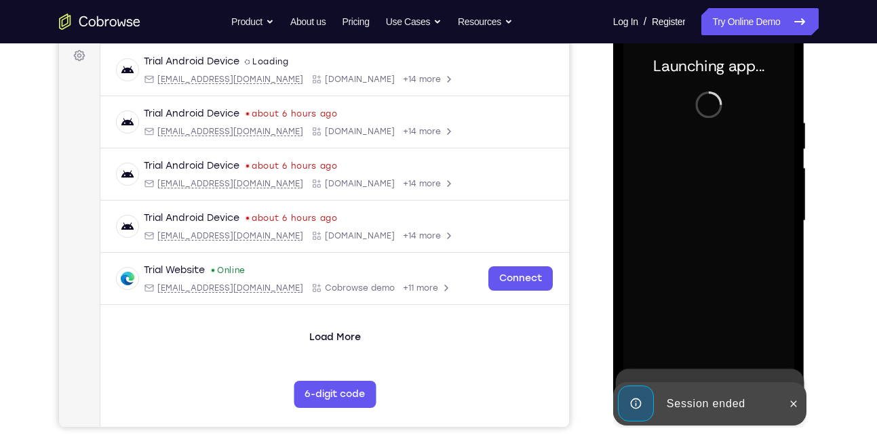
scroll to position [204, 0]
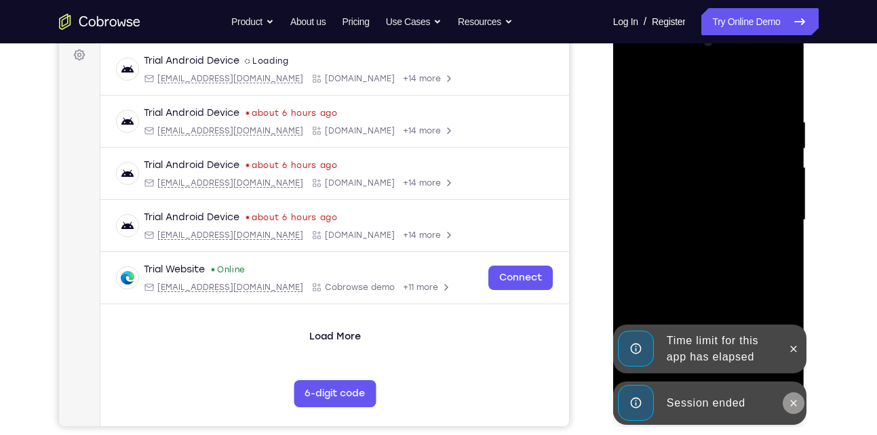
click at [793, 401] on icon at bounding box center [793, 403] width 11 height 11
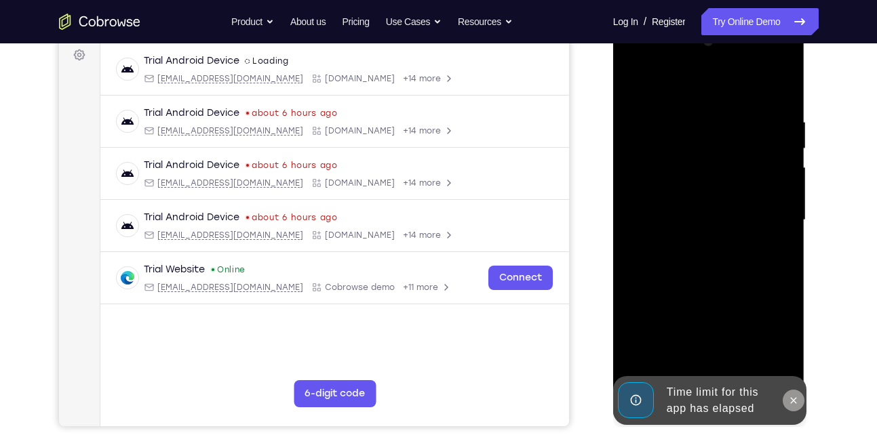
click at [795, 398] on icon at bounding box center [794, 400] width 6 height 6
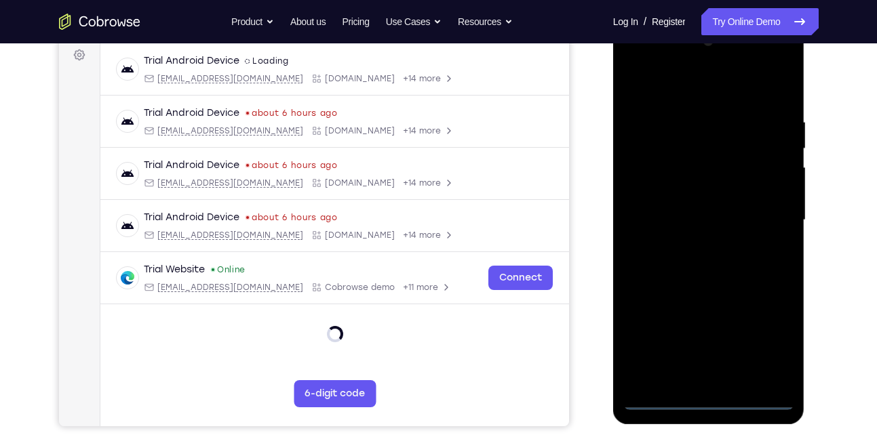
click at [711, 399] on div at bounding box center [708, 221] width 171 height 380
click at [770, 338] on div at bounding box center [708, 221] width 171 height 380
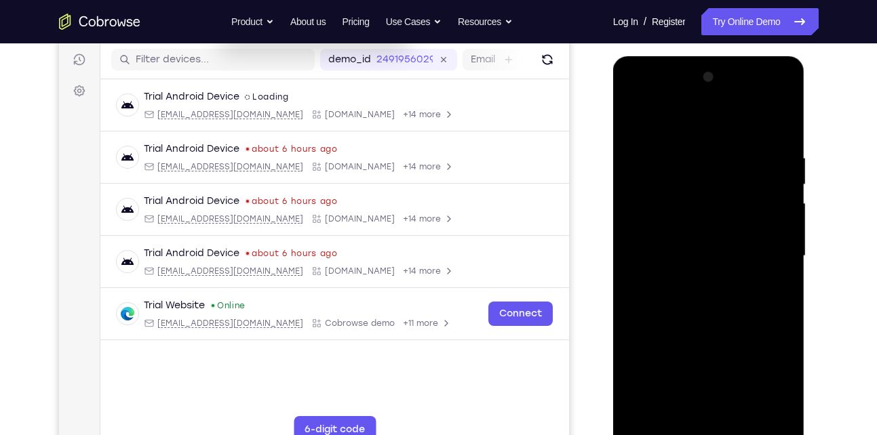
scroll to position [167, 0]
click at [683, 127] on div at bounding box center [708, 257] width 171 height 380
click at [762, 245] on div at bounding box center [708, 257] width 171 height 380
